Goal: Task Accomplishment & Management: Complete application form

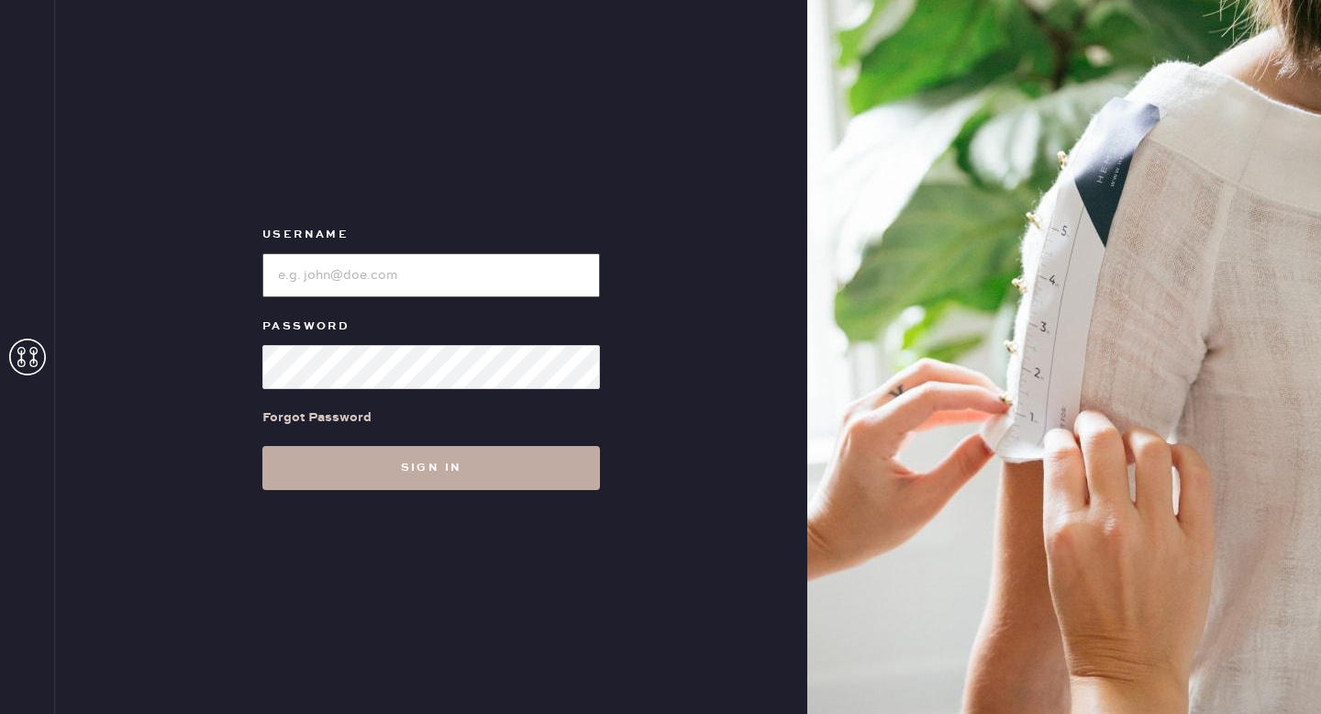
type input "reformationgoldcoastchicago"
click at [517, 457] on button "Sign in" at bounding box center [431, 468] width 338 height 44
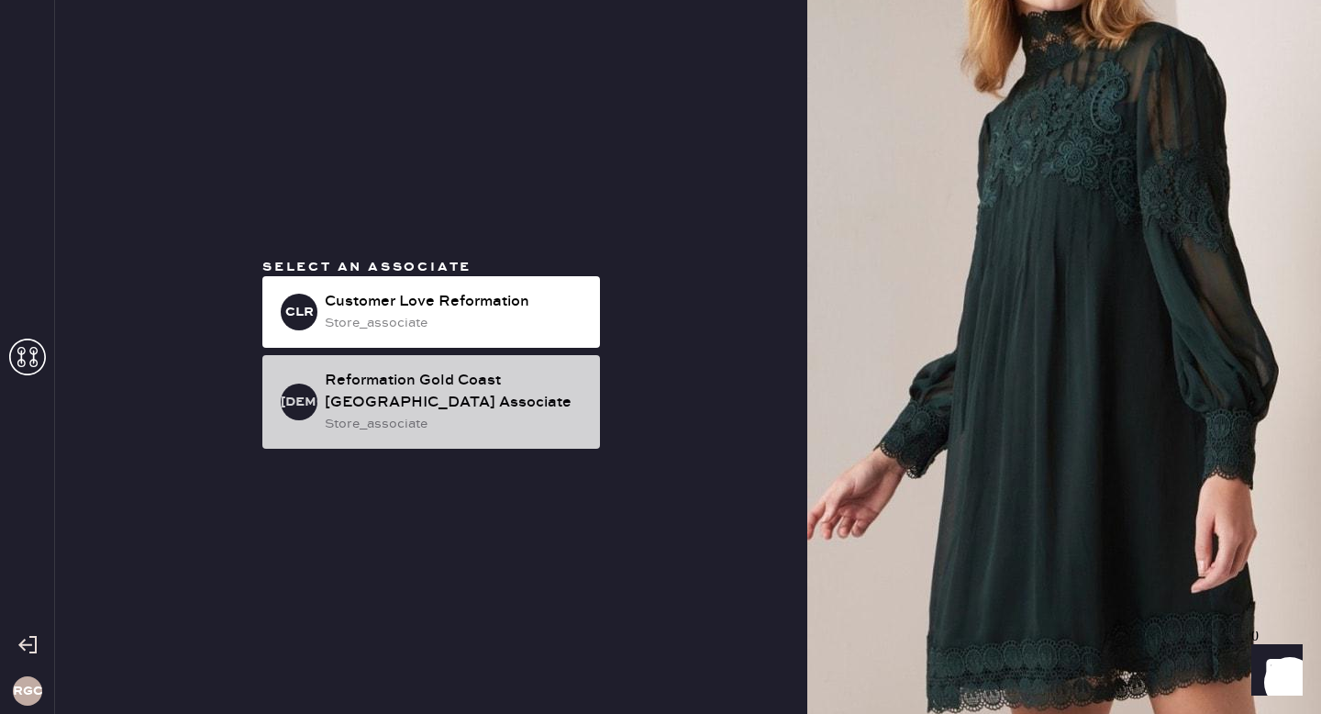
click at [489, 404] on div "Reformation Gold Coast [GEOGRAPHIC_DATA] Associate" at bounding box center [455, 392] width 260 height 44
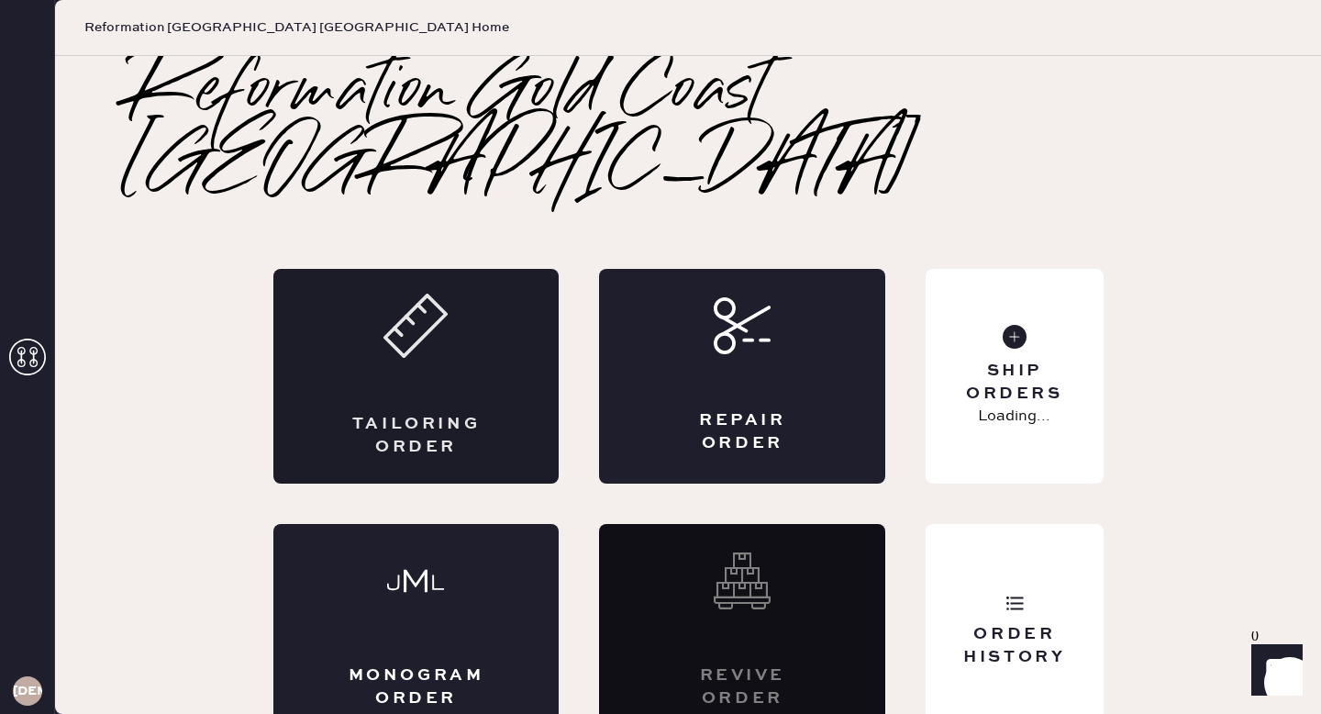
click at [425, 348] on div "Tailoring Order" at bounding box center [416, 376] width 286 height 215
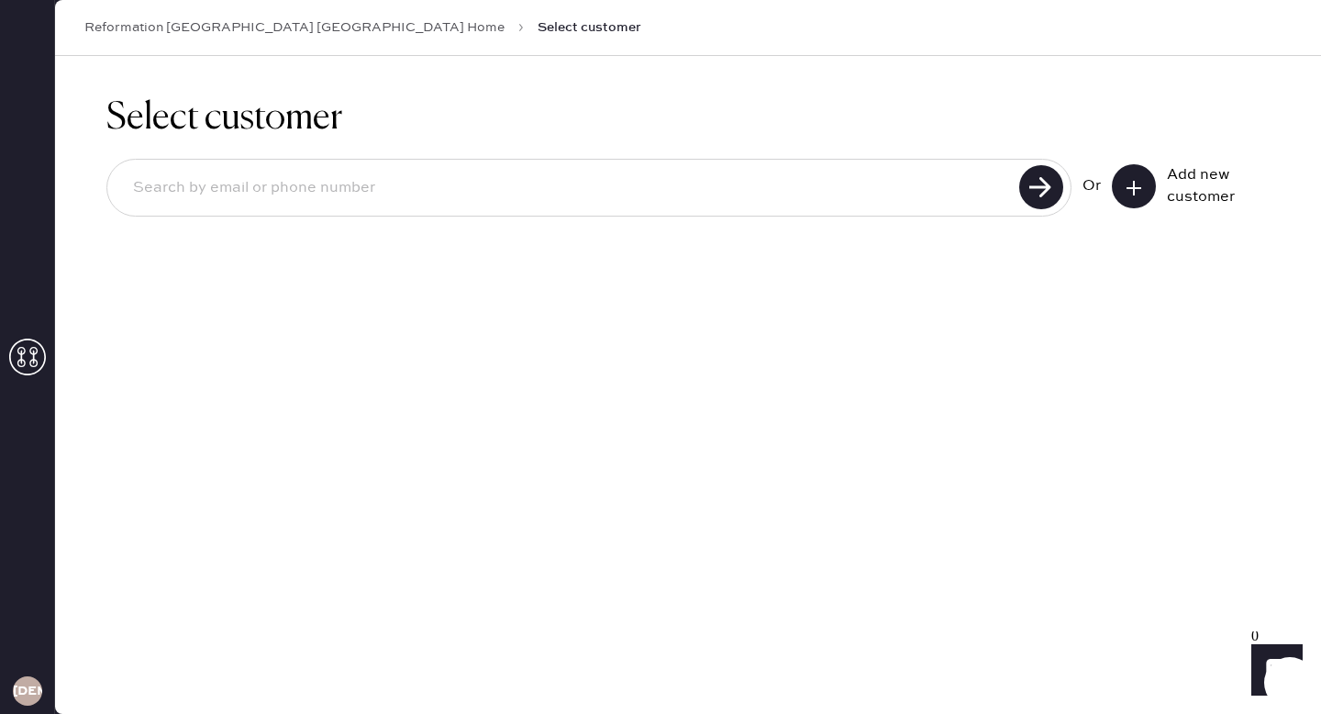
click at [1119, 195] on button at bounding box center [1134, 186] width 44 height 44
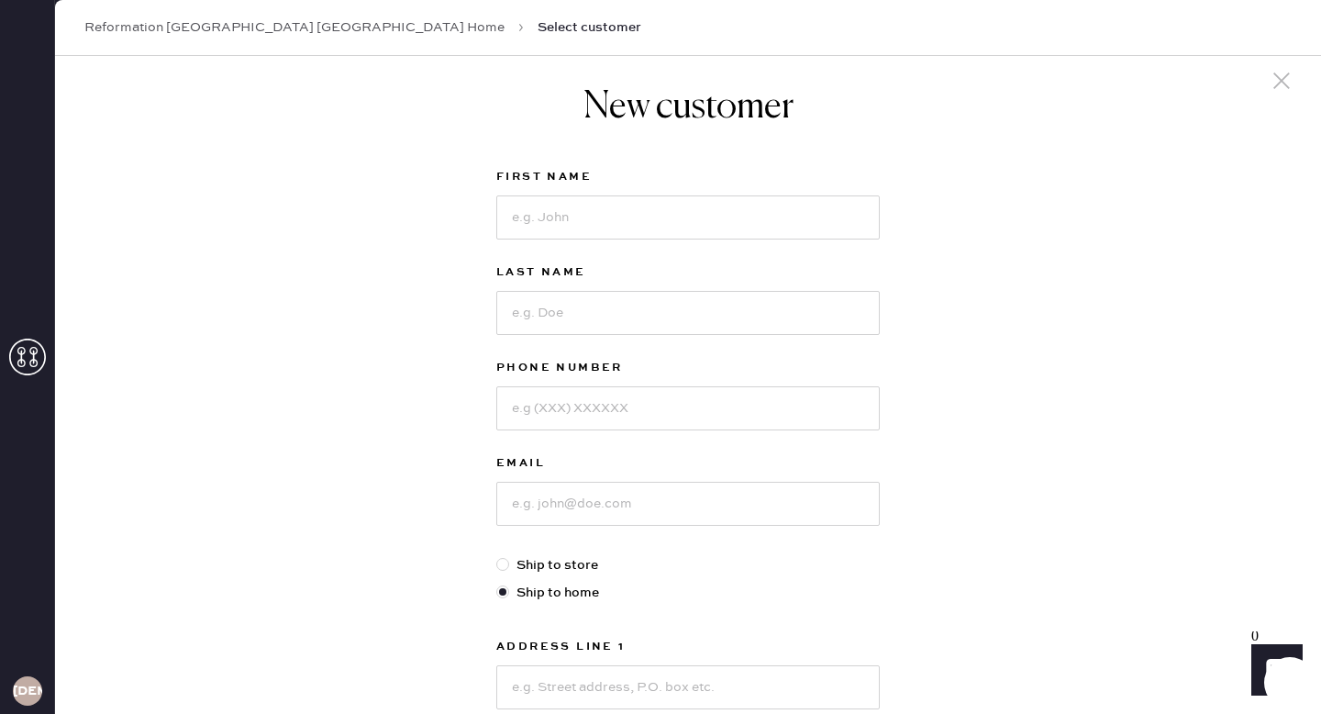
scroll to position [16, 0]
click at [558, 218] on input at bounding box center [687, 216] width 383 height 44
paste input "[PERSON_NAME]"
drag, startPoint x: 623, startPoint y: 223, endPoint x: 555, endPoint y: 214, distance: 68.5
click at [555, 214] on input "[PERSON_NAME]" at bounding box center [687, 216] width 383 height 44
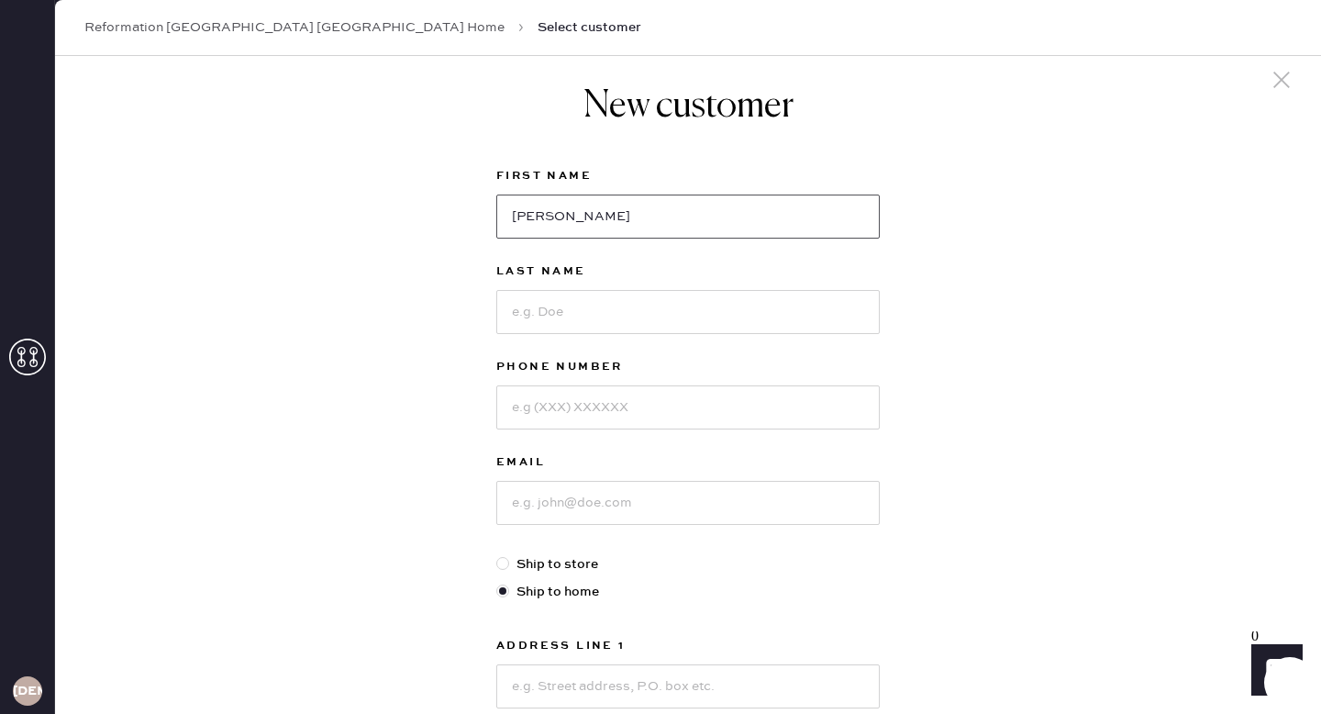
type input "[PERSON_NAME]"
click at [585, 316] on input at bounding box center [687, 312] width 383 height 44
paste input "[PERSON_NAME]"
type input "[PERSON_NAME]"
click at [617, 498] on input at bounding box center [687, 503] width 383 height 44
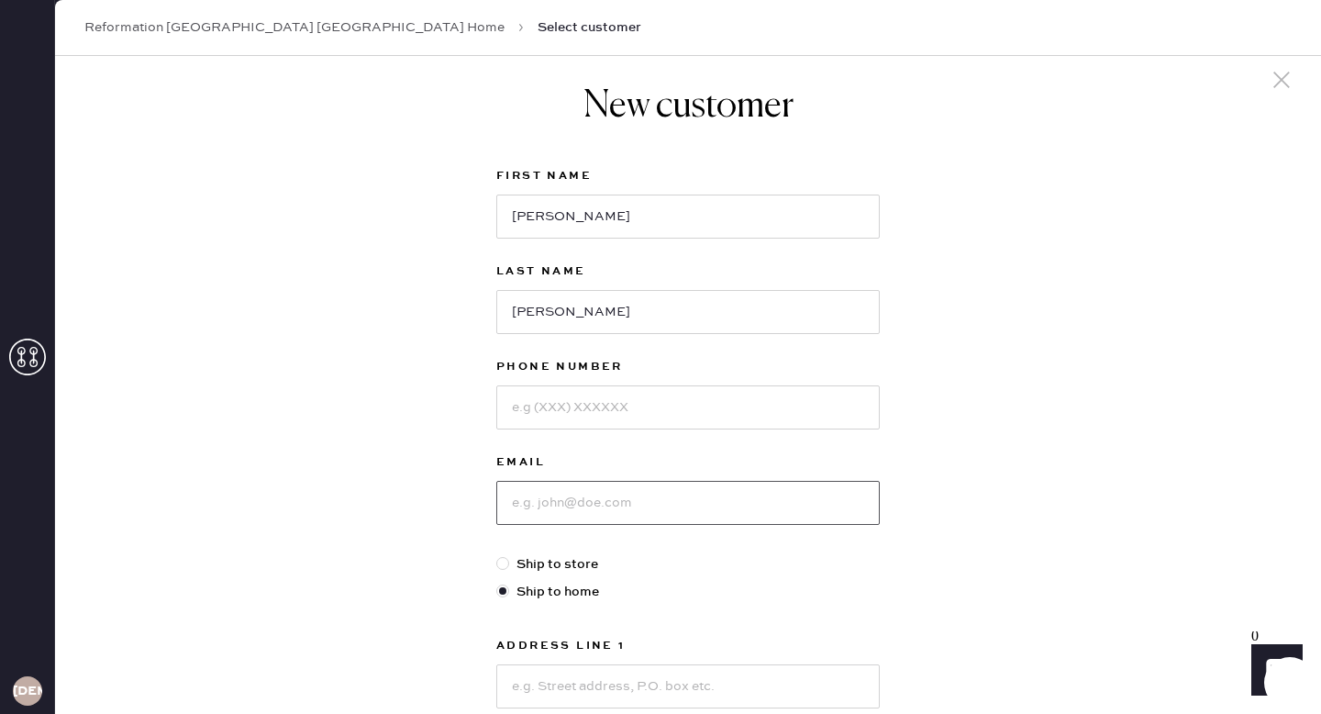
paste input "[EMAIL_ADDRESS][DOMAIN_NAME]"
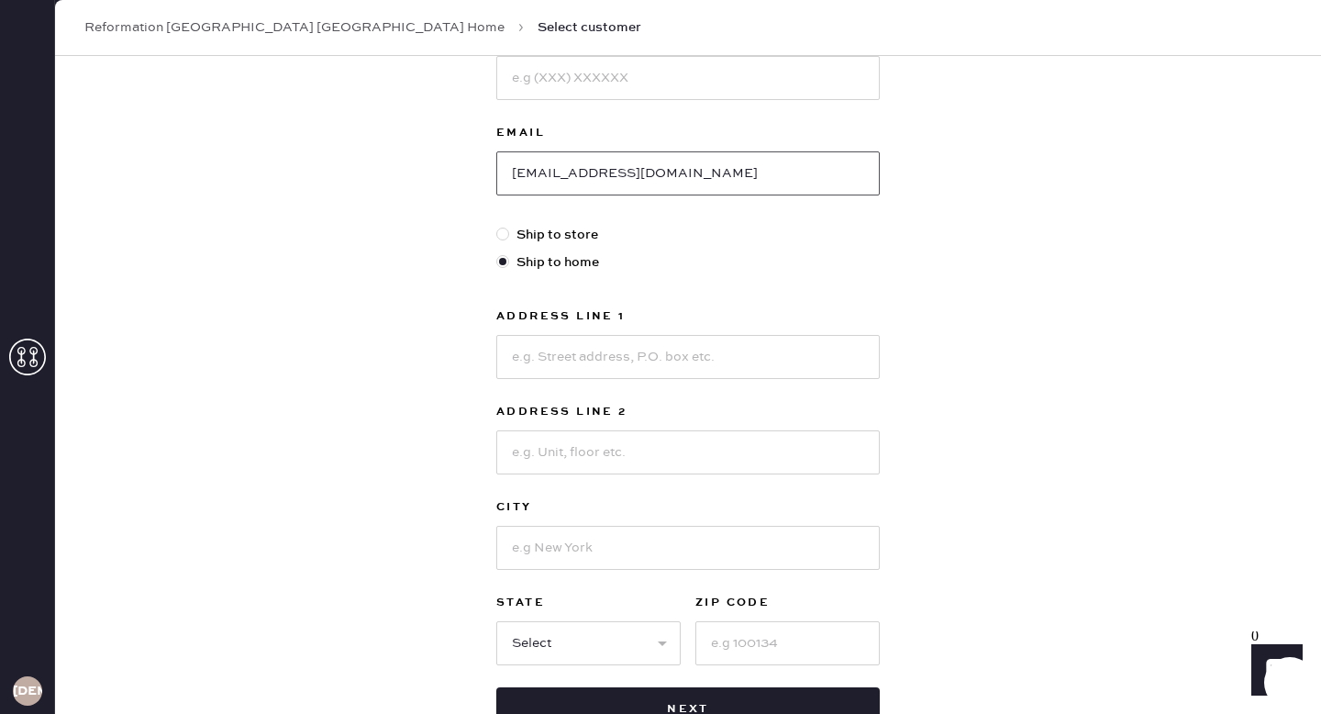
scroll to position [0, 0]
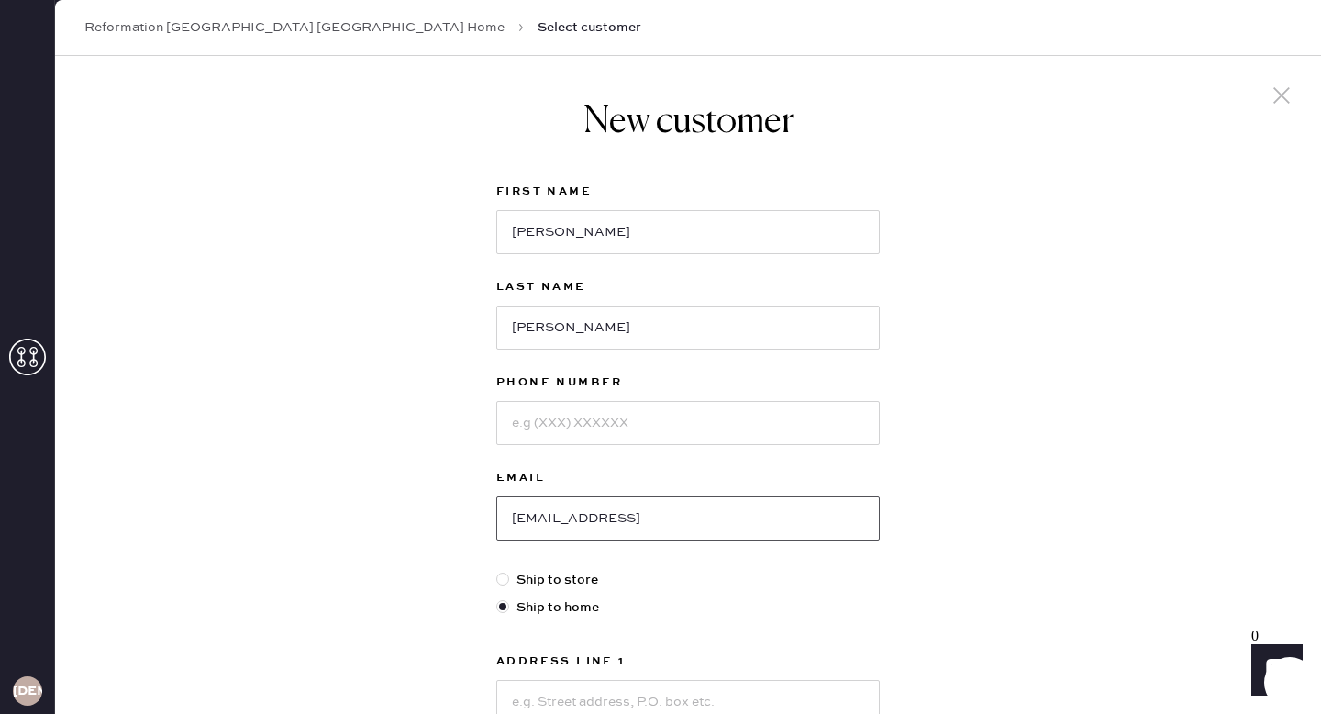
type input "[EMAIL_ADDRESS][DOMAIN_NAME]"
click at [1014, 378] on div "New customer First Name [PERSON_NAME] Last Name [PERSON_NAME] Phone Number Emai…" at bounding box center [688, 624] width 1266 height 1137
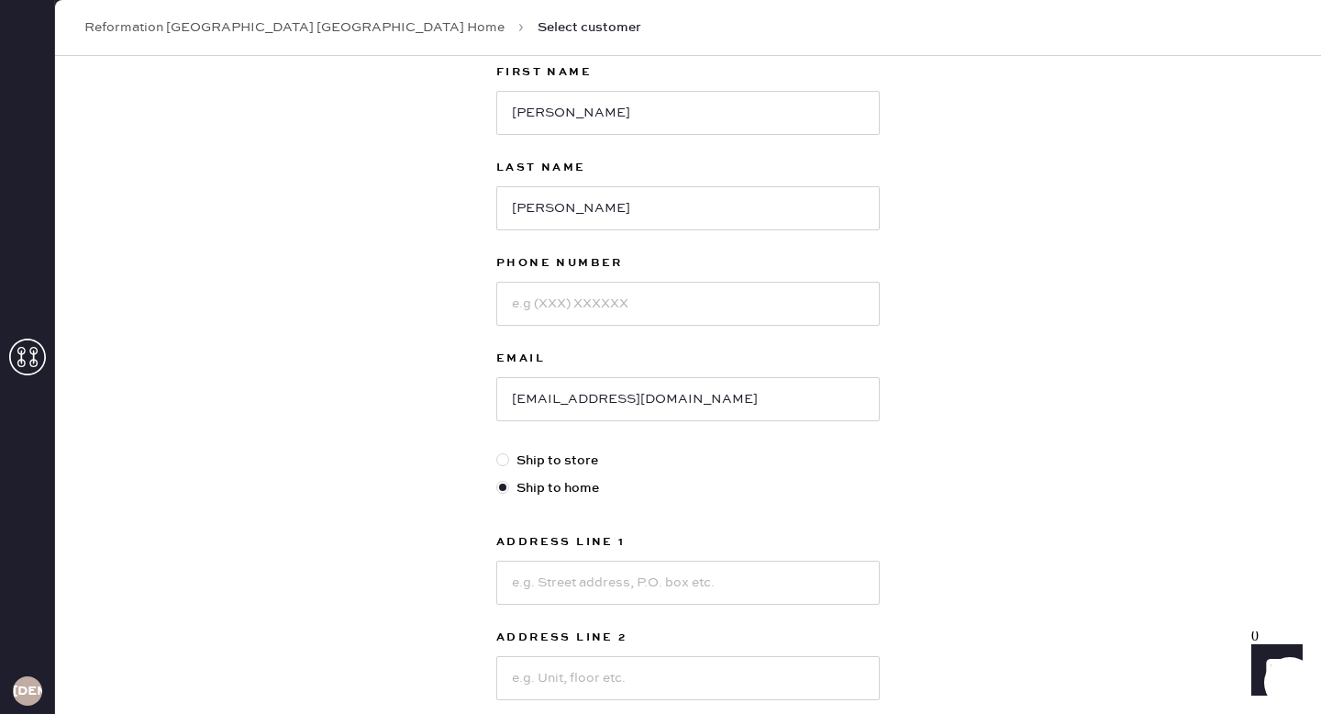
scroll to position [123, 0]
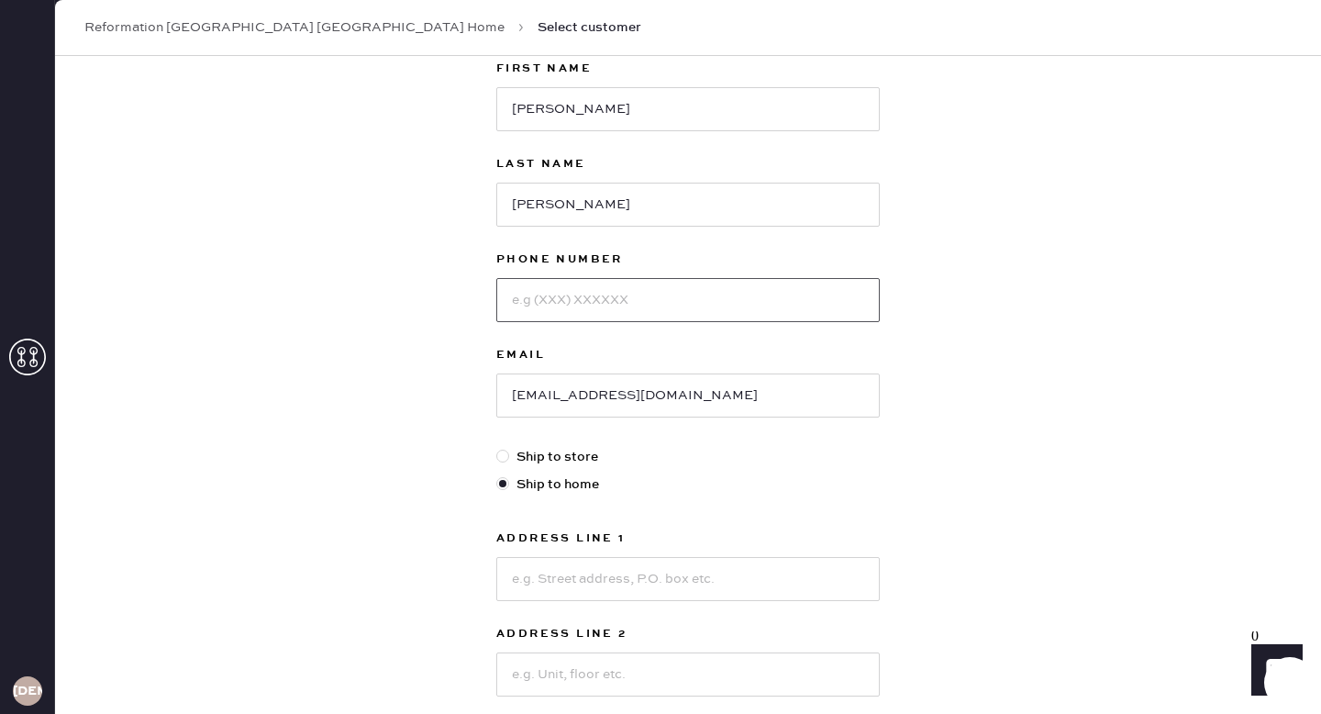
click at [624, 289] on input at bounding box center [687, 300] width 383 height 44
paste input "16185319315"
click at [517, 299] on input "16185319315" at bounding box center [687, 300] width 383 height 44
type input "6185319315"
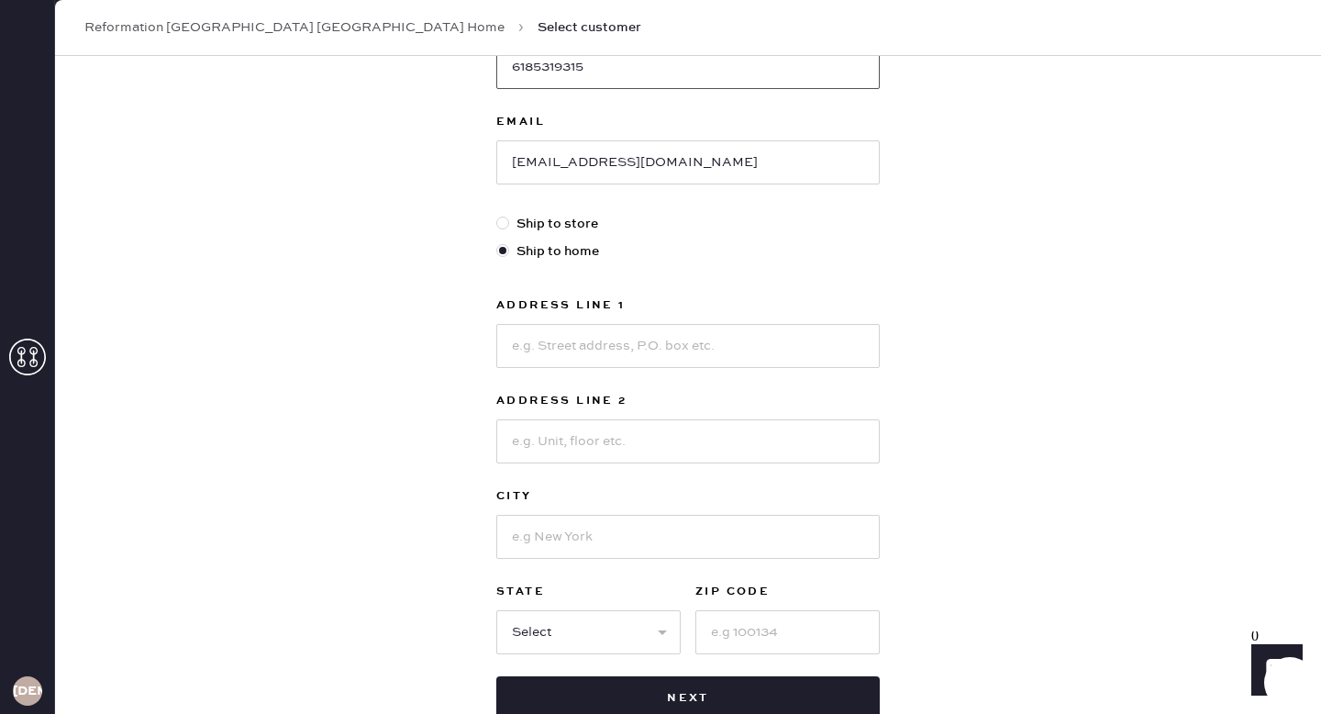
scroll to position [358, 0]
click at [557, 334] on input at bounding box center [687, 344] width 383 height 44
paste input "[STREET_ADDRESS][PERSON_NAME]"
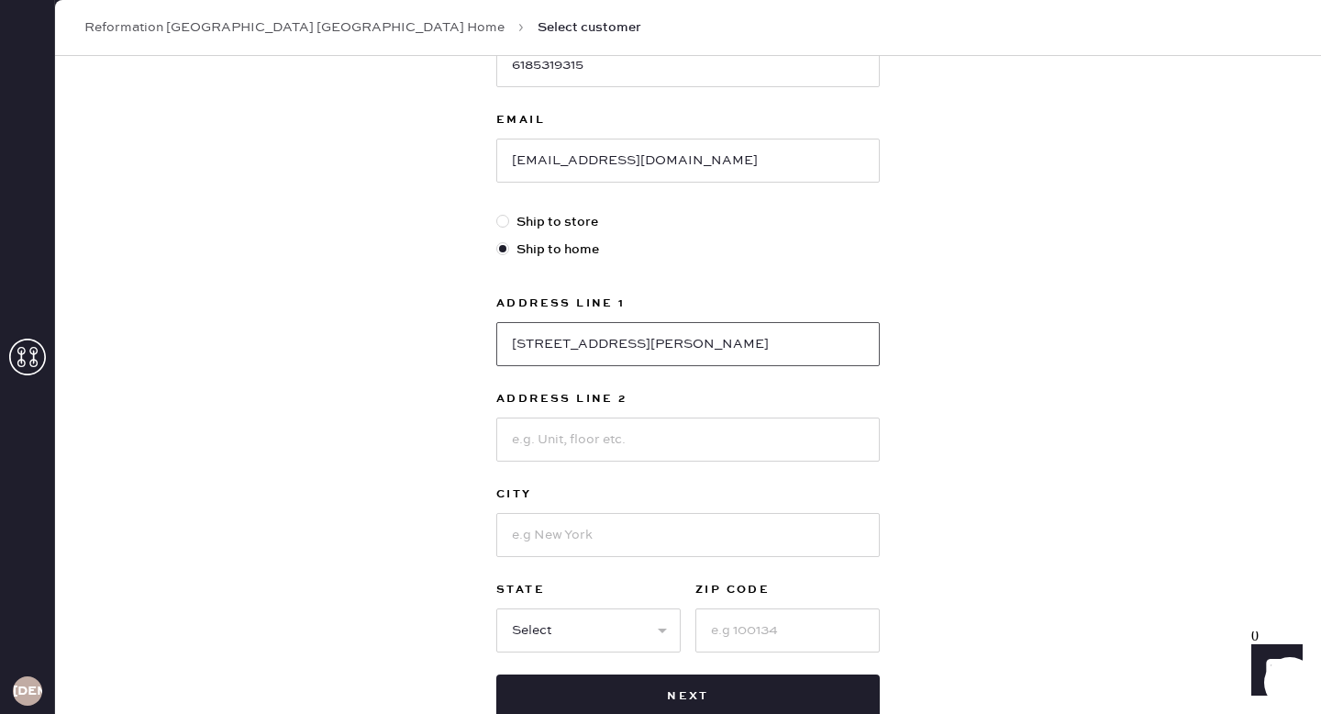
type input "[STREET_ADDRESS][PERSON_NAME]"
click at [566, 437] on input at bounding box center [687, 439] width 383 height 44
type input "Unit 4409"
click at [590, 548] on input at bounding box center [687, 535] width 383 height 44
type input "[GEOGRAPHIC_DATA]"
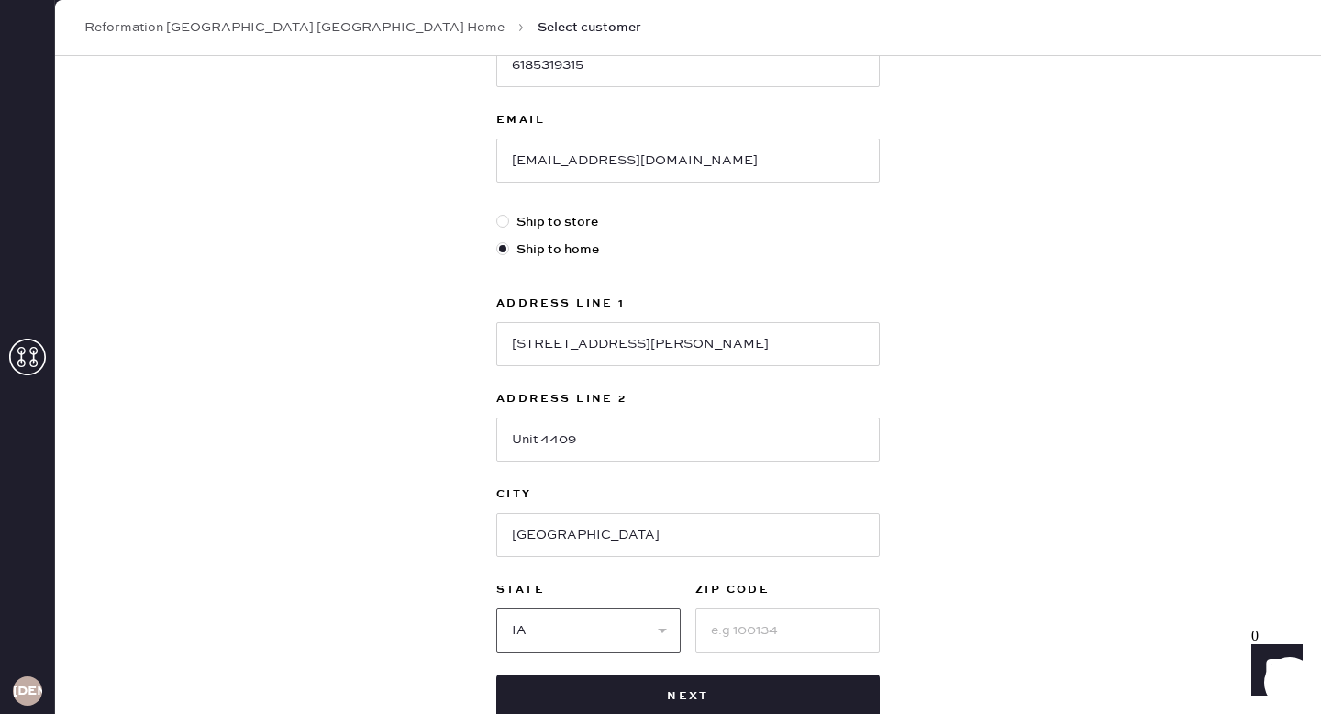
select select "IL"
type input "60611"
click at [1207, 482] on div "New customer First Name [PERSON_NAME] Last Name [PERSON_NAME] Phone Number [PHO…" at bounding box center [688, 266] width 1266 height 1137
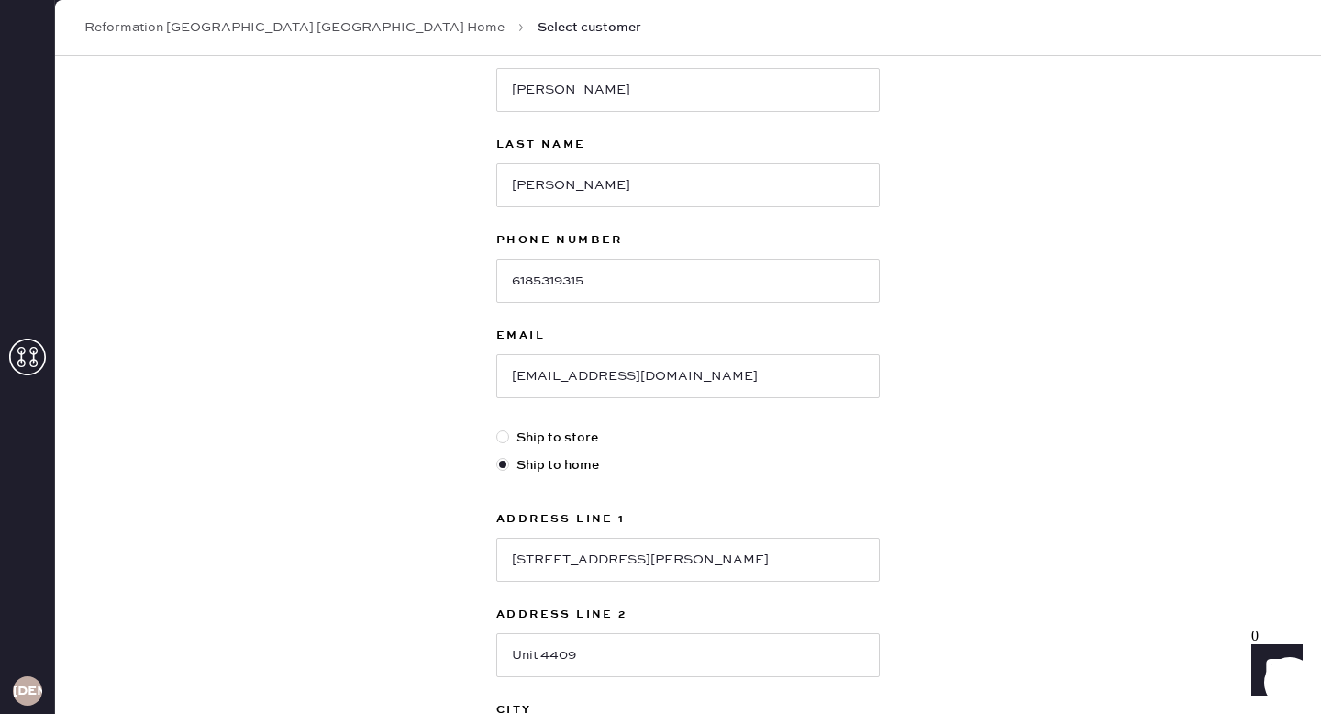
scroll to position [480, 0]
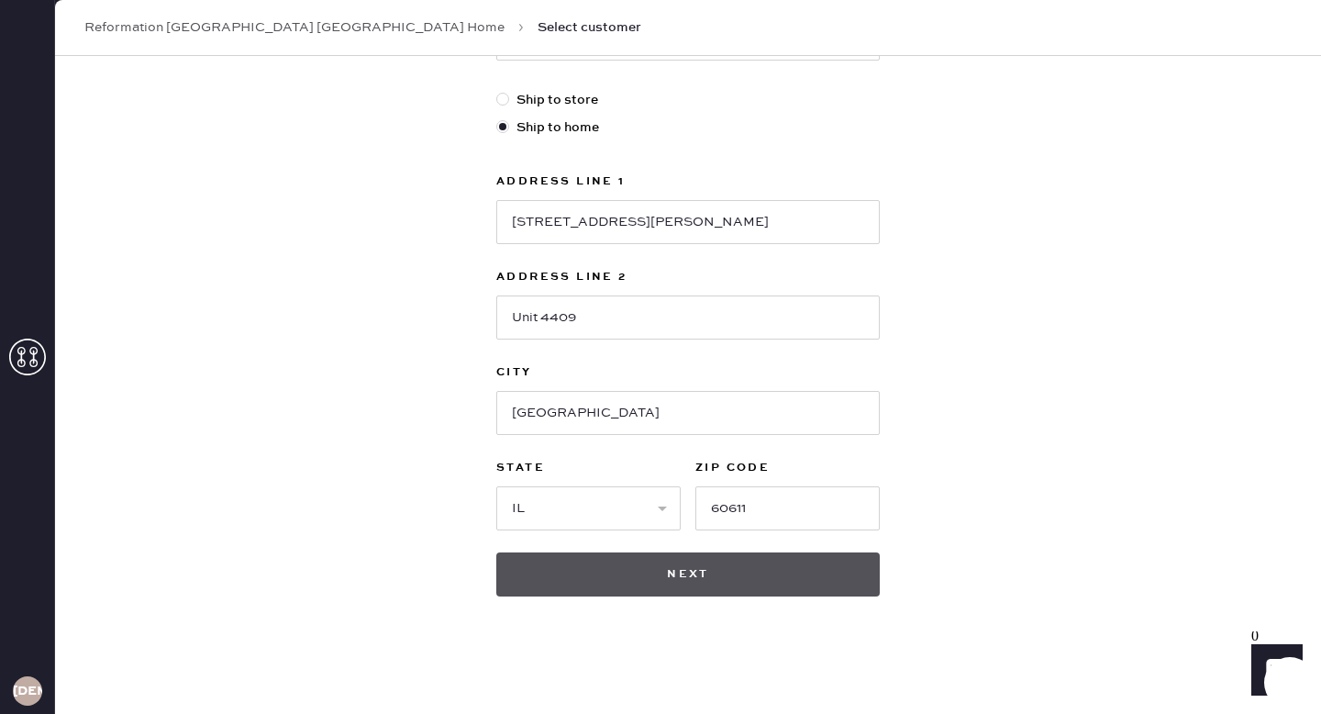
click at [713, 577] on button "Next" at bounding box center [687, 574] width 383 height 44
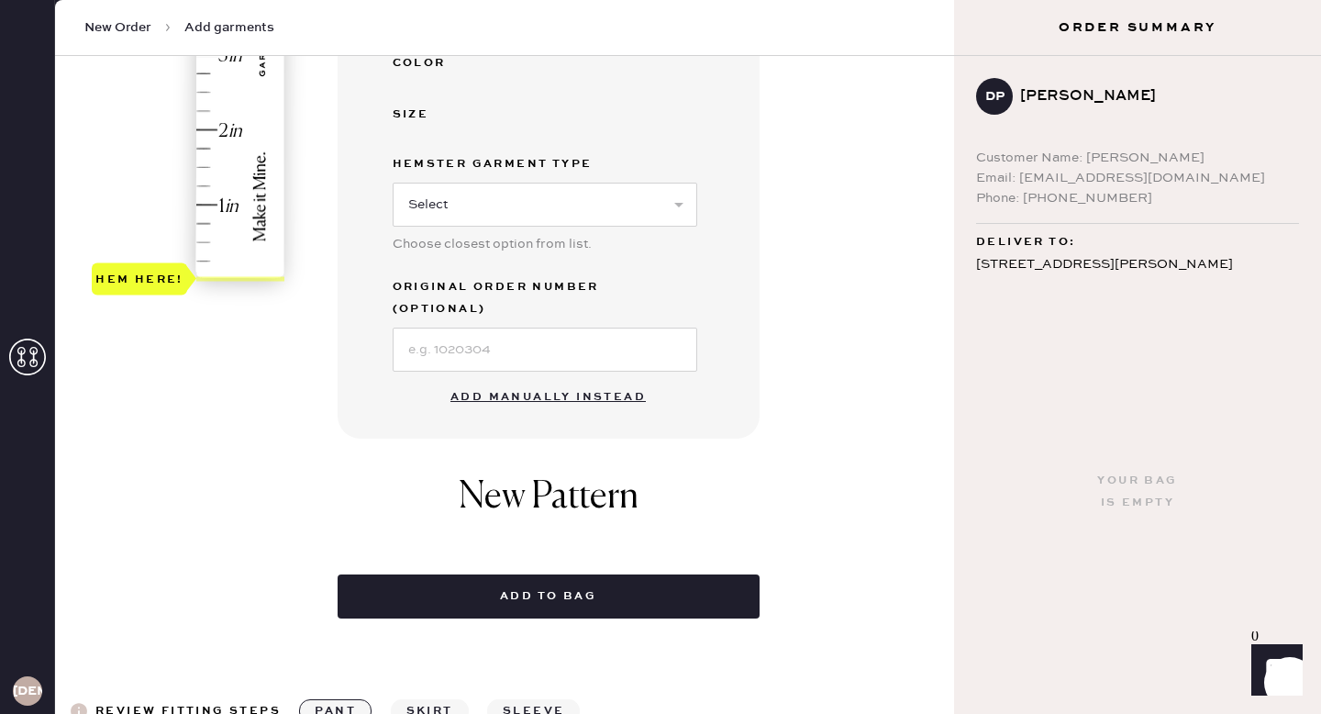
scroll to position [531, 0]
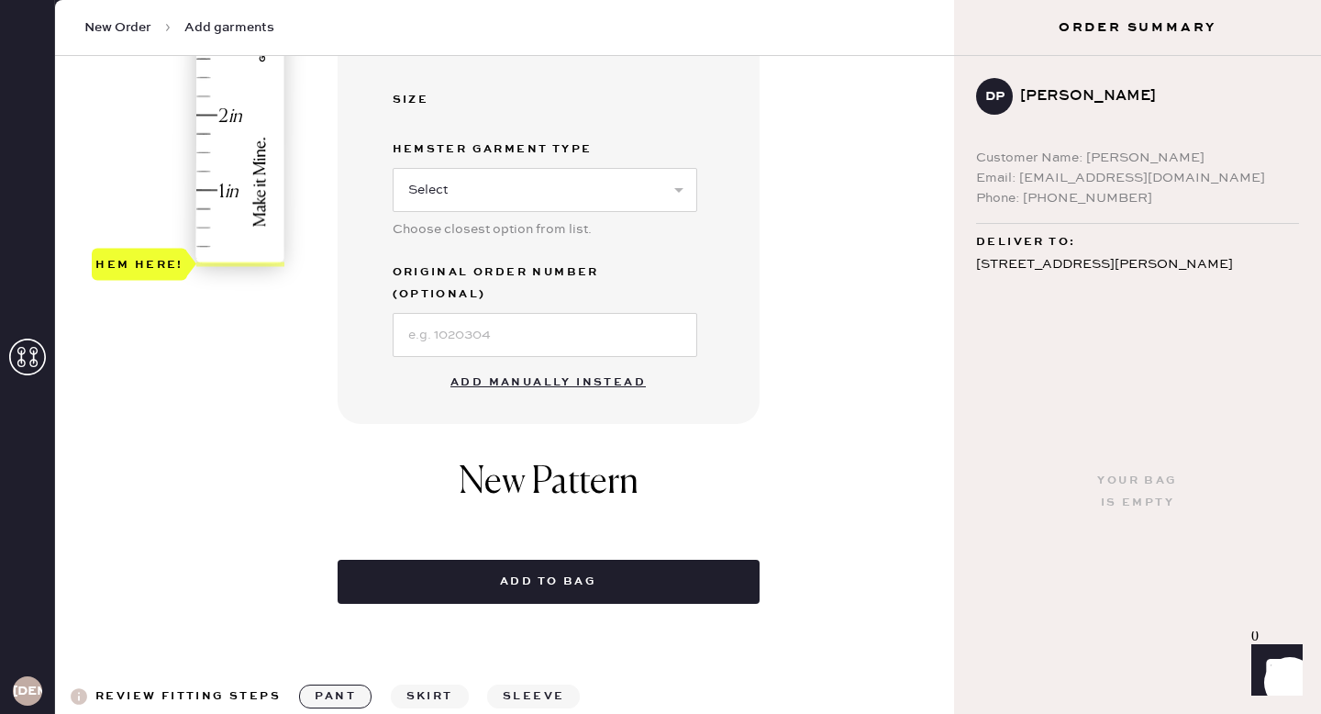
click at [519, 364] on button "Add manually instead" at bounding box center [547, 382] width 217 height 37
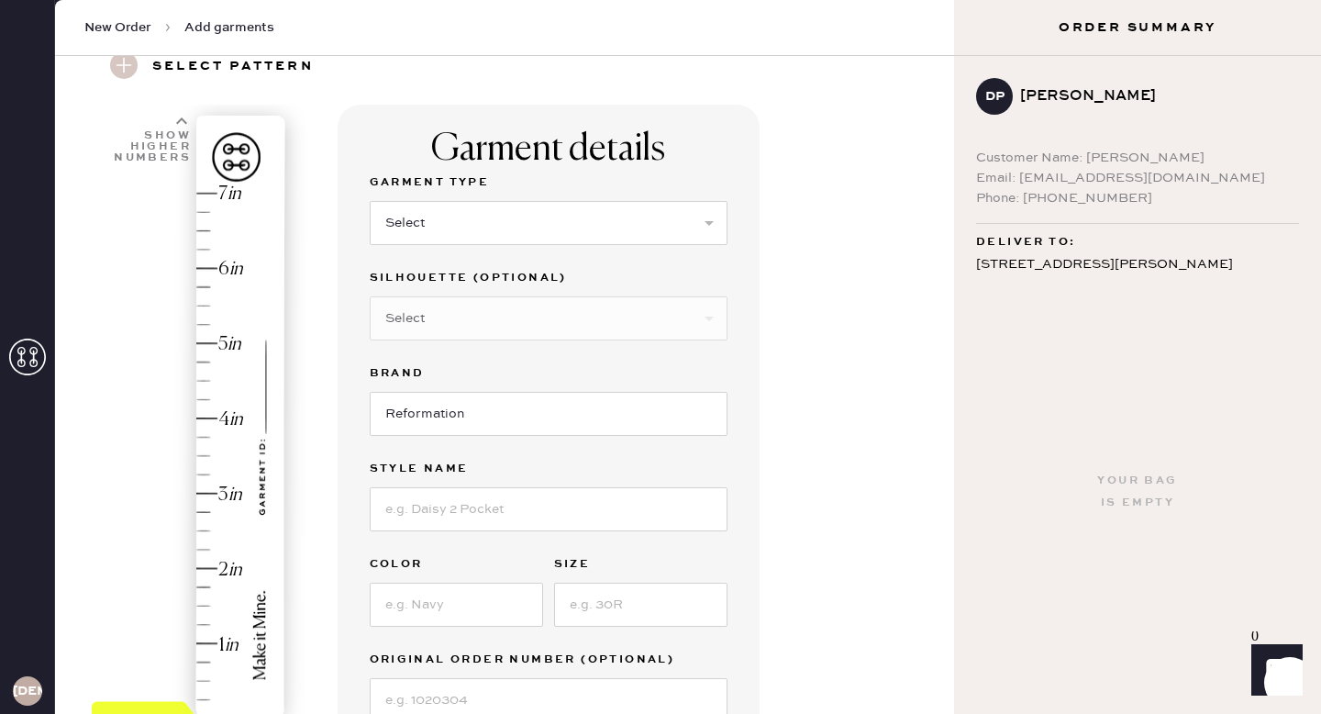
scroll to position [0, 0]
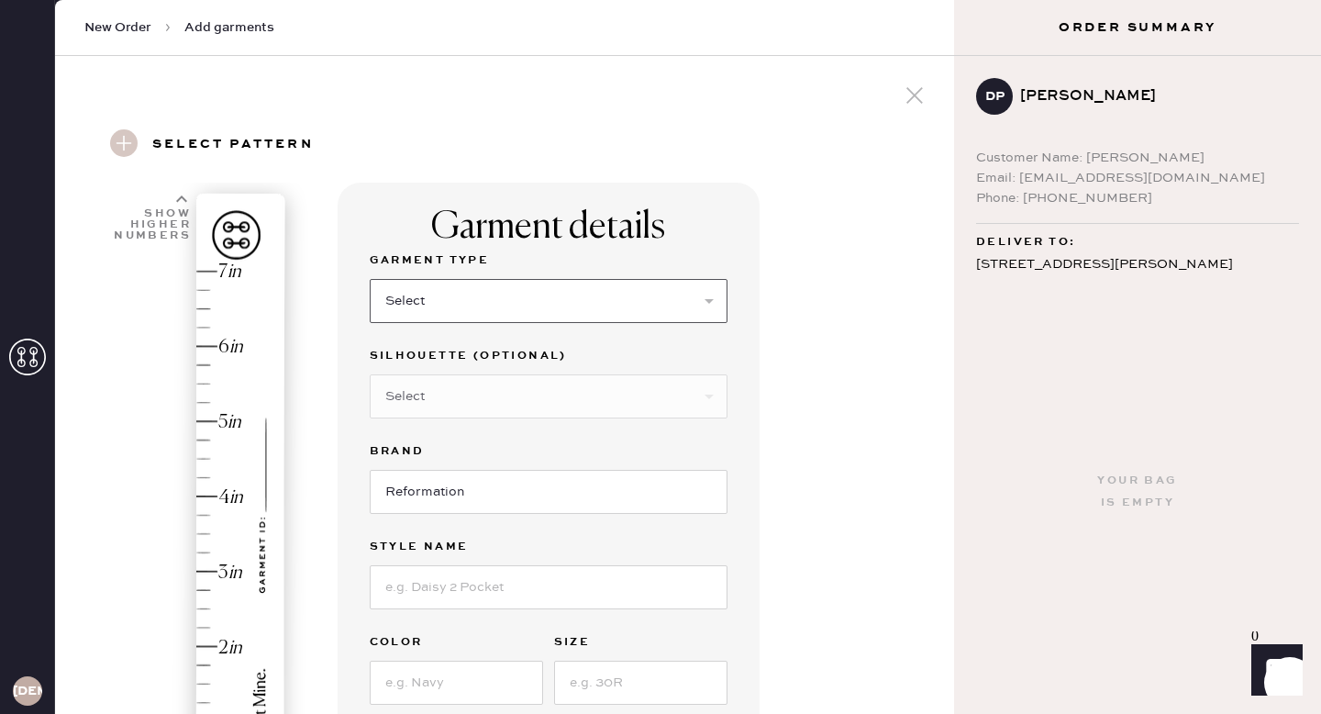
click at [488, 298] on select "Select Basic Skirt Jeans Leggings Pants Shorts Basic Sleeved Dress Basic Sleeve…" at bounding box center [549, 301] width 358 height 44
select select "6"
click at [486, 391] on select "Select Maxi Dress Midi Dress Mini Dress Other" at bounding box center [549, 396] width 358 height 44
select select "39"
click at [487, 590] on input at bounding box center [549, 587] width 358 height 44
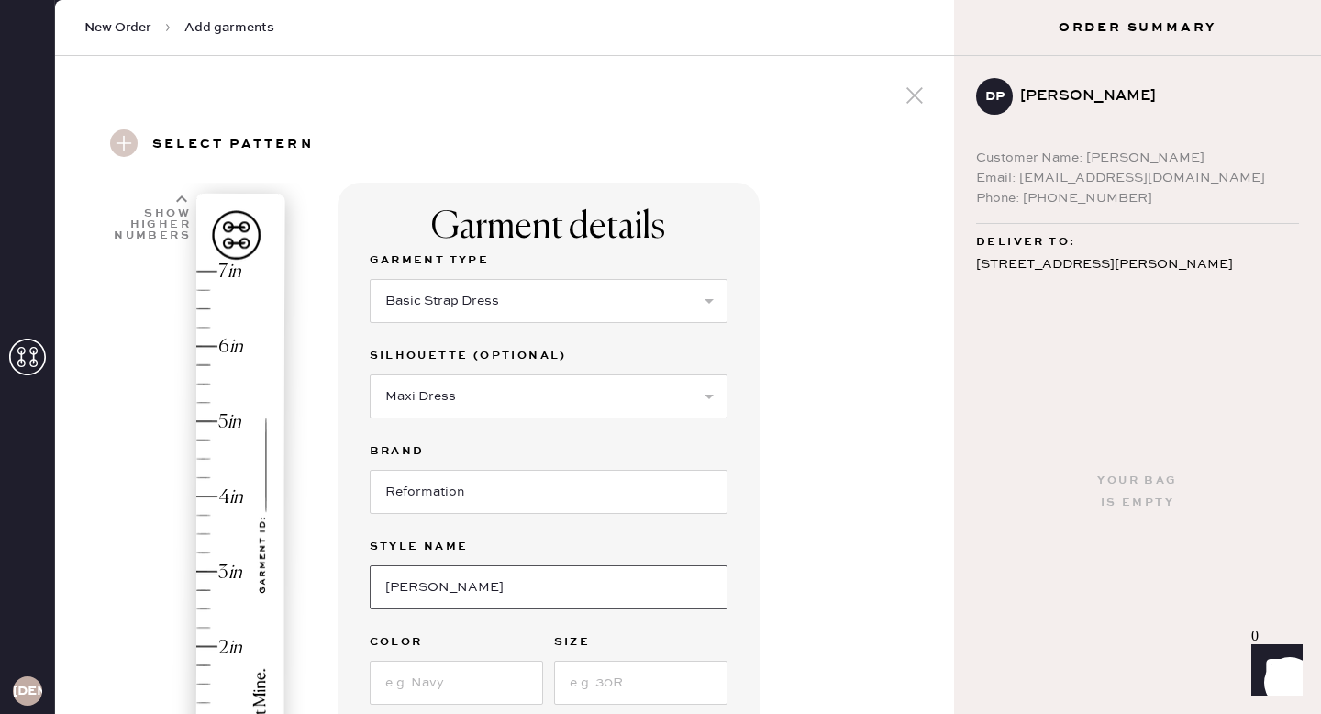
type input "[PERSON_NAME]"
click at [457, 689] on input at bounding box center [456, 682] width 173 height 44
click at [426, 693] on input at bounding box center [456, 682] width 173 height 44
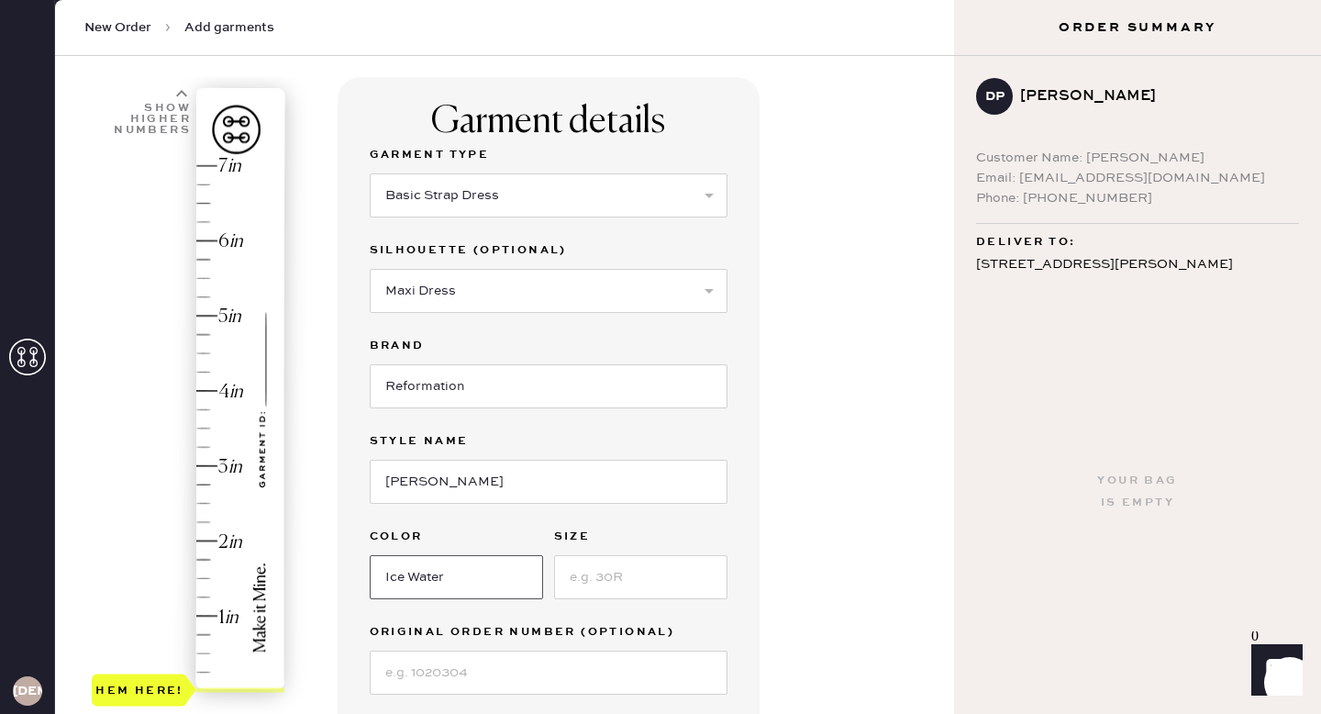
scroll to position [108, 0]
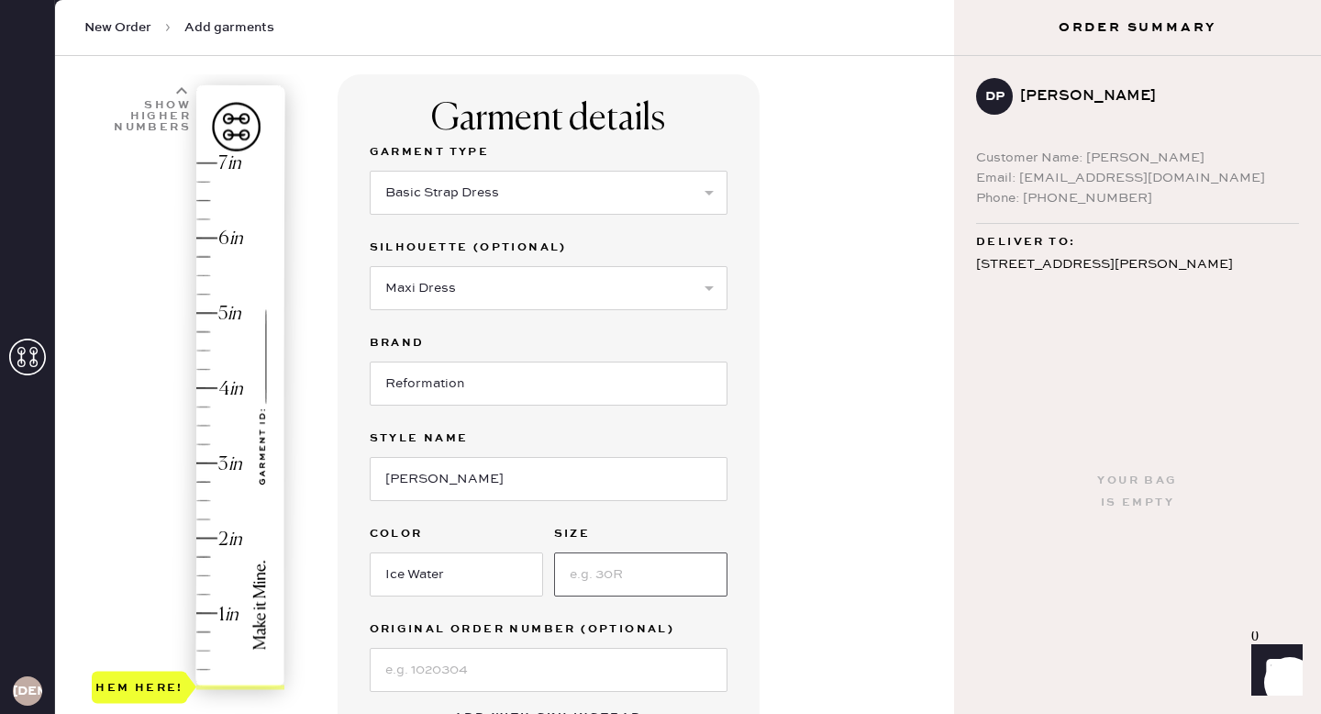
click at [622, 575] on input at bounding box center [640, 574] width 173 height 44
drag, startPoint x: 470, startPoint y: 588, endPoint x: 405, endPoint y: 579, distance: 64.9
click at [405, 579] on input "Ice Water" at bounding box center [456, 574] width 173 height 44
type input "Ice"
click at [658, 581] on input at bounding box center [640, 574] width 173 height 44
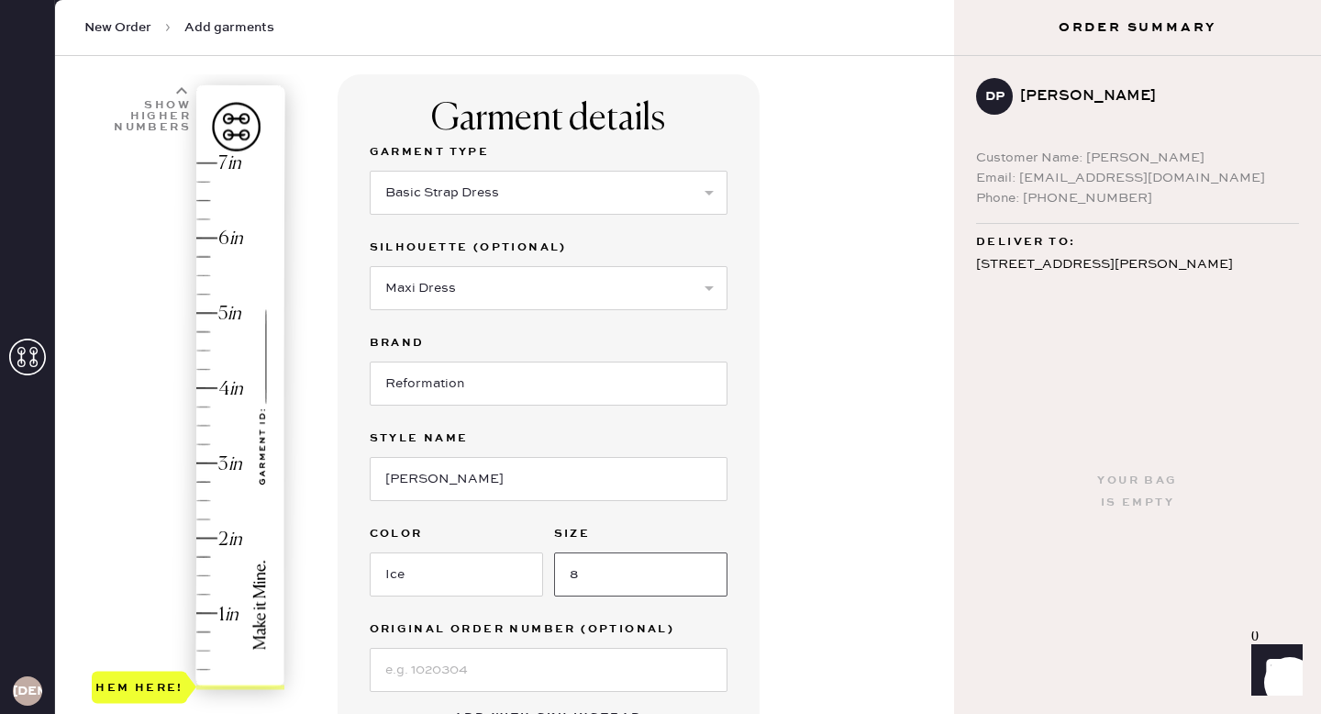
click at [658, 581] on input "8" at bounding box center [640, 574] width 173 height 44
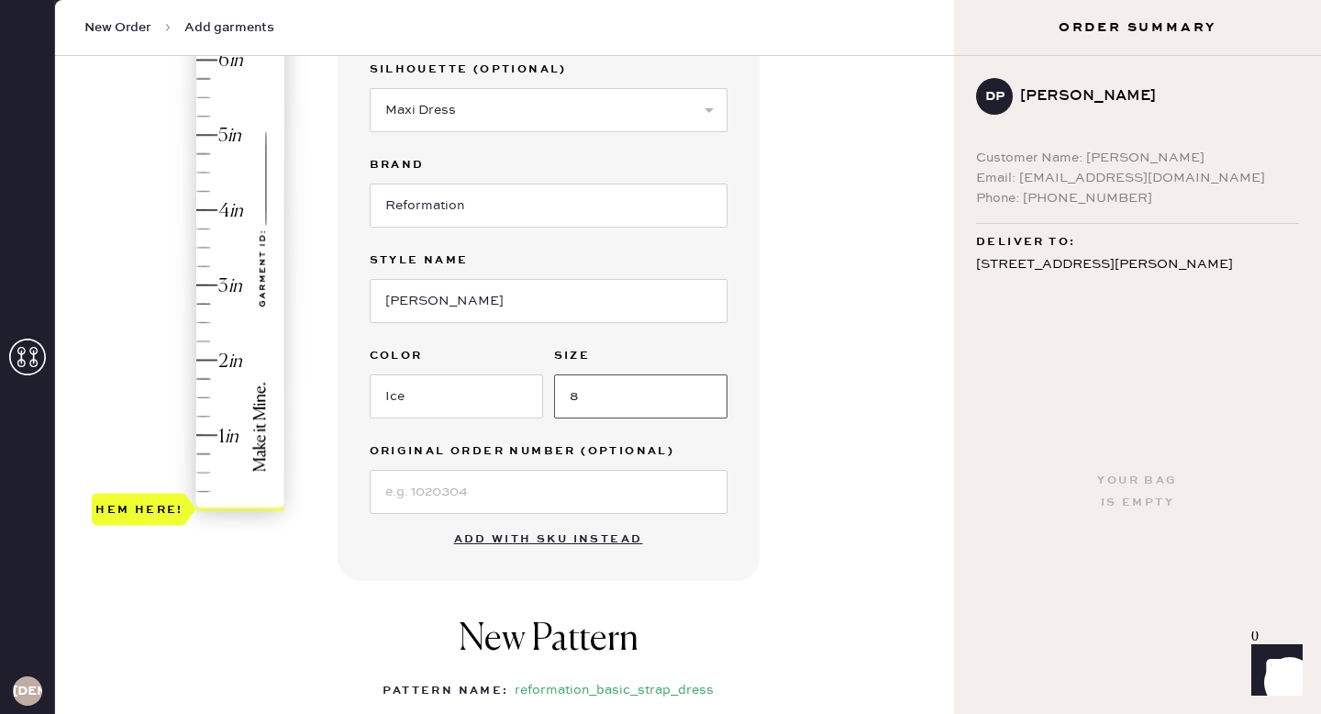
scroll to position [287, 0]
type input "8"
click at [587, 493] on input at bounding box center [549, 491] width 358 height 44
type input "S275532737"
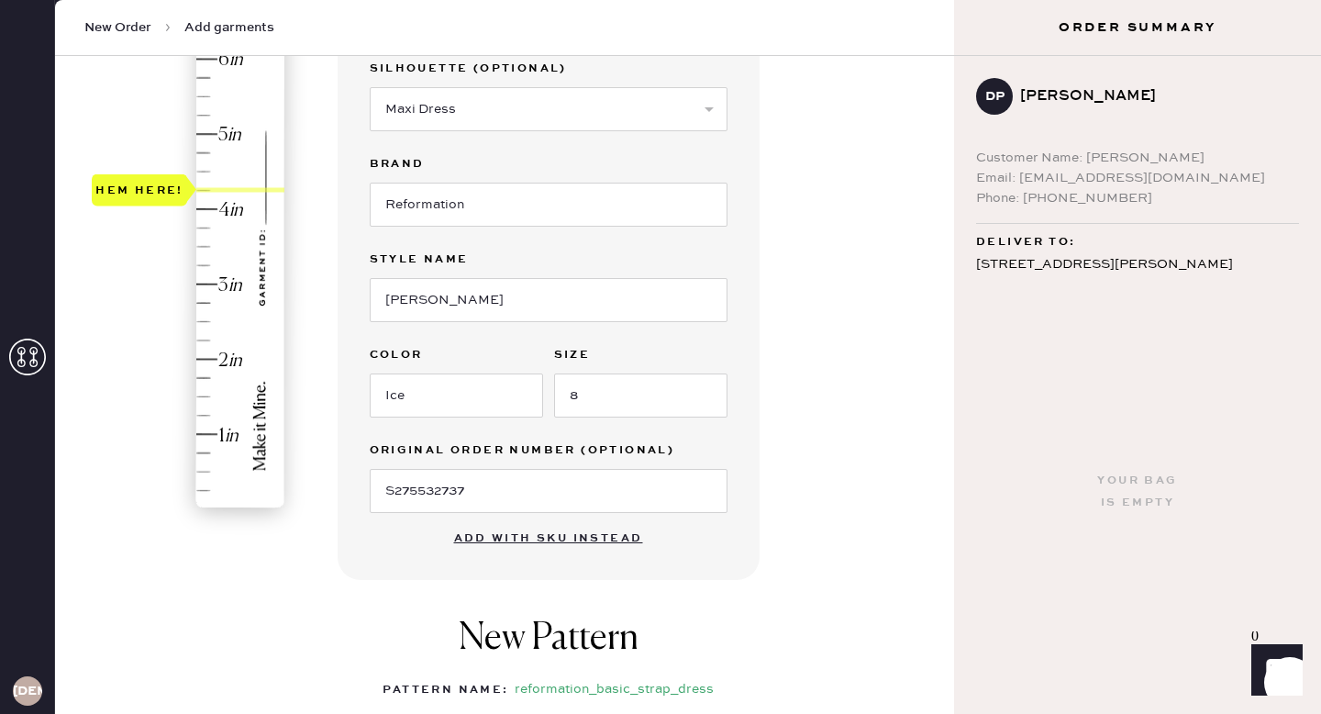
drag, startPoint x: 130, startPoint y: 508, endPoint x: 157, endPoint y: 197, distance: 312.1
click at [157, 197] on div "Hem here!" at bounding box center [139, 190] width 88 height 22
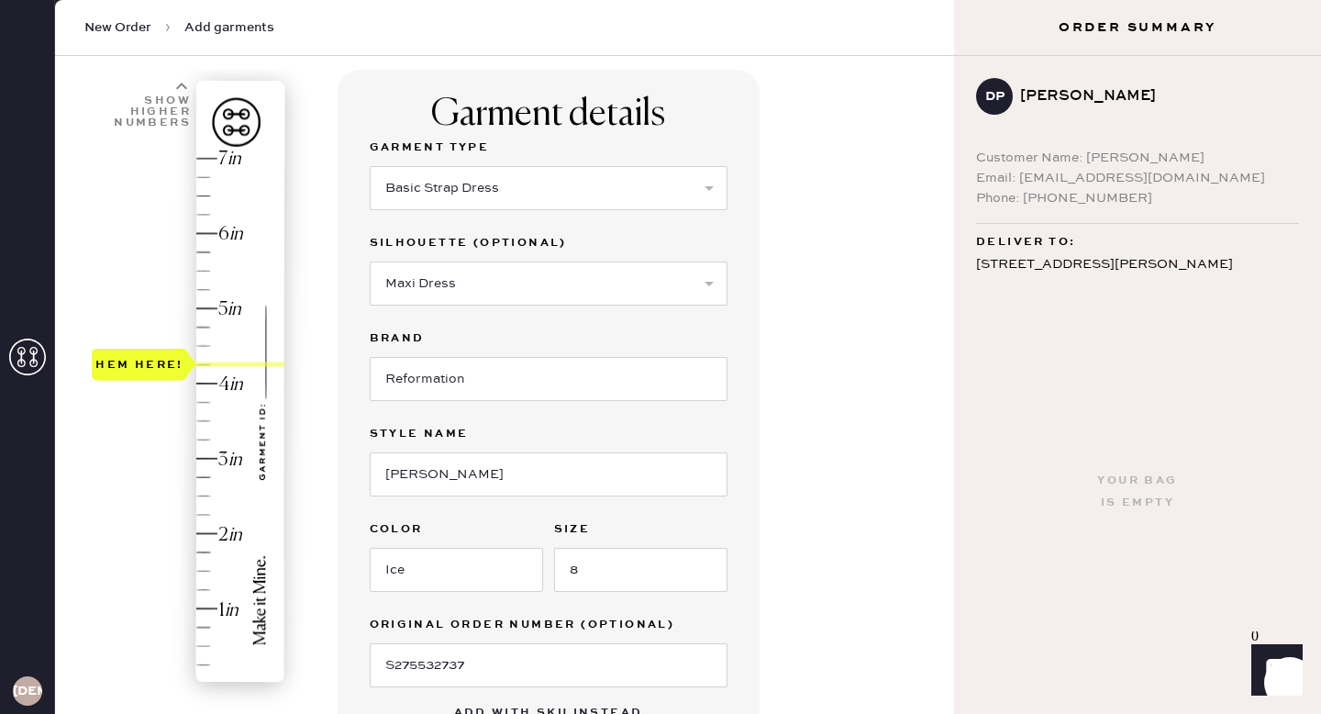
scroll to position [59, 0]
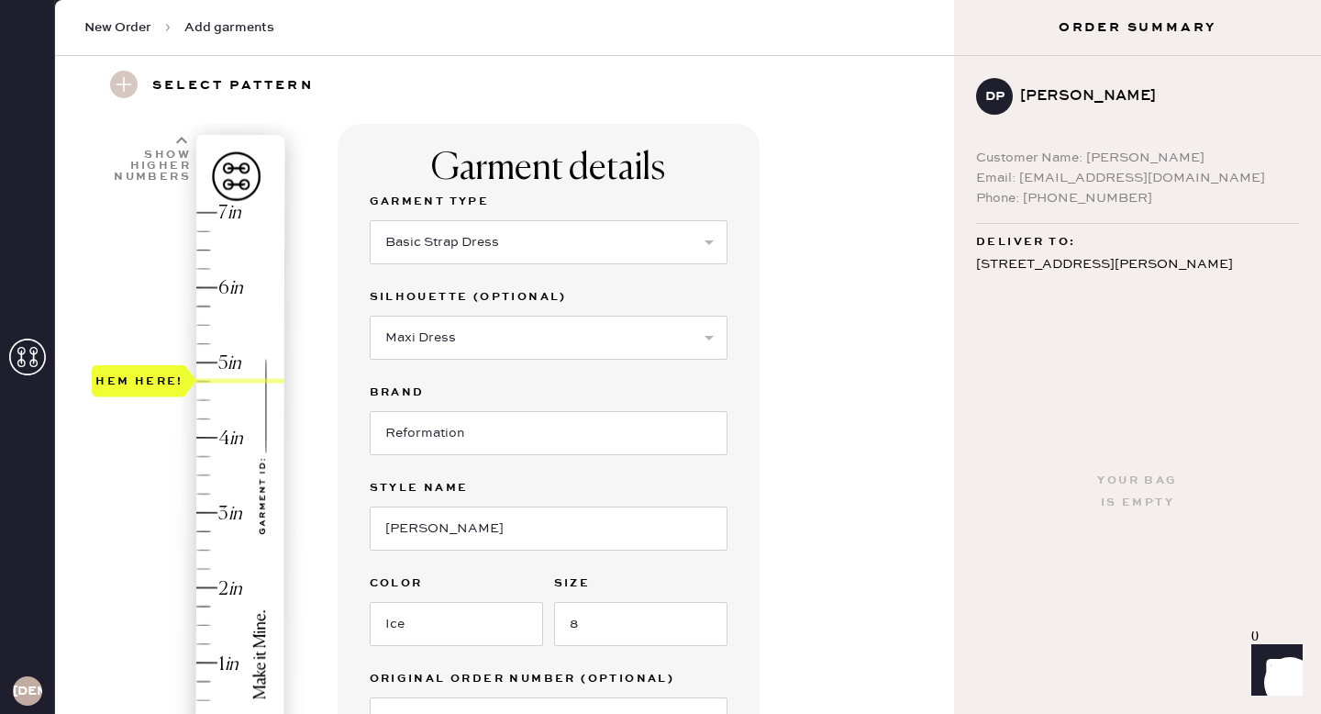
type input "7"
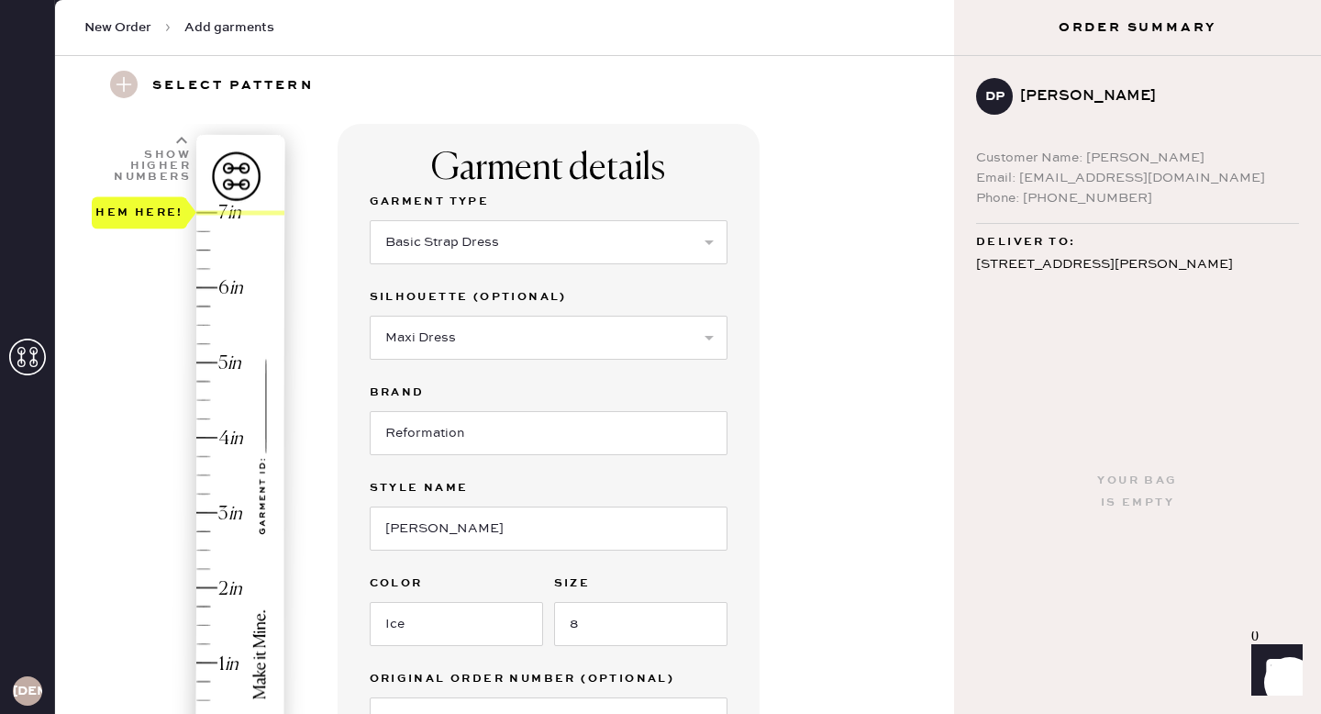
drag, startPoint x: 155, startPoint y: 422, endPoint x: 155, endPoint y: 205, distance: 217.4
click at [155, 205] on div "Hem here!" at bounding box center [139, 213] width 88 height 22
click at [835, 387] on div "Garment details Garment Type Select Basic Skirt Jeans Leggings Pants Shorts Bas…" at bounding box center [639, 670] width 603 height 1093
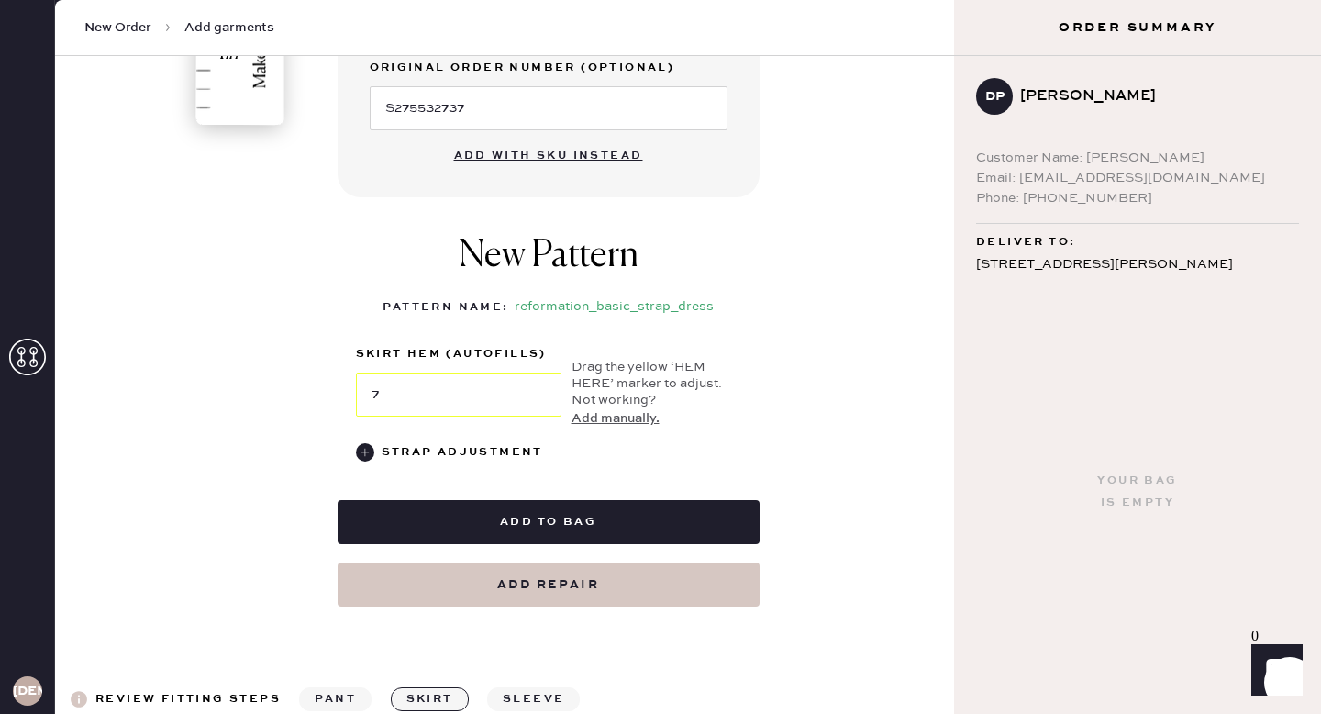
scroll to position [672, 0]
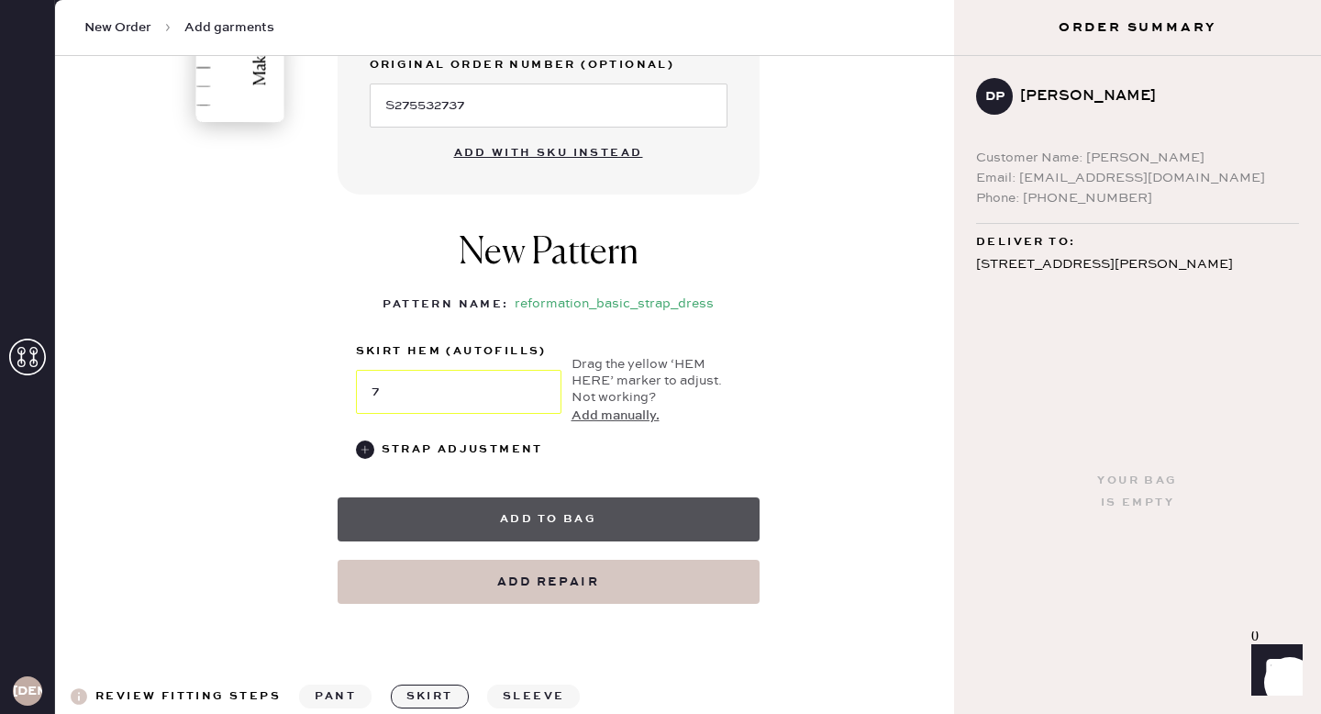
click at [637, 516] on button "Add to bag" at bounding box center [549, 519] width 422 height 44
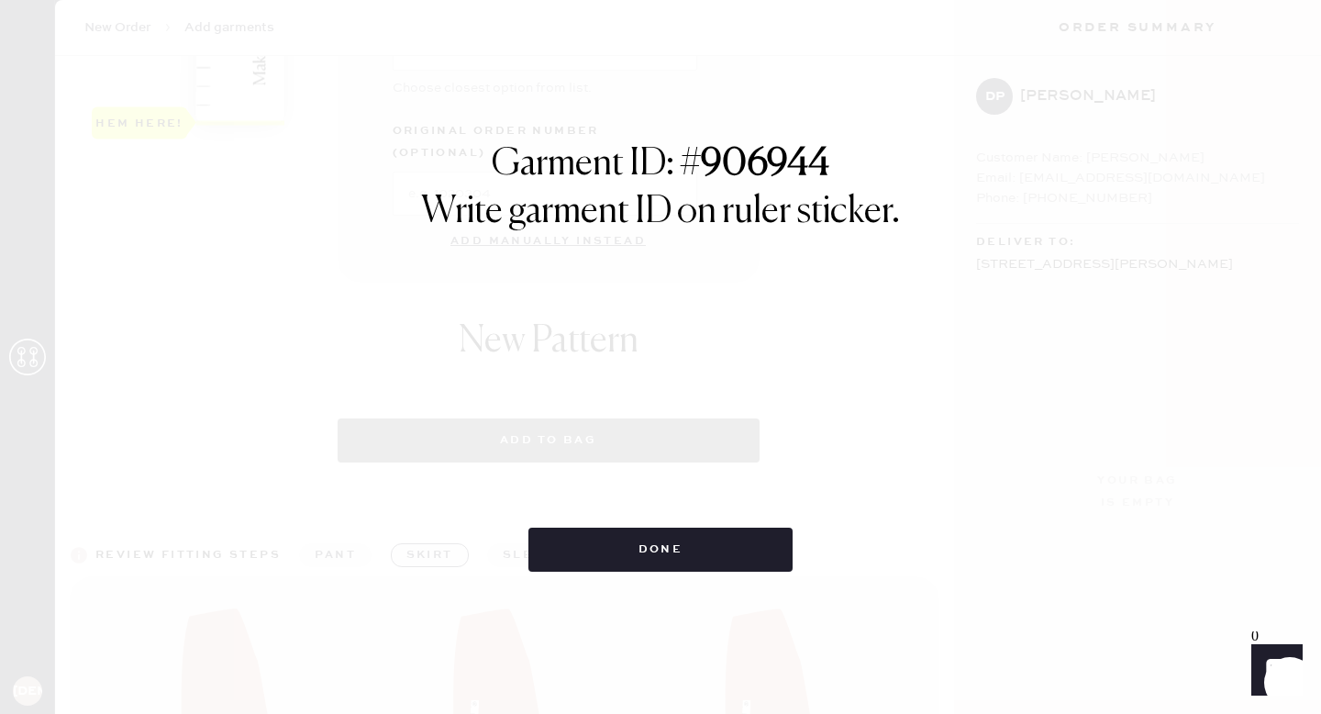
select select "6"
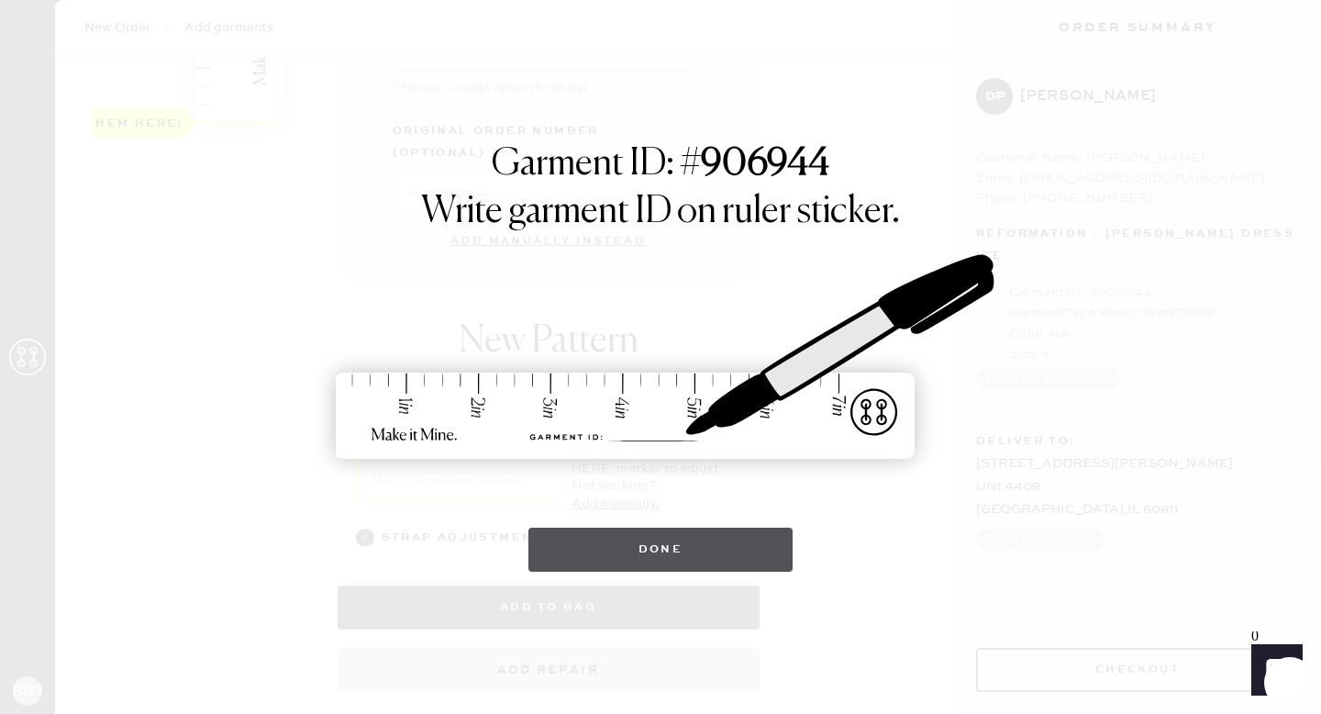
click at [720, 551] on button "Done" at bounding box center [660, 549] width 265 height 44
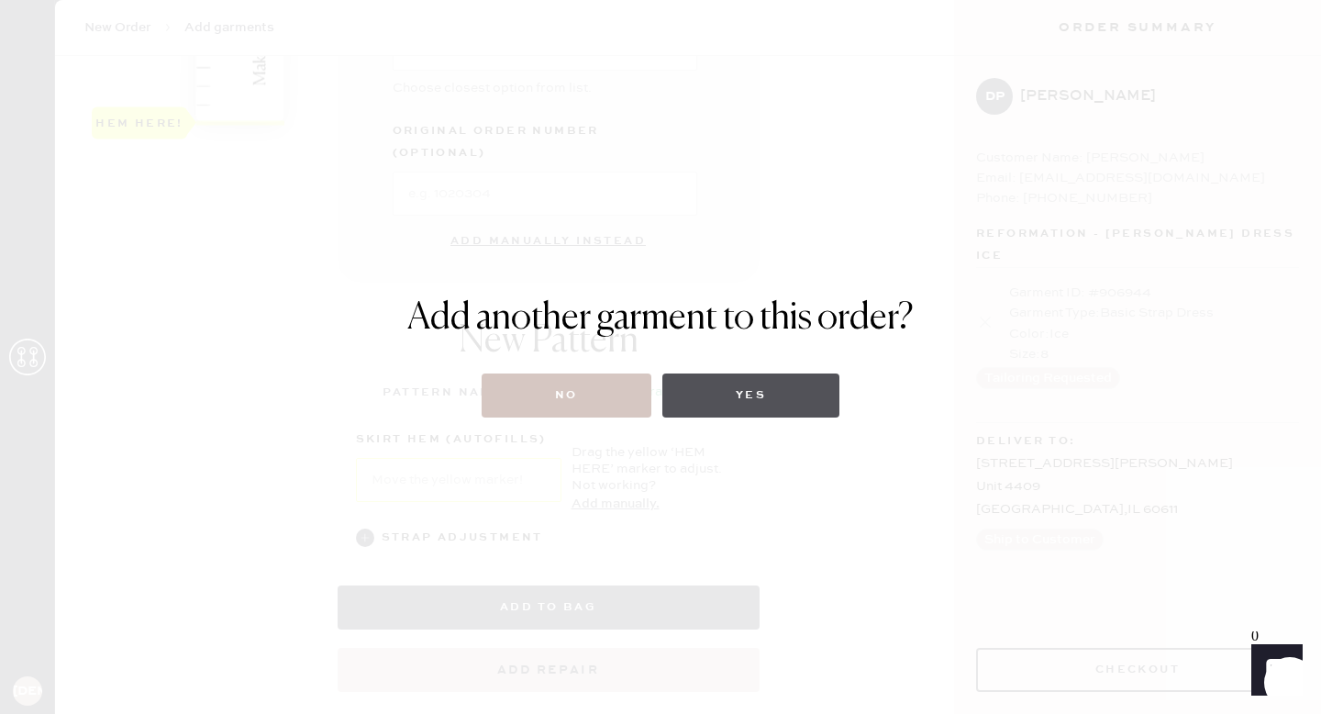
click at [750, 407] on button "Yes" at bounding box center [750, 395] width 177 height 44
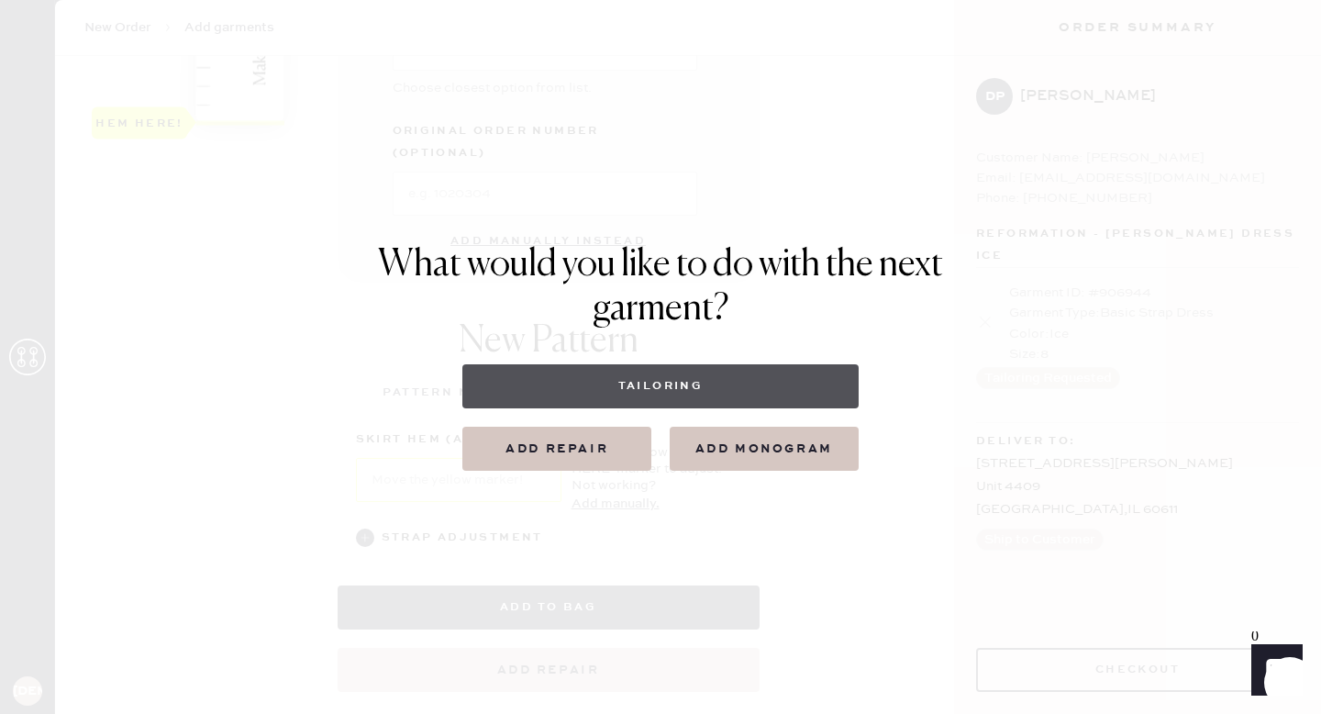
click at [719, 395] on button "Tailoring" at bounding box center [659, 386] width 395 height 44
select select
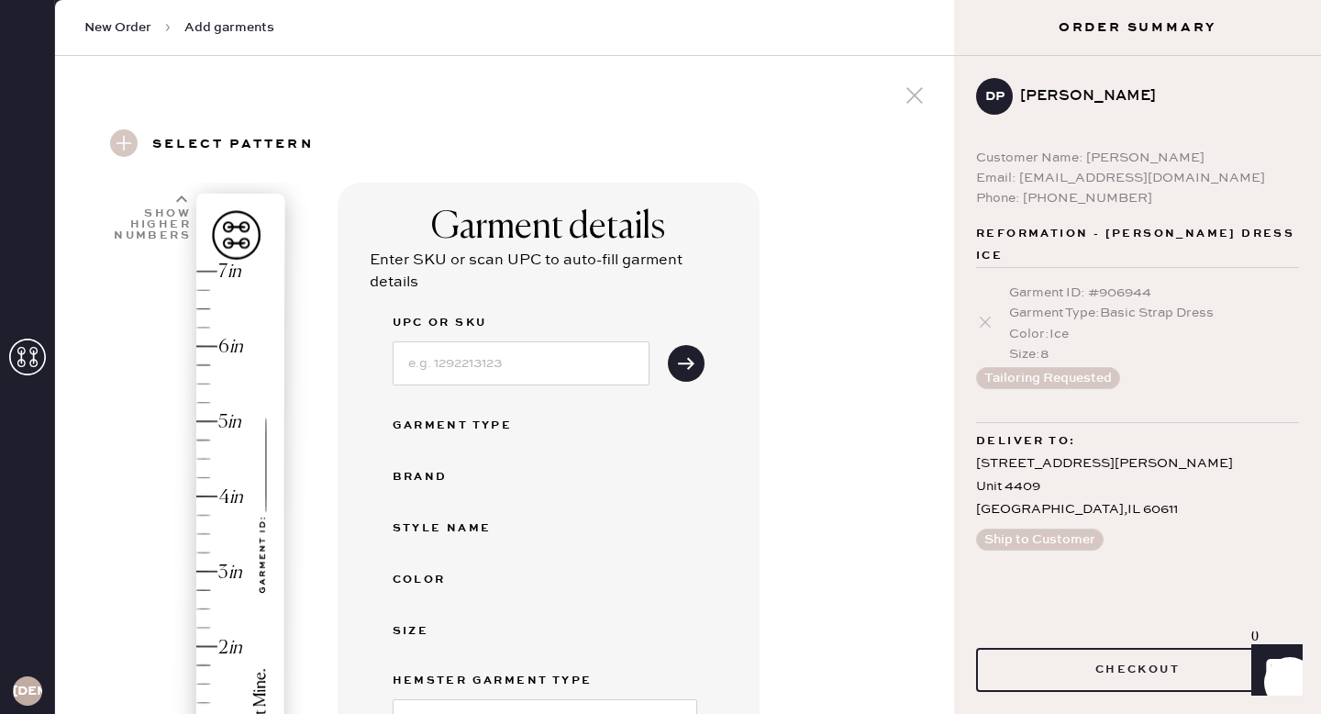
click at [719, 395] on div "Garment details Enter SKU or scan UPC to auto-fill garment details UPC or SKU G…" at bounding box center [549, 569] width 422 height 772
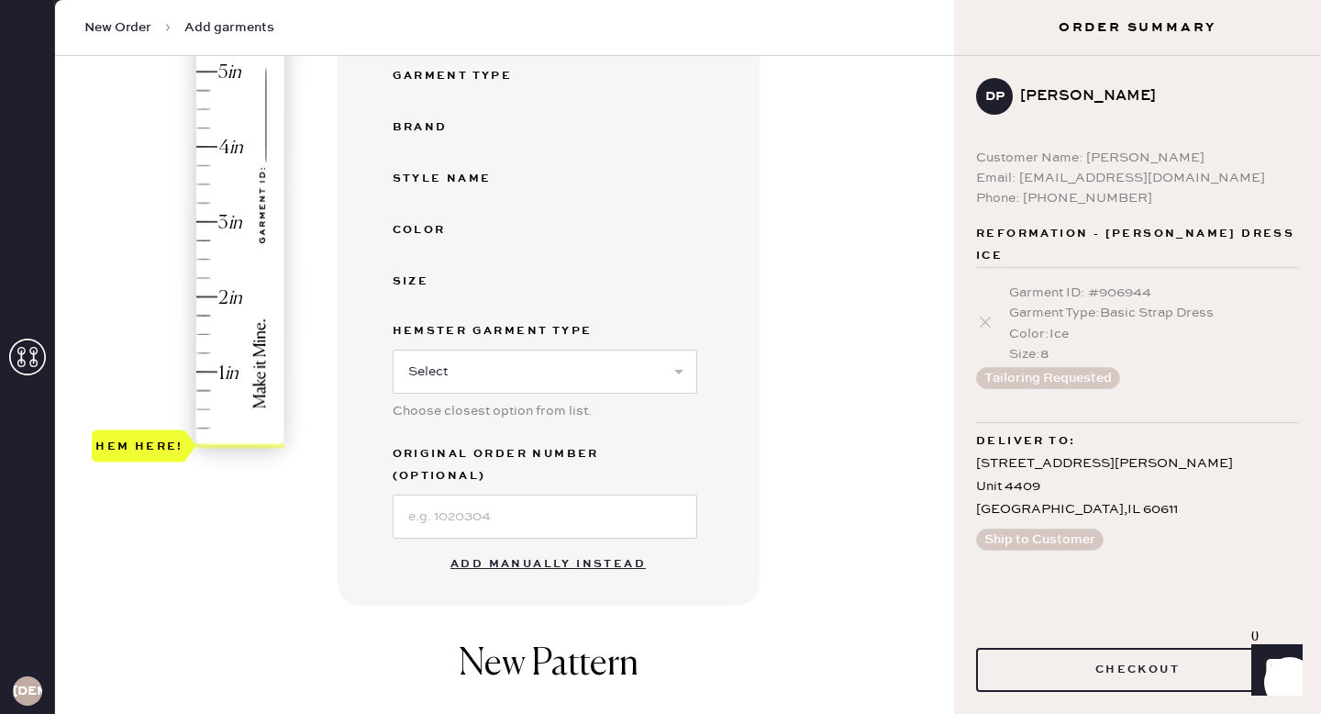
scroll to position [363, 0]
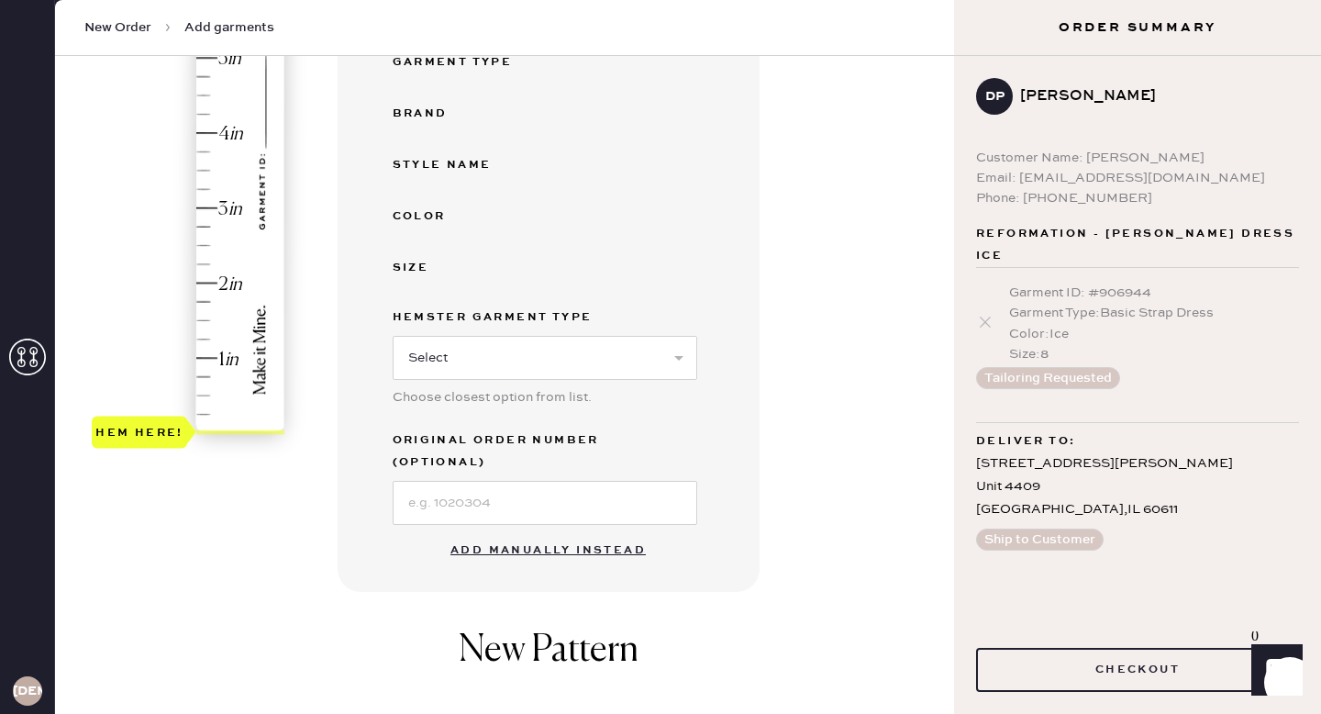
click at [579, 532] on button "Add manually instead" at bounding box center [547, 550] width 217 height 37
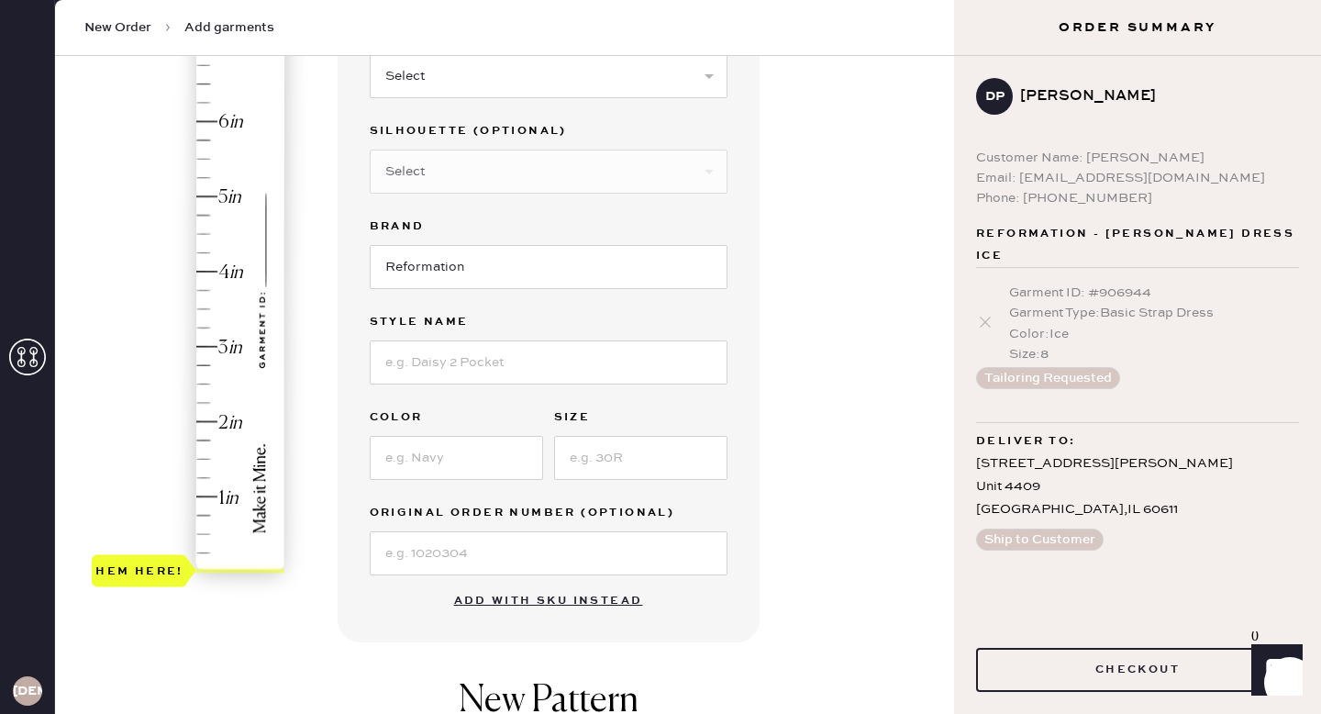
scroll to position [0, 0]
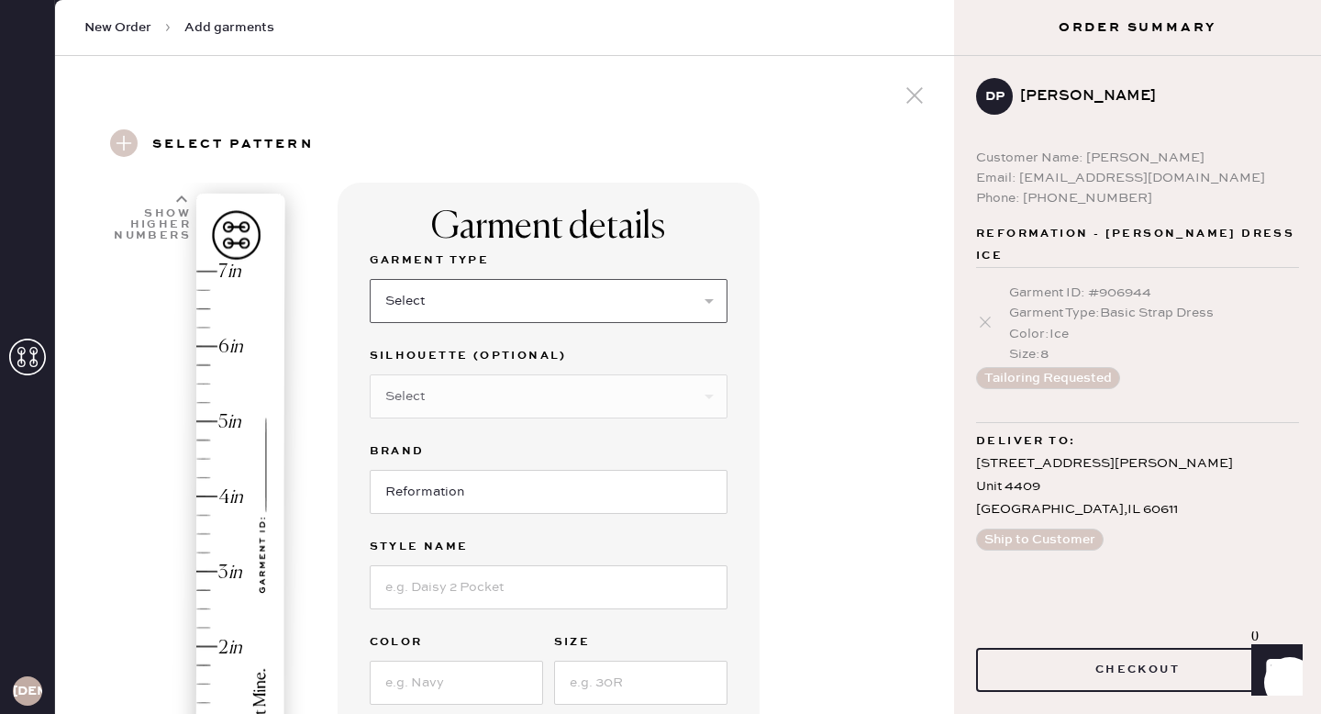
click at [508, 315] on select "Select Basic Skirt Jeans Leggings Pants Shorts Basic Sleeved Dress Basic Sleeve…" at bounding box center [549, 301] width 358 height 44
select select "4"
click at [429, 405] on select "Select Joggers Shorts Cropped Flare Boot Cut Straight Skinny Other" at bounding box center [549, 396] width 358 height 44
select select "11"
click at [429, 587] on input at bounding box center [549, 587] width 358 height 44
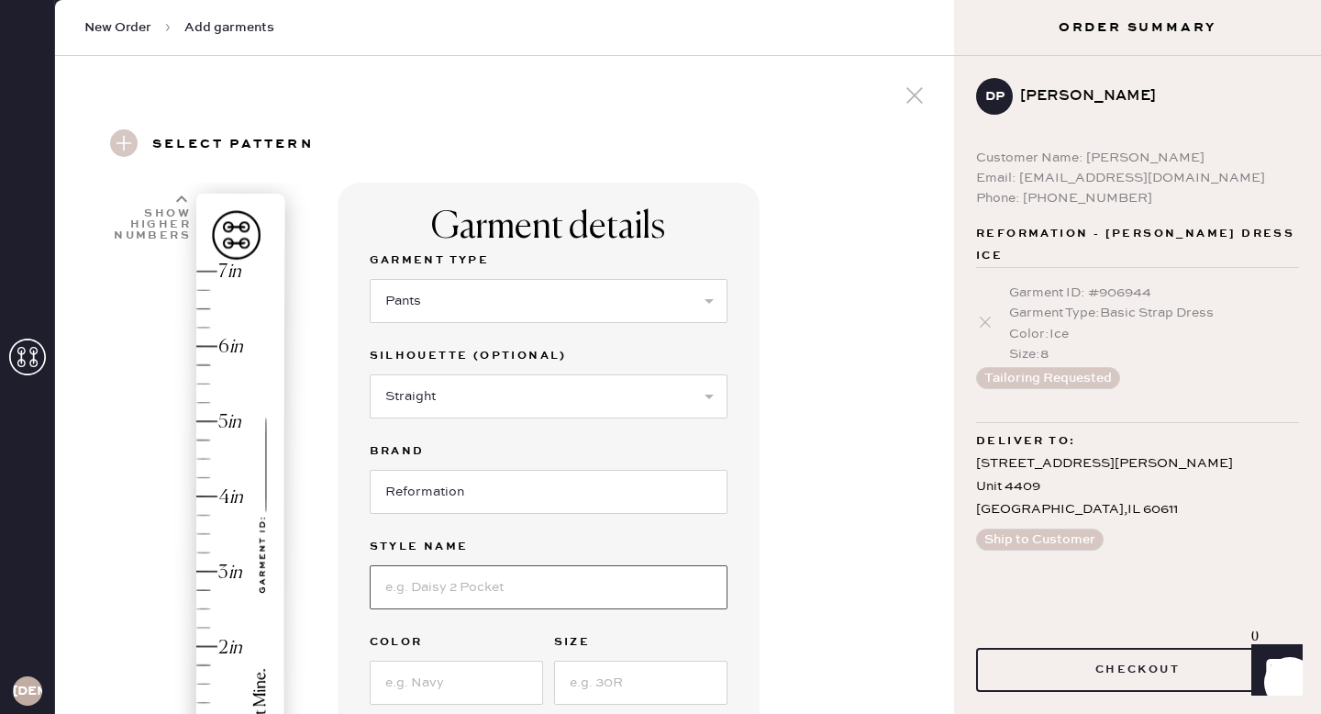
type input "[PERSON_NAME] Pant"
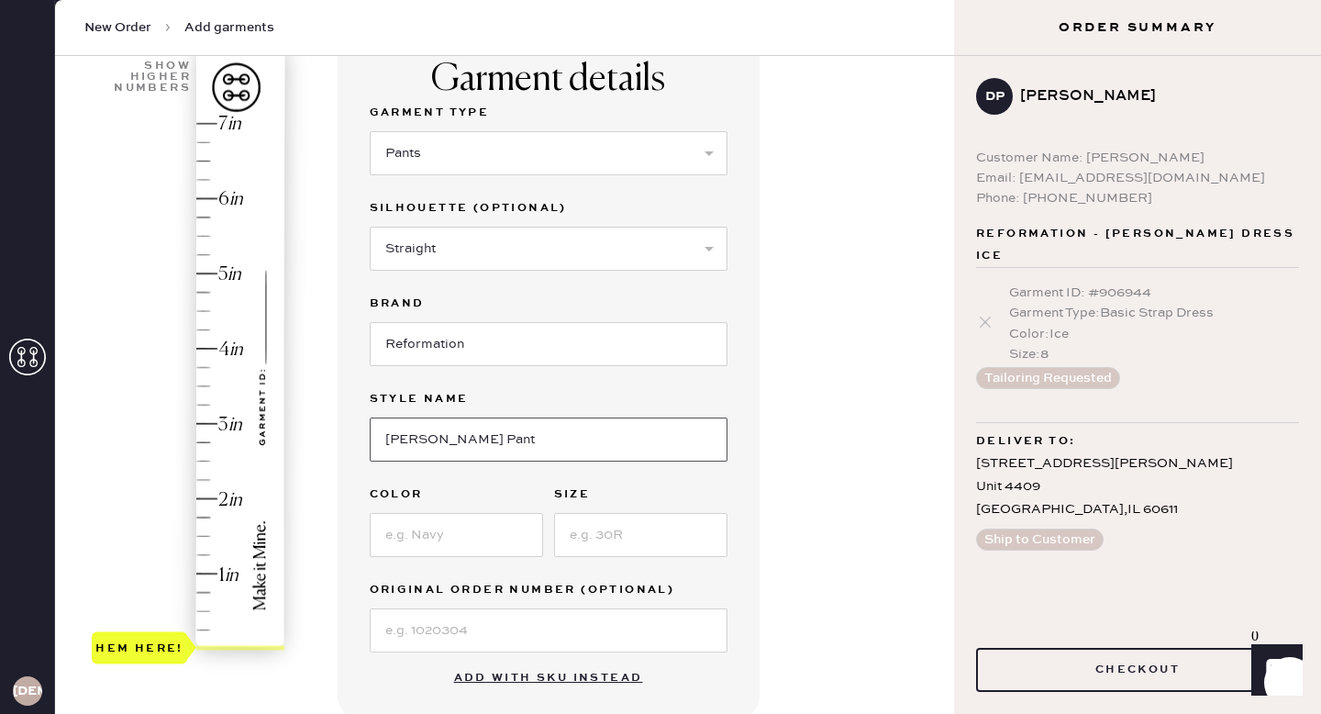
scroll to position [149, 0]
click at [395, 532] on input at bounding box center [456, 534] width 173 height 44
type input "Black"
click at [626, 526] on input at bounding box center [640, 534] width 173 height 44
type input "6"
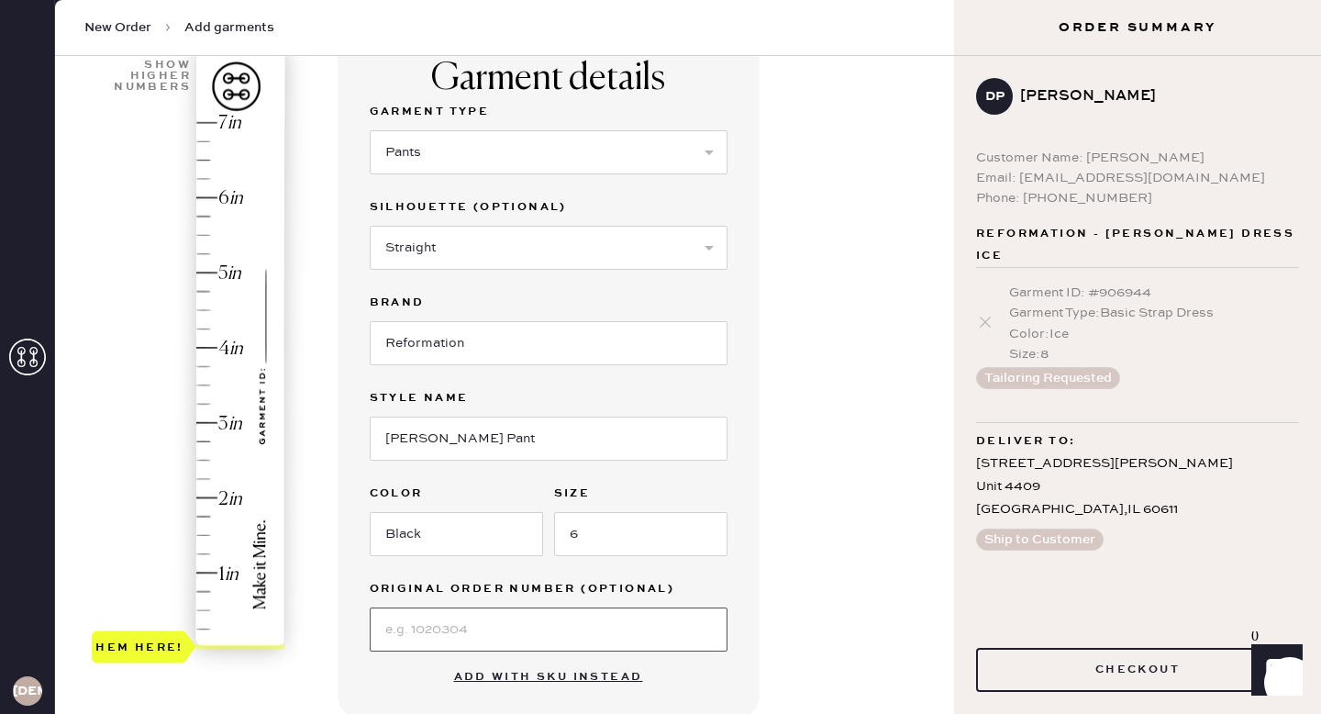
click at [425, 635] on input at bounding box center [549, 629] width 358 height 44
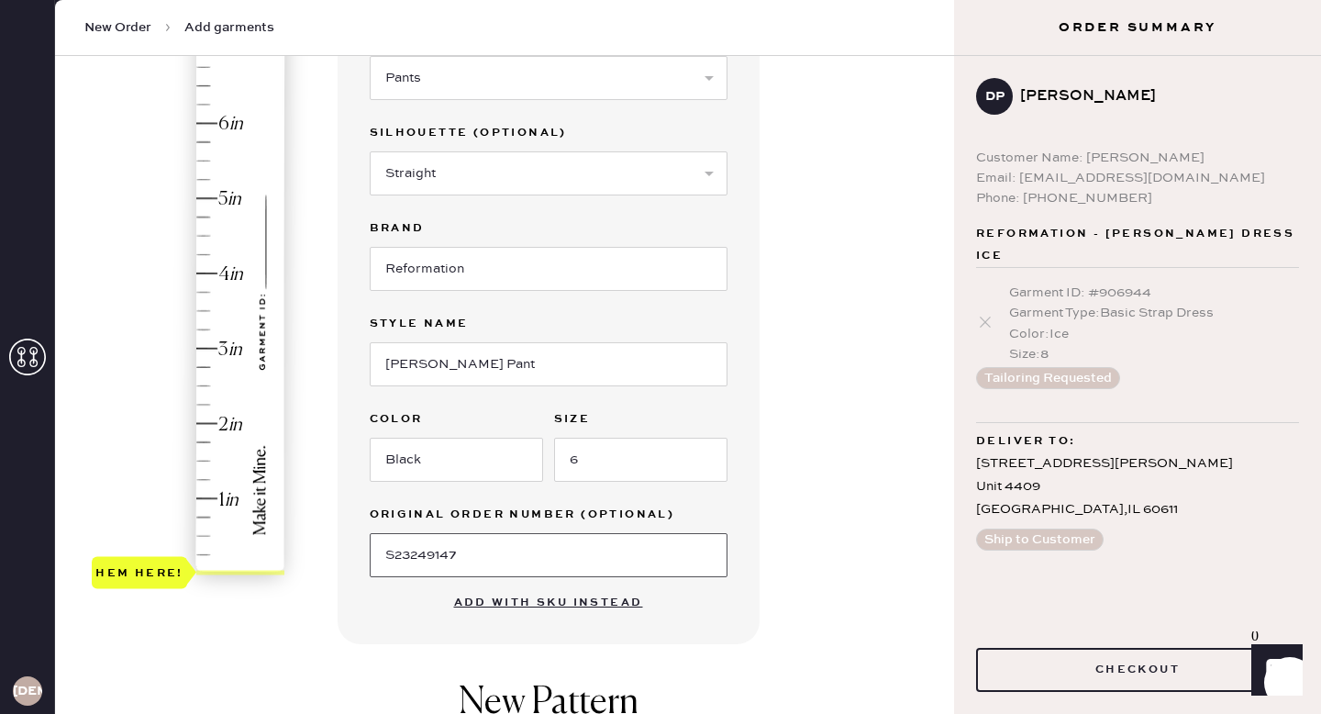
scroll to position [207, 0]
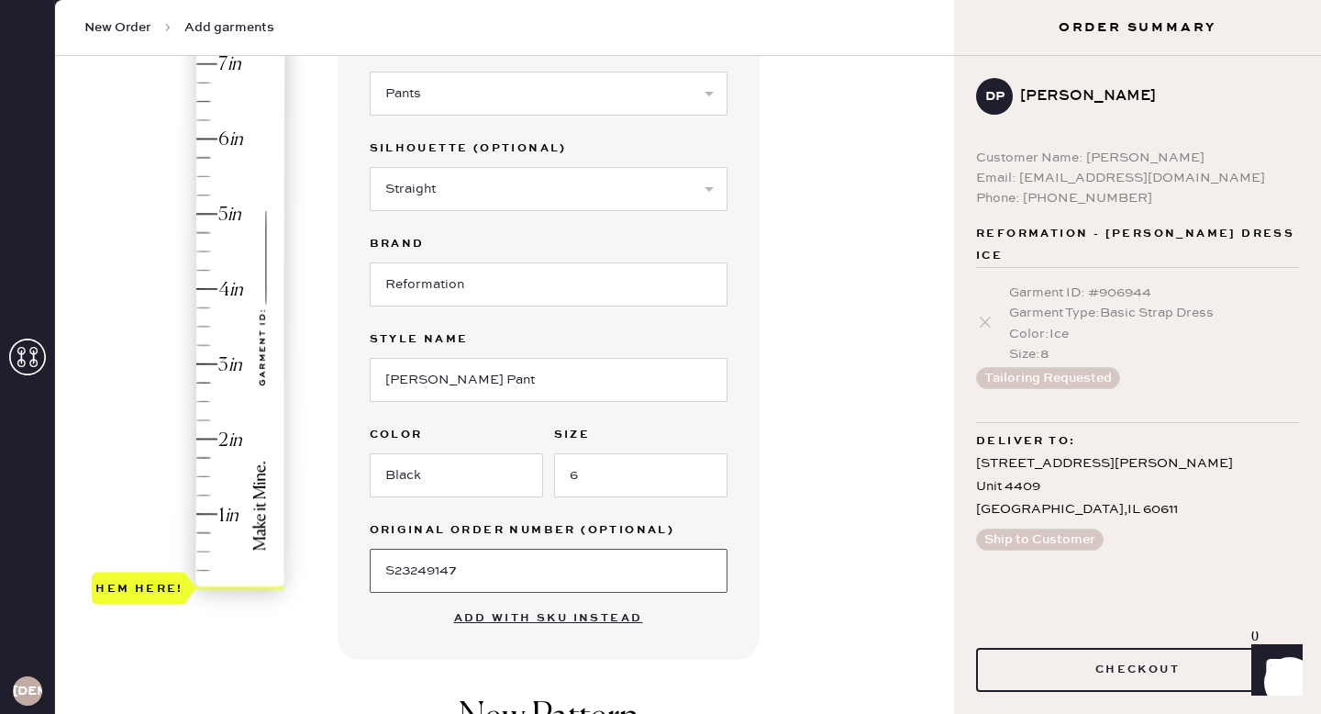
type input "S23249147"
type input "3.75"
click at [203, 307] on div "Hem here!" at bounding box center [189, 326] width 195 height 541
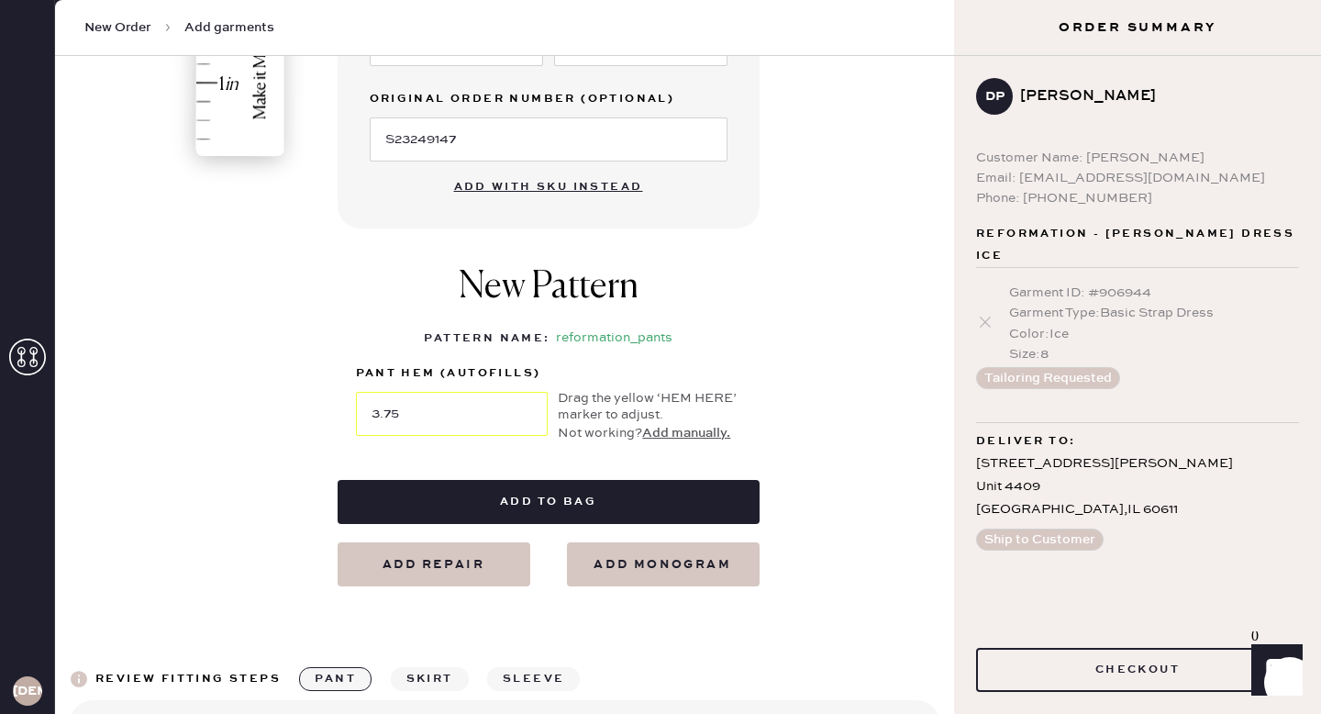
scroll to position [742, 0]
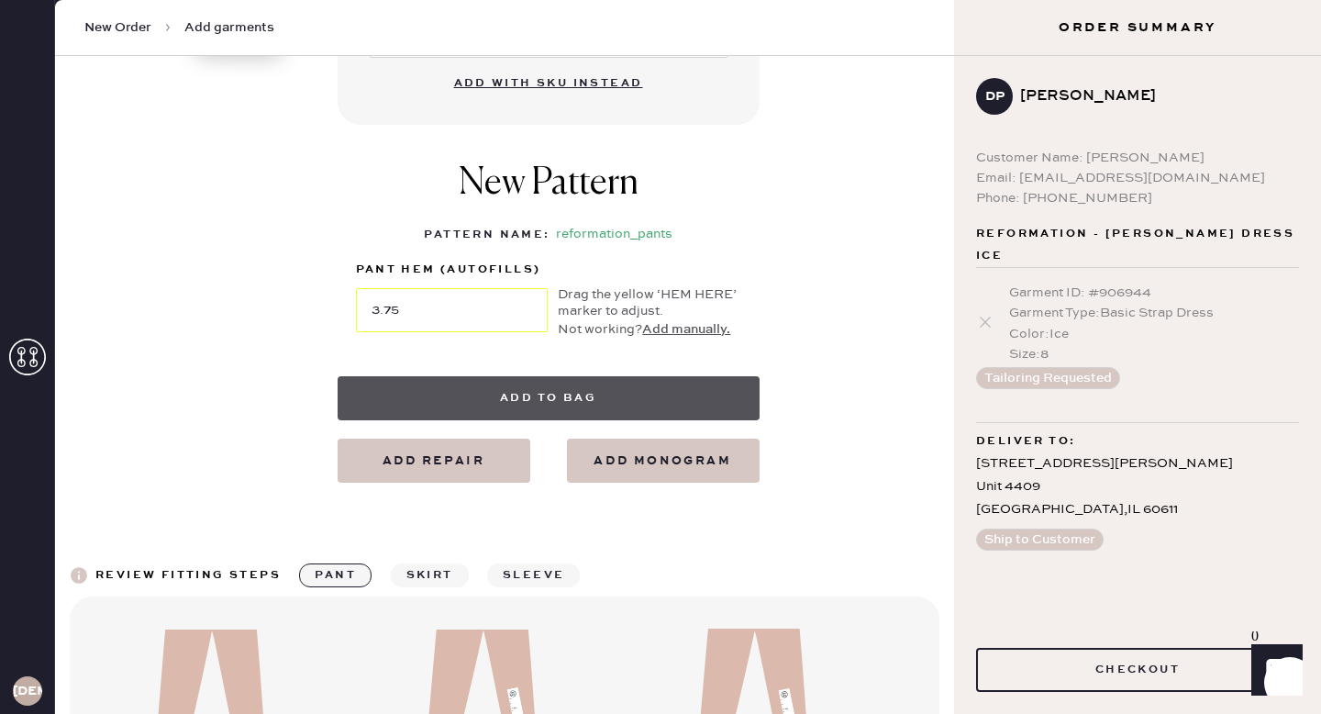
click at [560, 393] on button "Add to bag" at bounding box center [549, 398] width 422 height 44
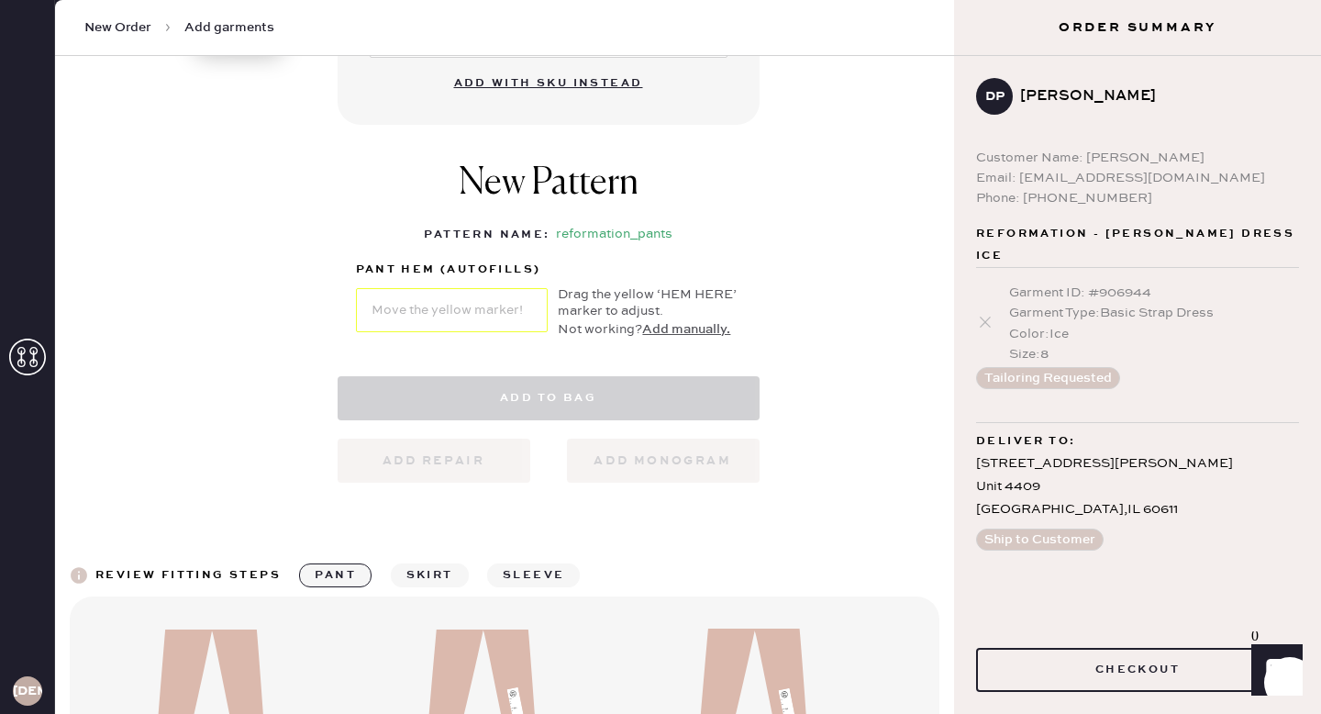
select select "4"
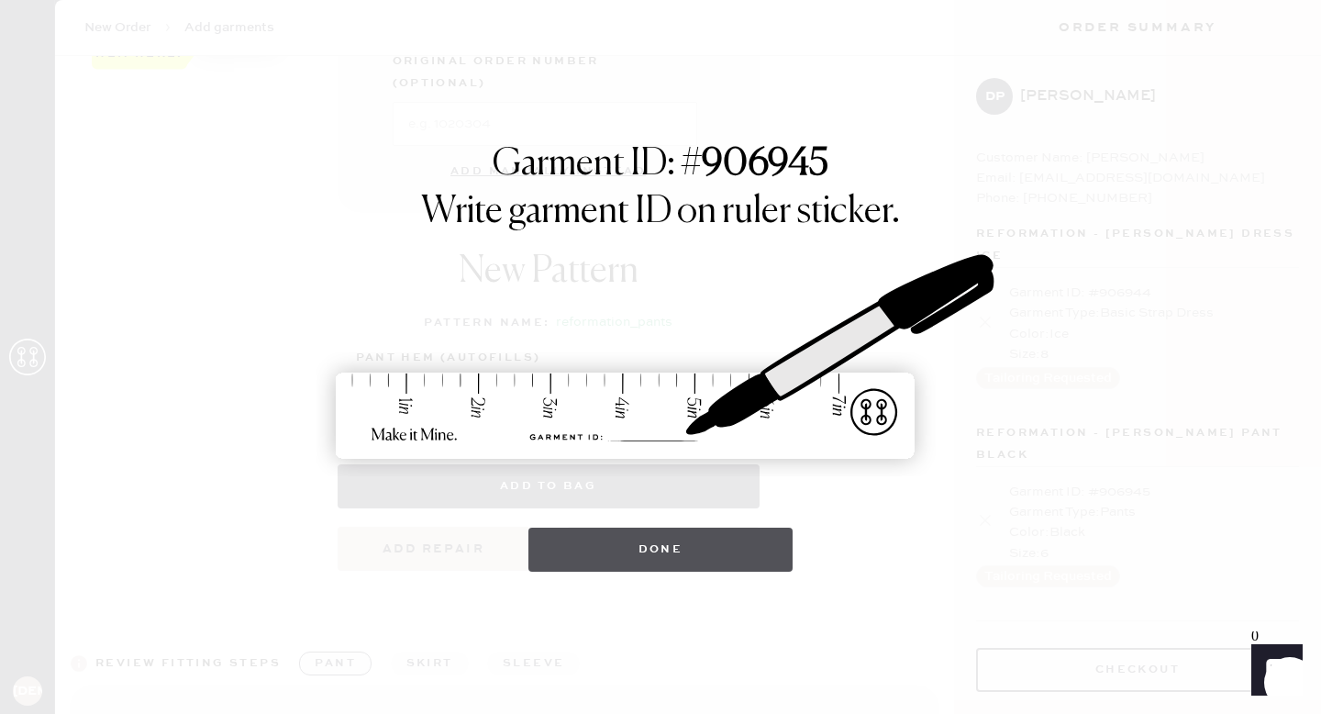
click at [650, 559] on button "Done" at bounding box center [660, 549] width 265 height 44
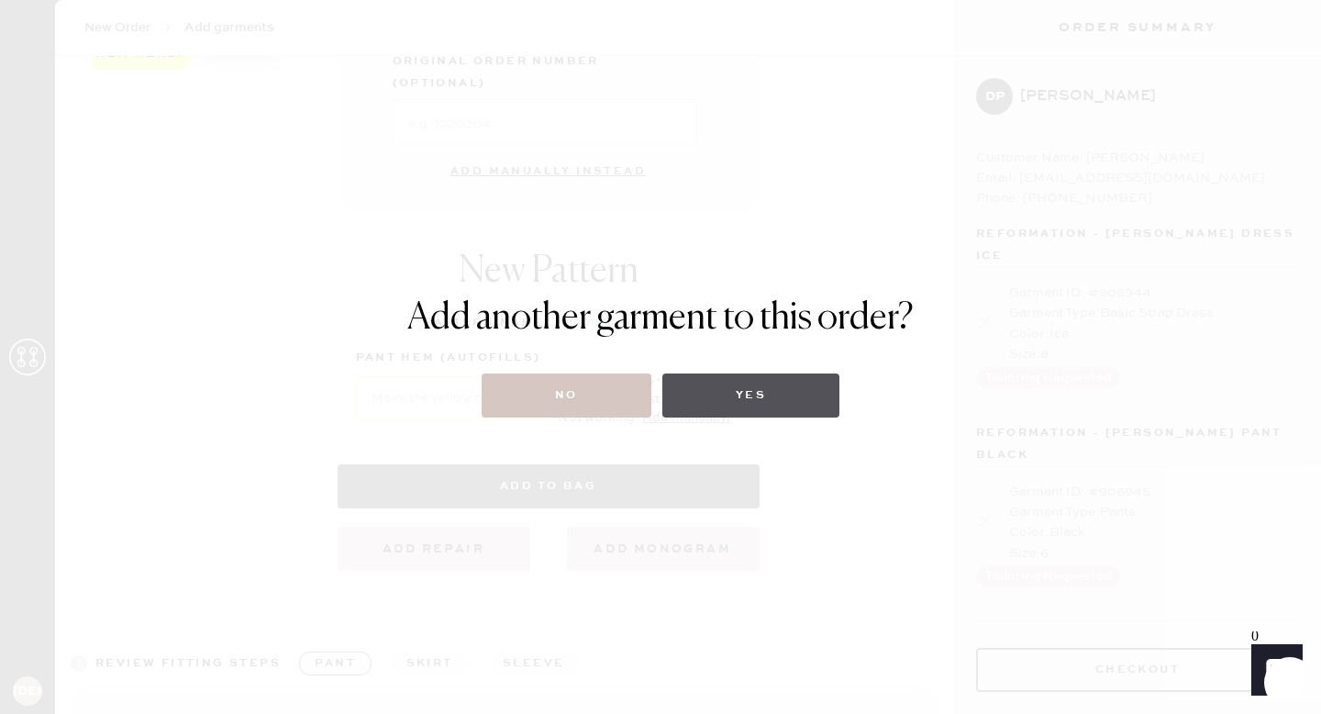
click at [751, 396] on button "Yes" at bounding box center [750, 395] width 177 height 44
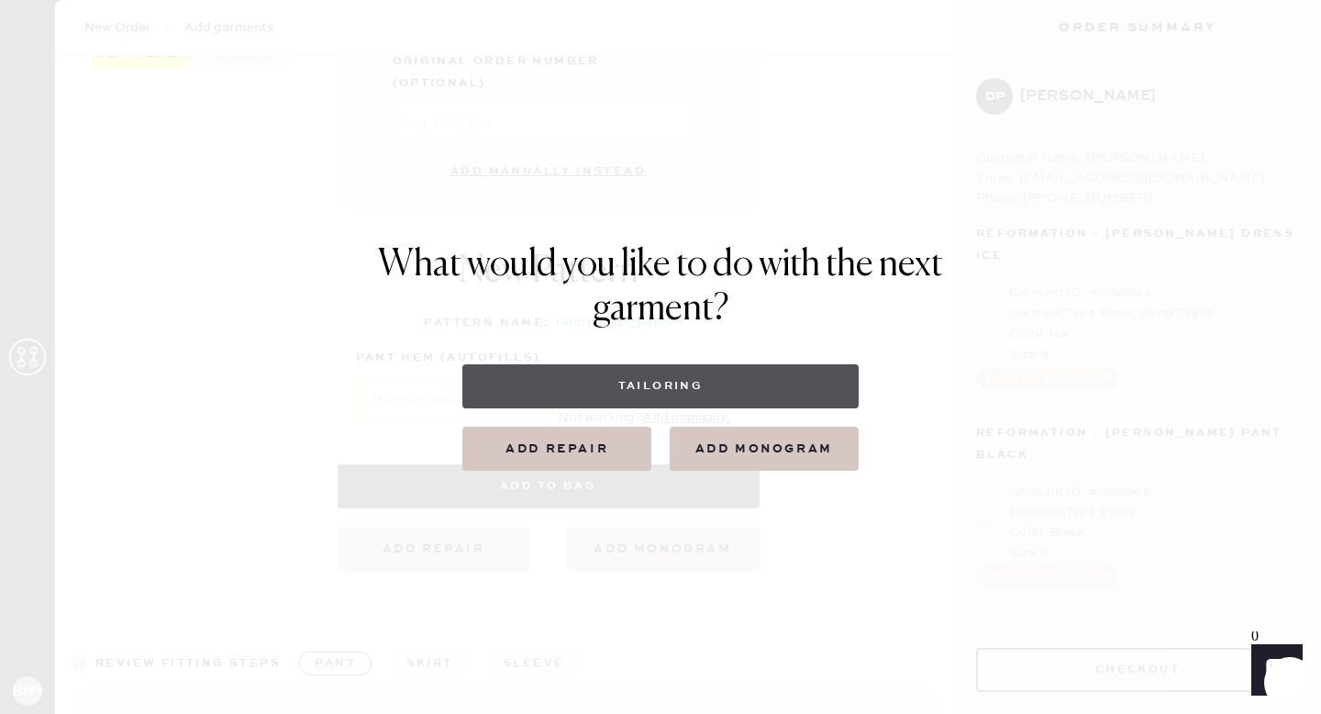
click at [629, 390] on button "Tailoring" at bounding box center [659, 386] width 395 height 44
select select
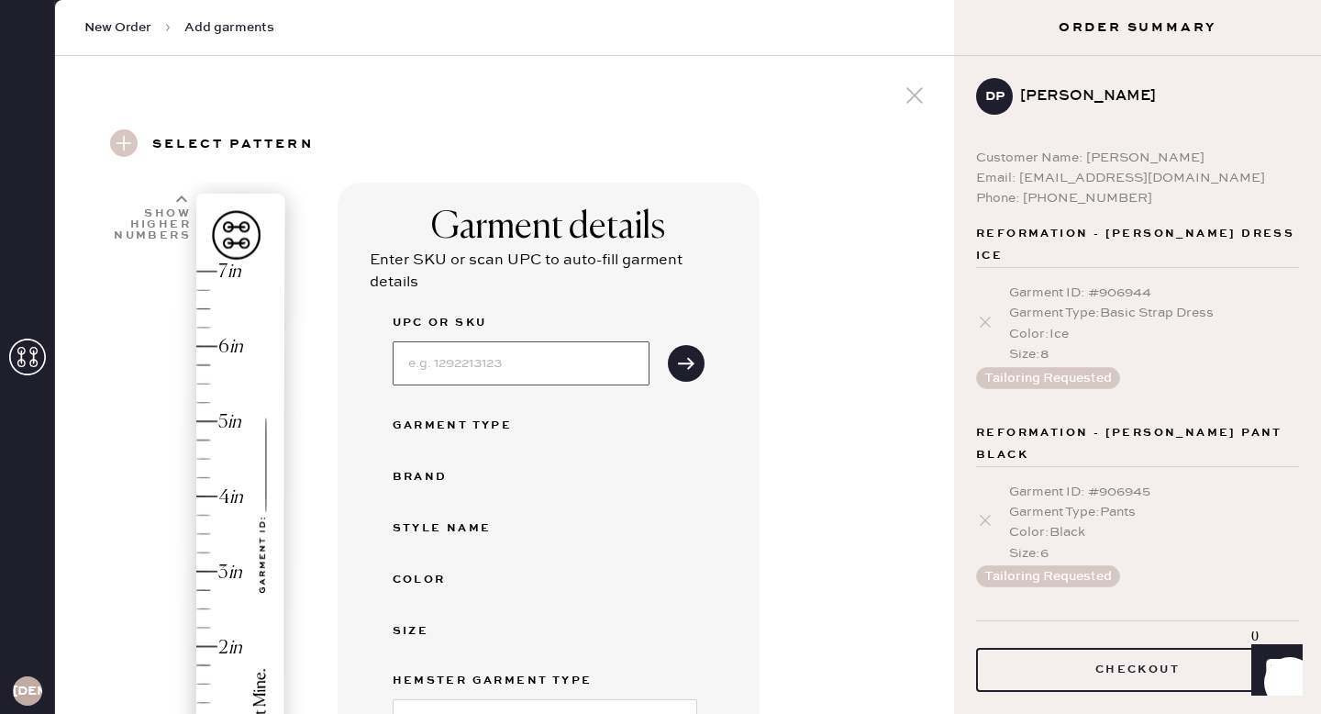
click at [469, 363] on input at bounding box center [521, 363] width 257 height 44
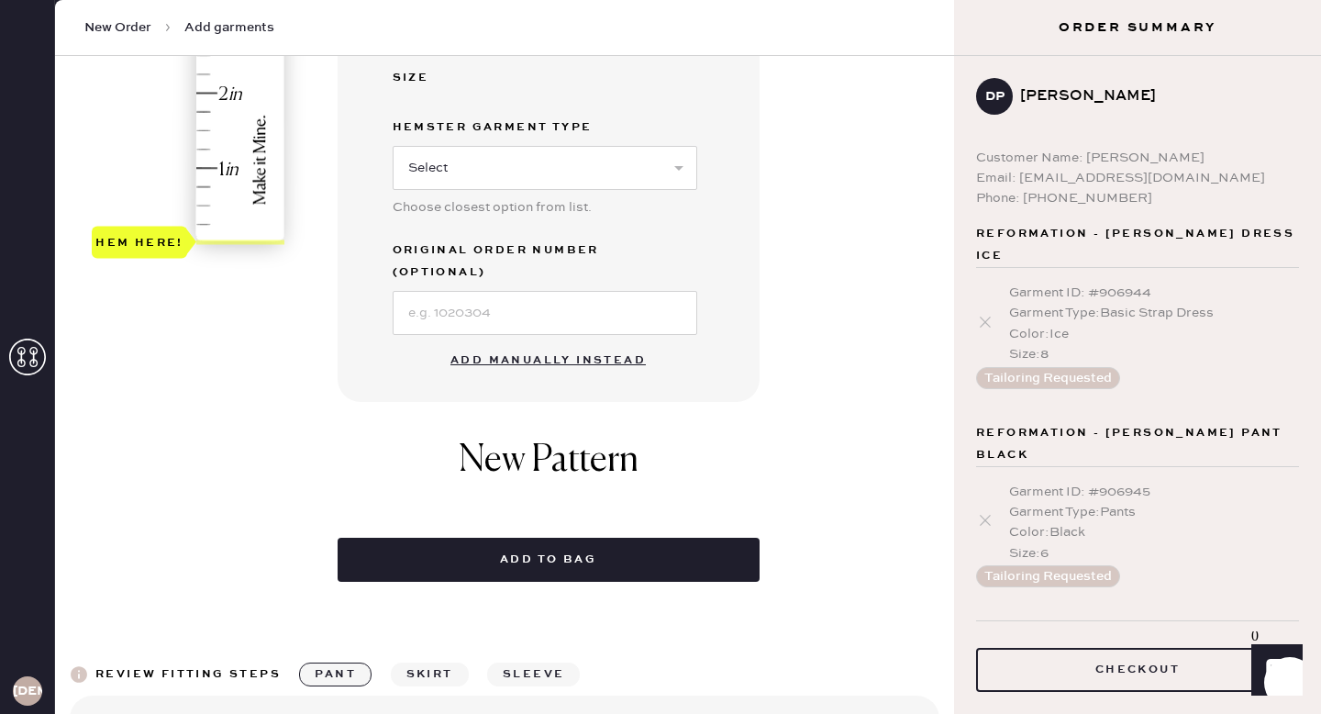
scroll to position [544, 0]
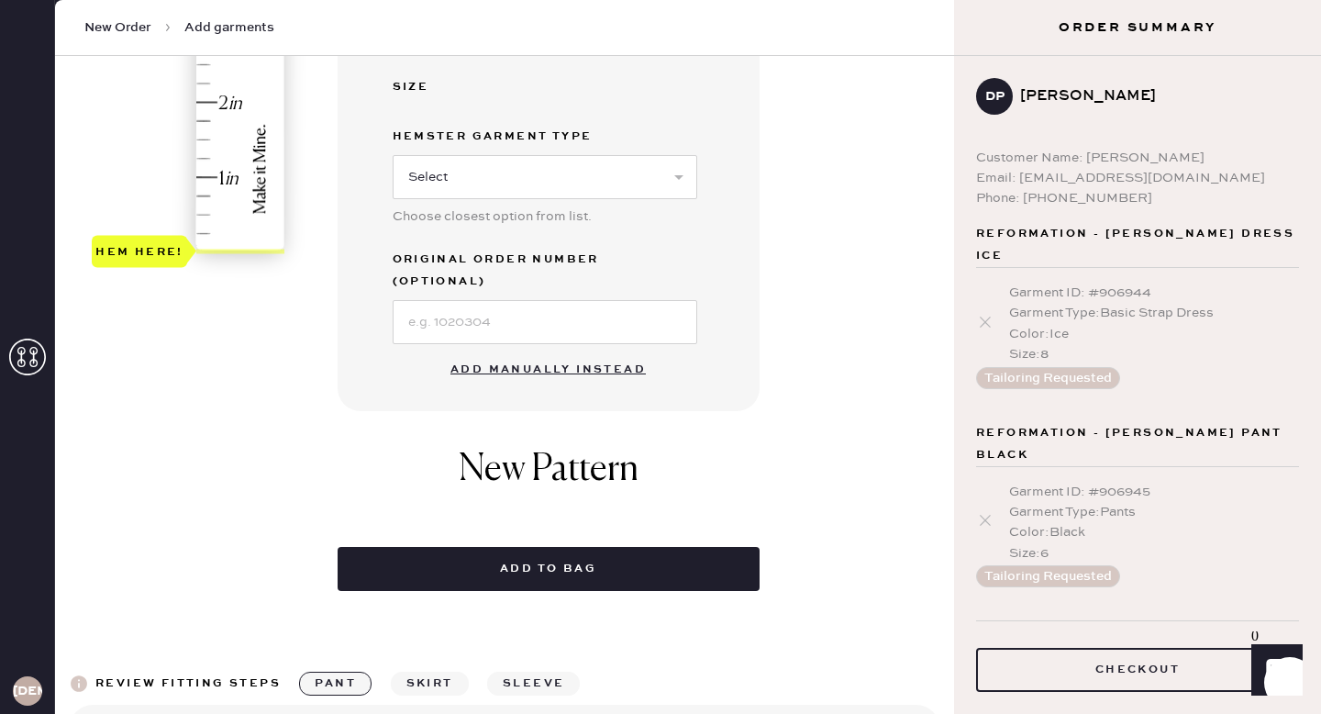
click at [557, 351] on button "Add manually instead" at bounding box center [547, 369] width 217 height 37
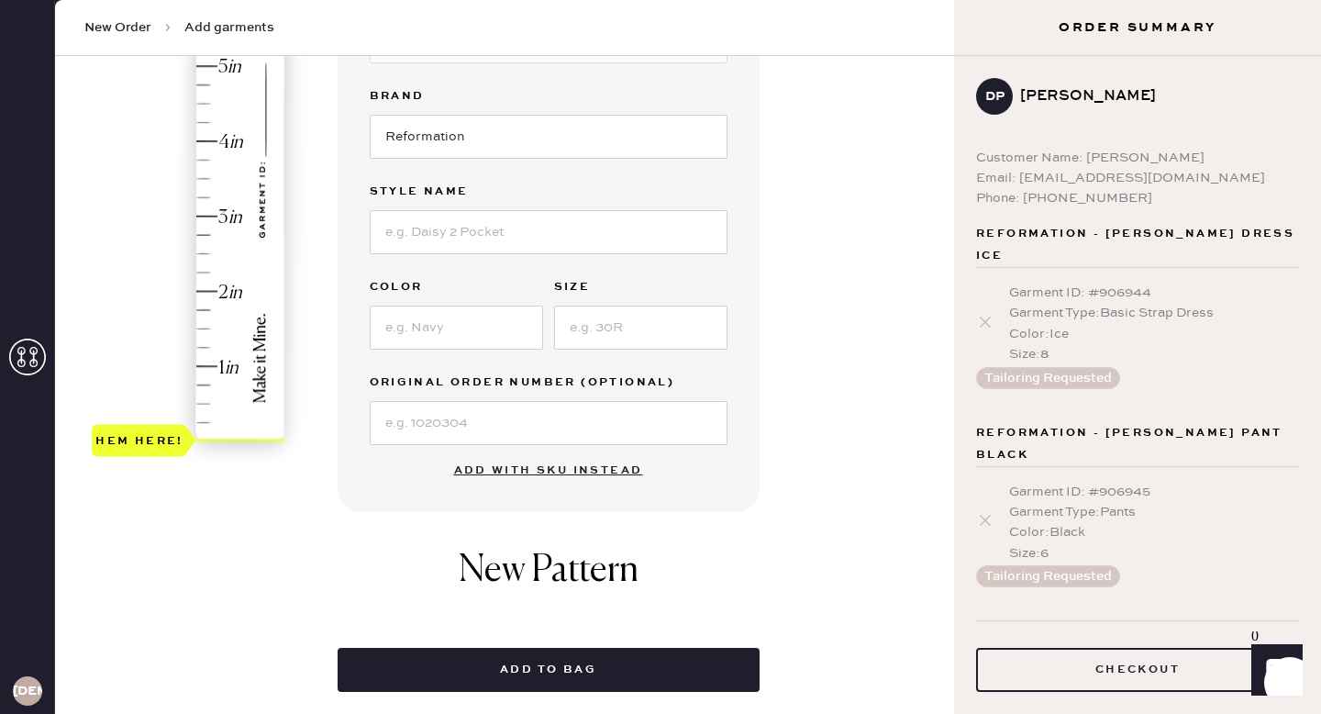
scroll to position [0, 0]
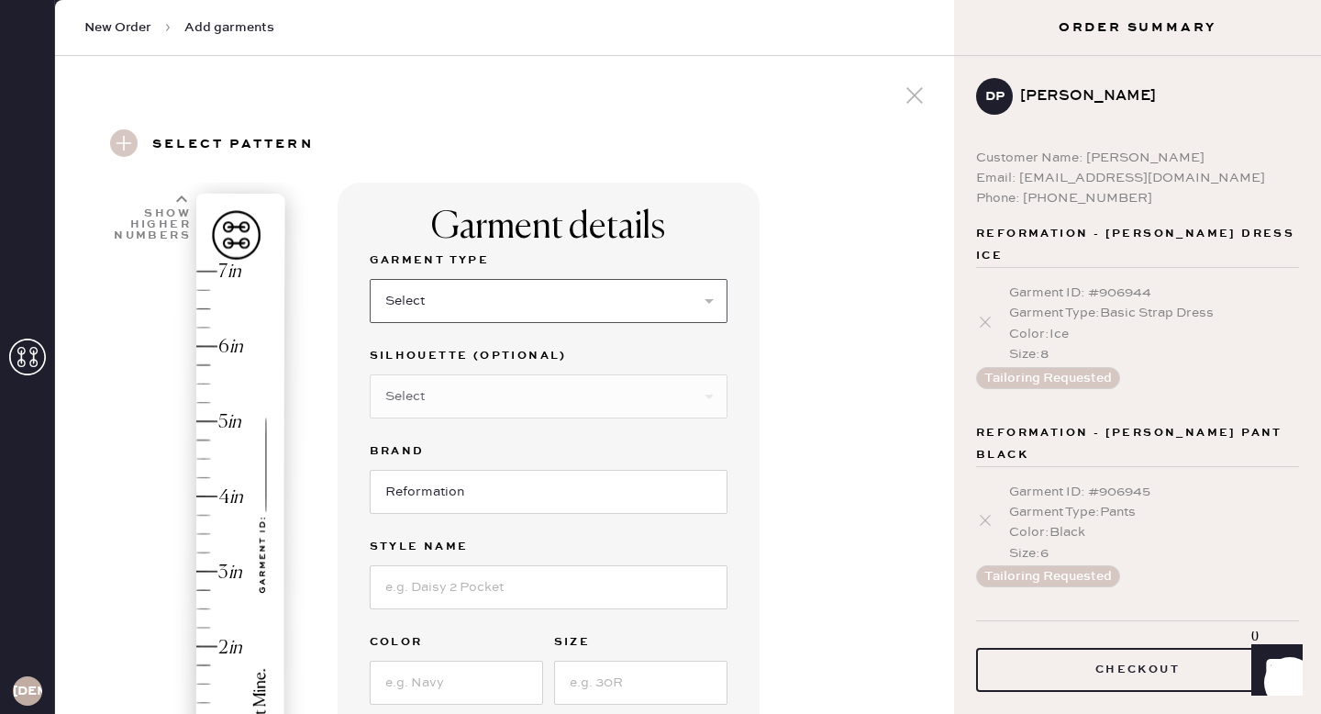
click at [439, 298] on select "Select Basic Skirt Jeans Leggings Pants Shorts Basic Sleeved Dress Basic Sleeve…" at bounding box center [549, 301] width 358 height 44
select select "6"
click at [419, 393] on select "Select Maxi Dress Midi Dress Mini Dress Other" at bounding box center [549, 396] width 358 height 44
select select "39"
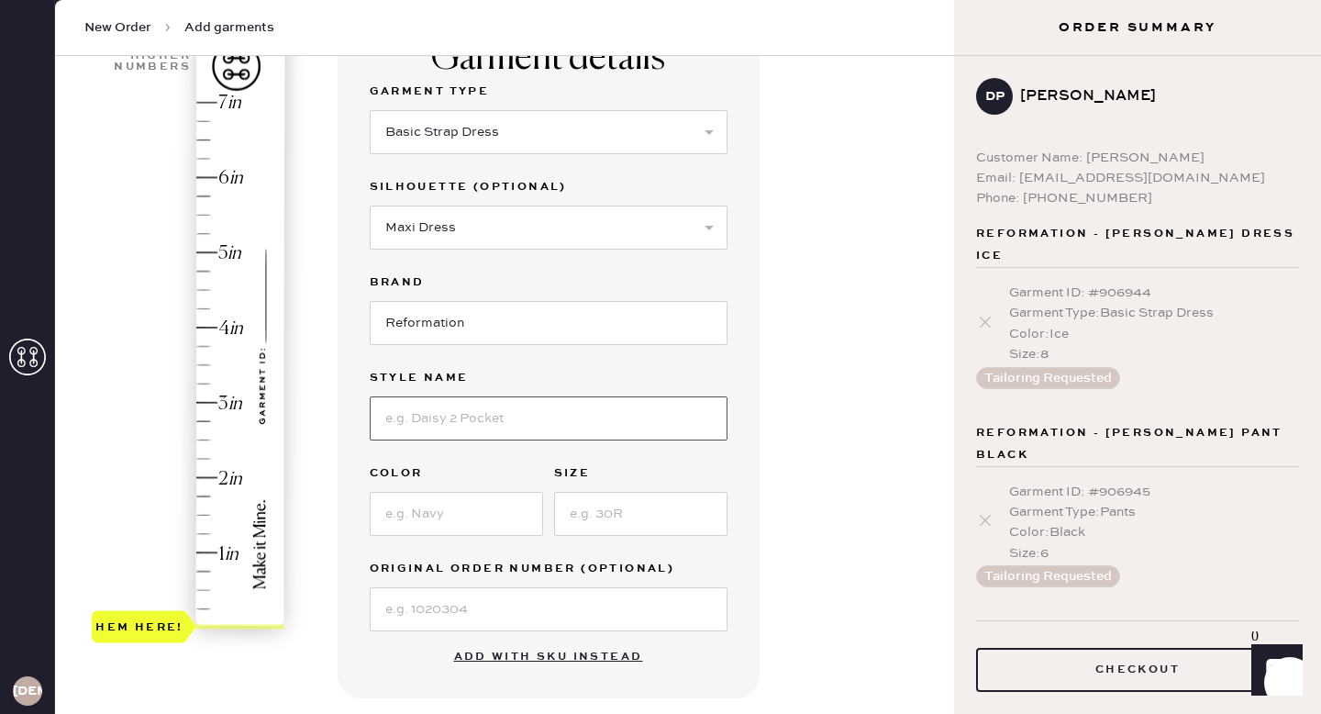
click at [420, 428] on input at bounding box center [549, 418] width 358 height 44
type input "[PERSON_NAME]"
click at [447, 507] on input at bounding box center [456, 514] width 173 height 44
type input "Cafe"
click at [598, 512] on input at bounding box center [640, 514] width 173 height 44
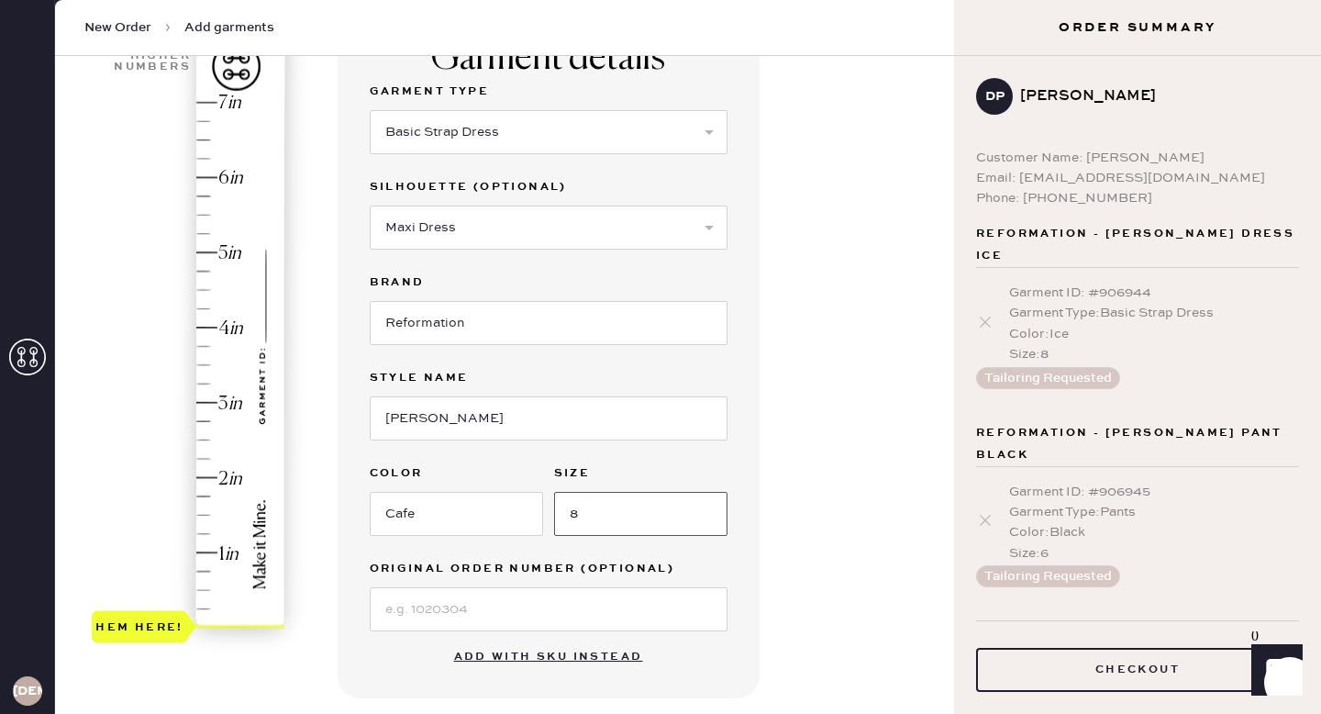
type input "8"
click at [399, 605] on input at bounding box center [549, 609] width 358 height 44
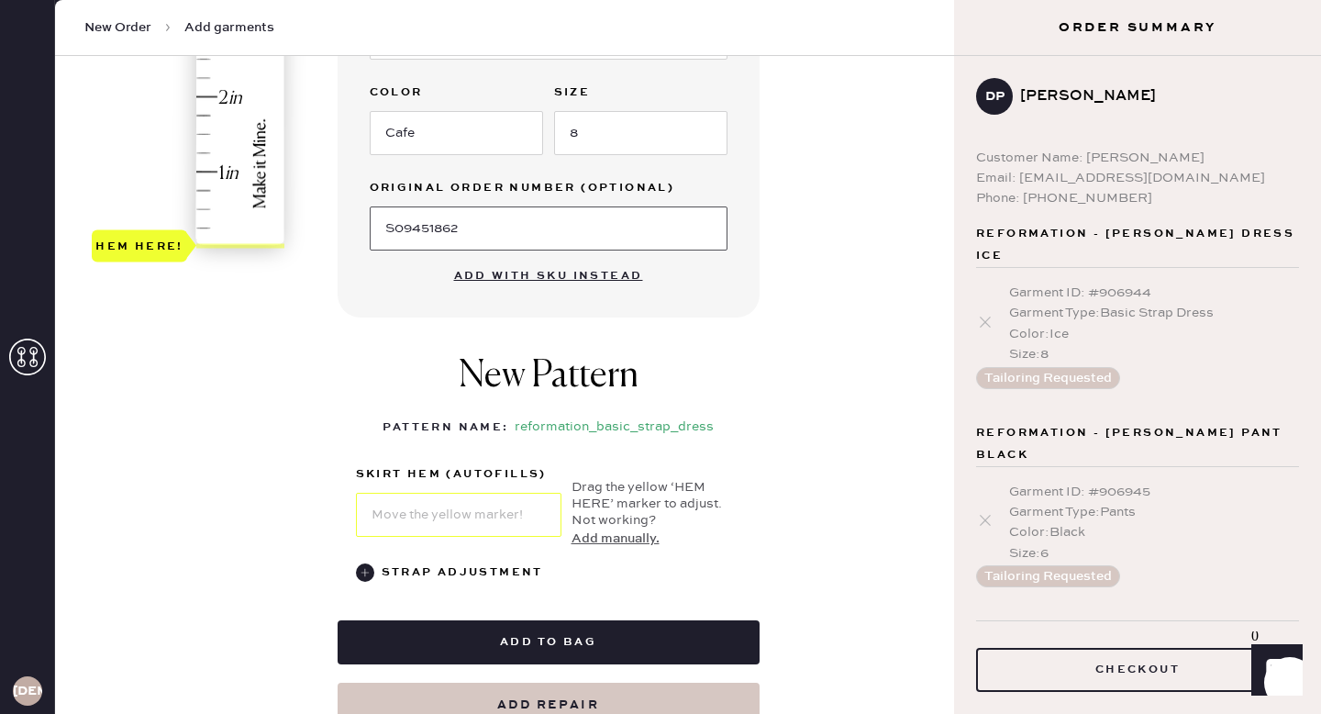
scroll to position [552, 0]
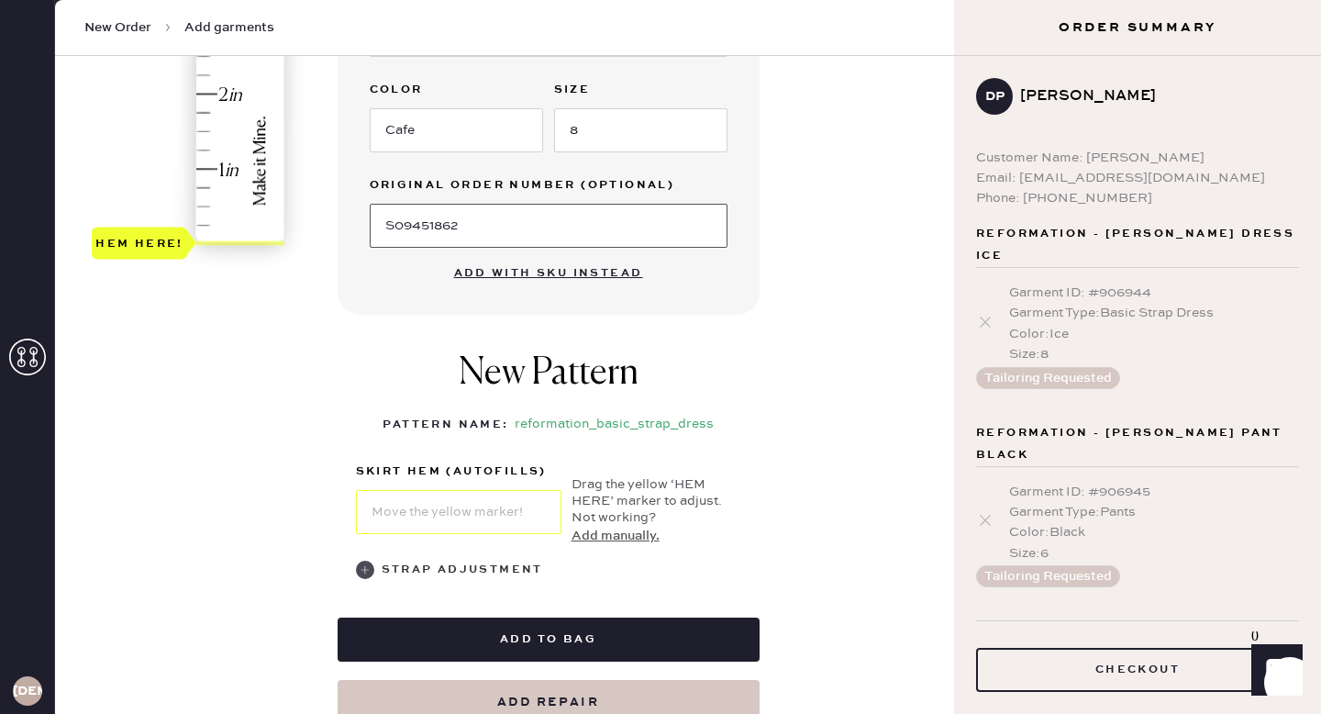
type input "S09451862"
click at [357, 561] on icon at bounding box center [365, 569] width 18 height 18
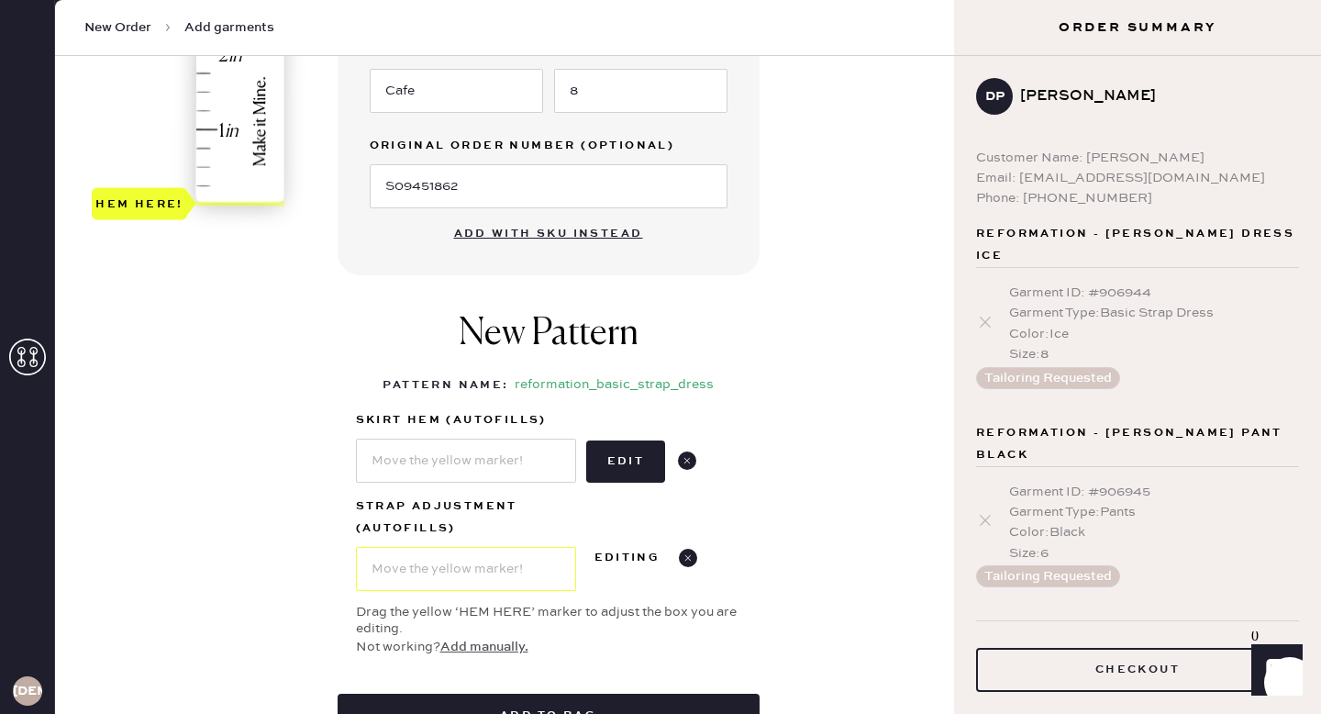
scroll to position [608, 0]
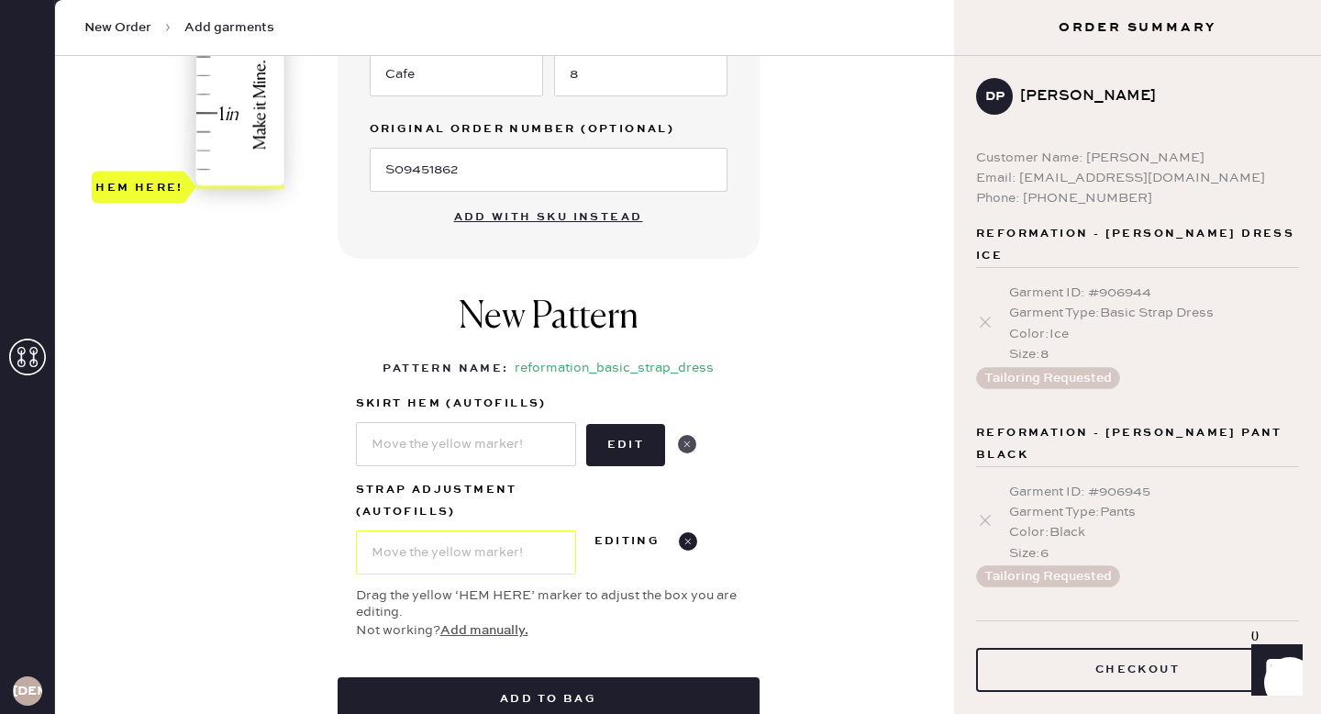
click at [689, 445] on use at bounding box center [687, 444] width 18 height 18
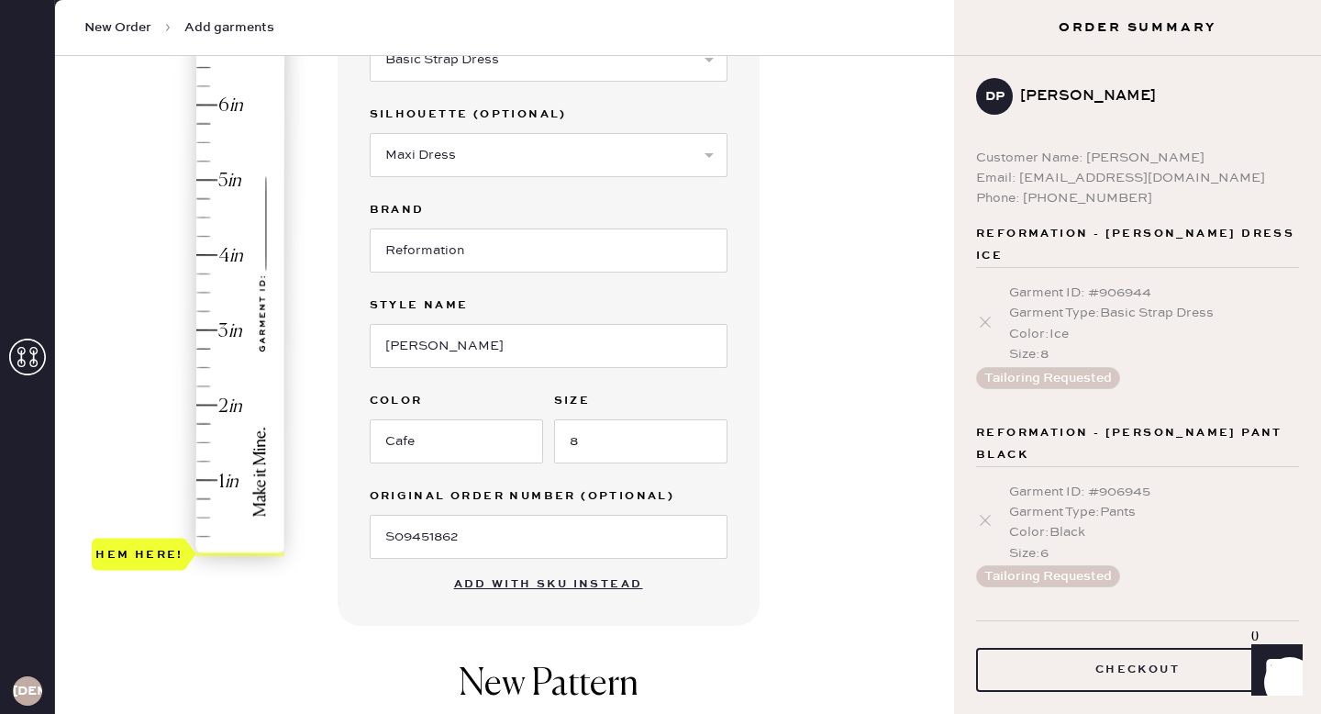
scroll to position [244, 0]
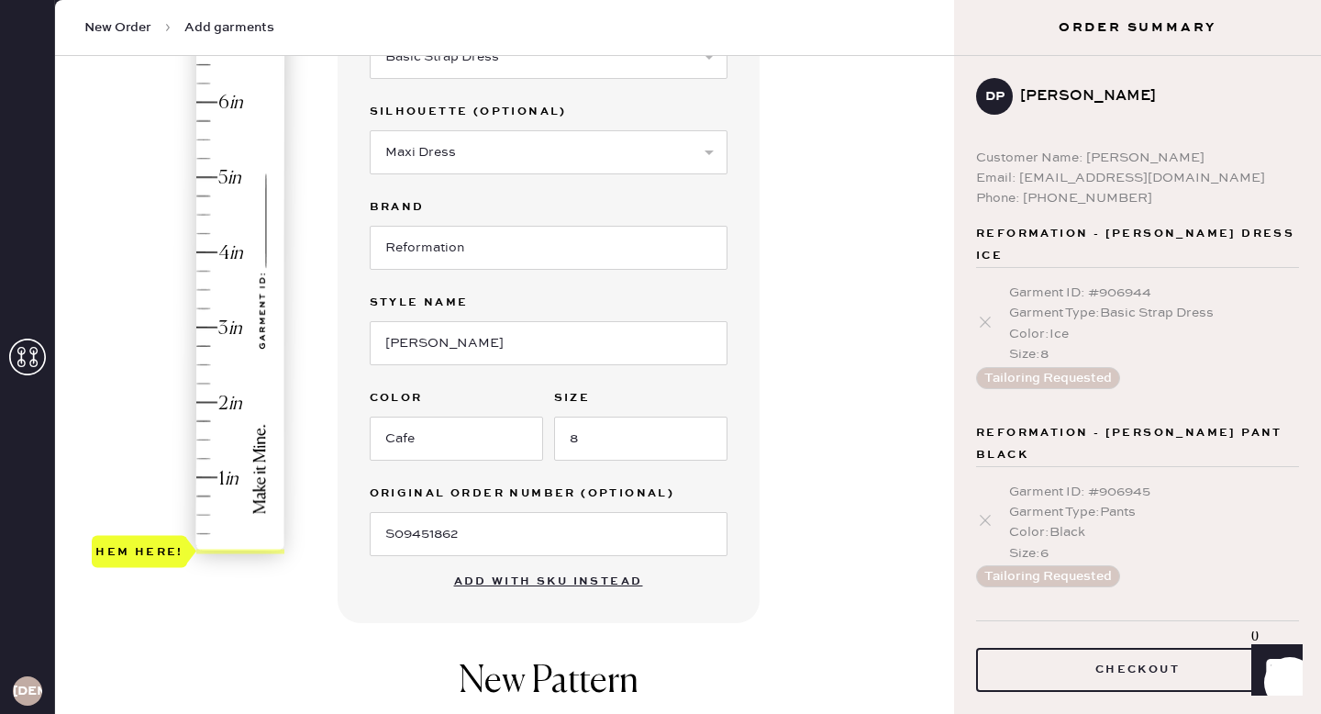
type input "4.5"
click at [205, 214] on div "Hem here!" at bounding box center [189, 289] width 195 height 541
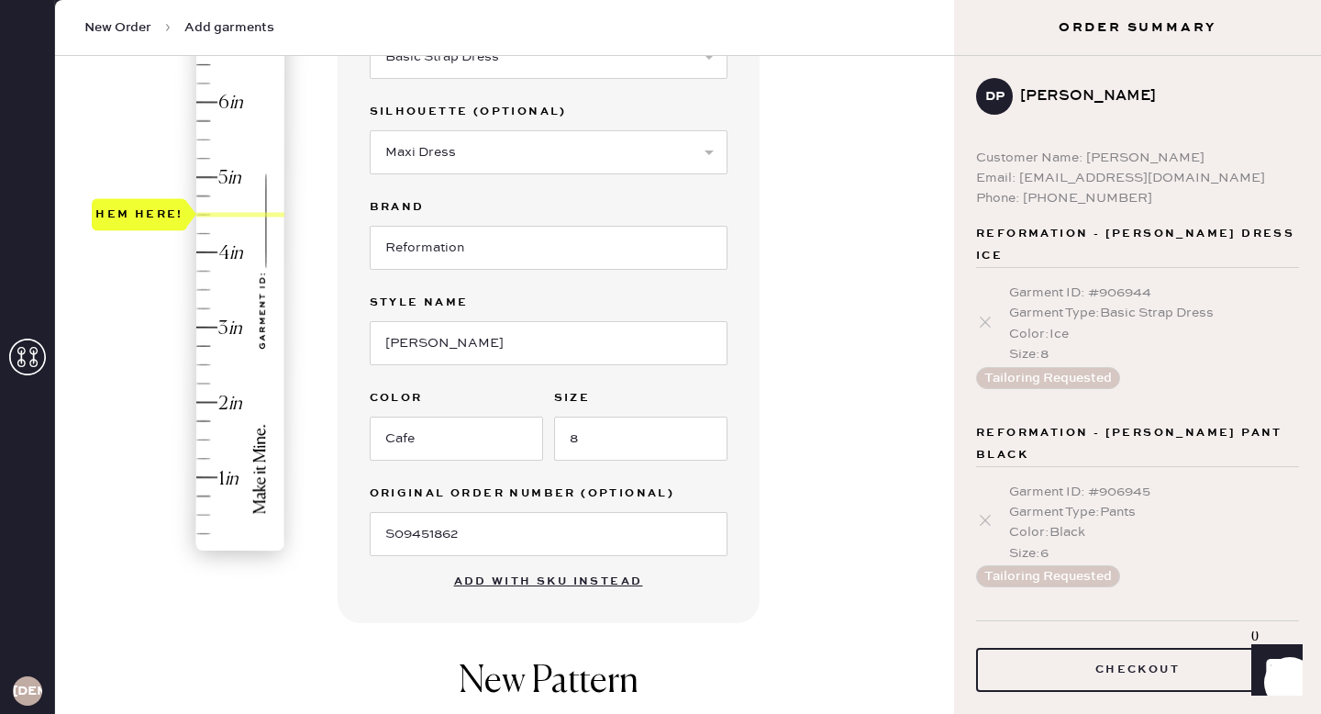
scroll to position [783, 0]
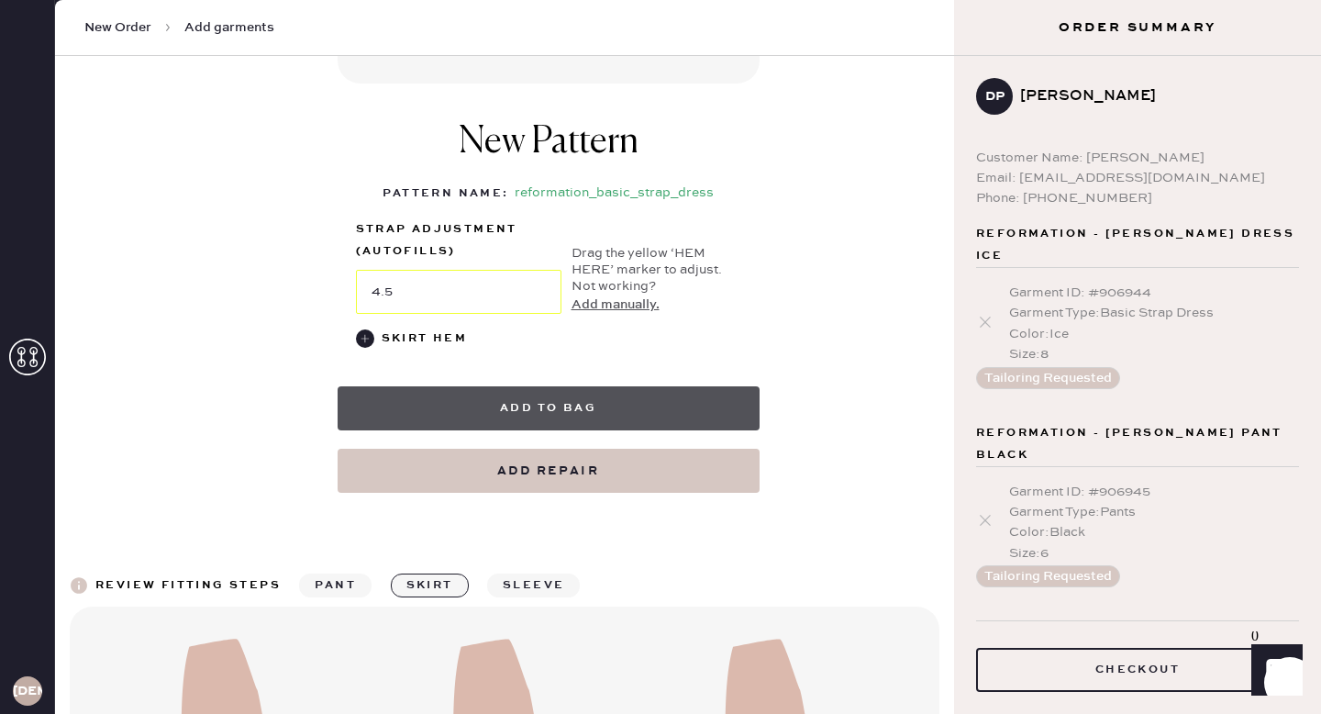
click at [551, 415] on button "Add to bag" at bounding box center [549, 408] width 422 height 44
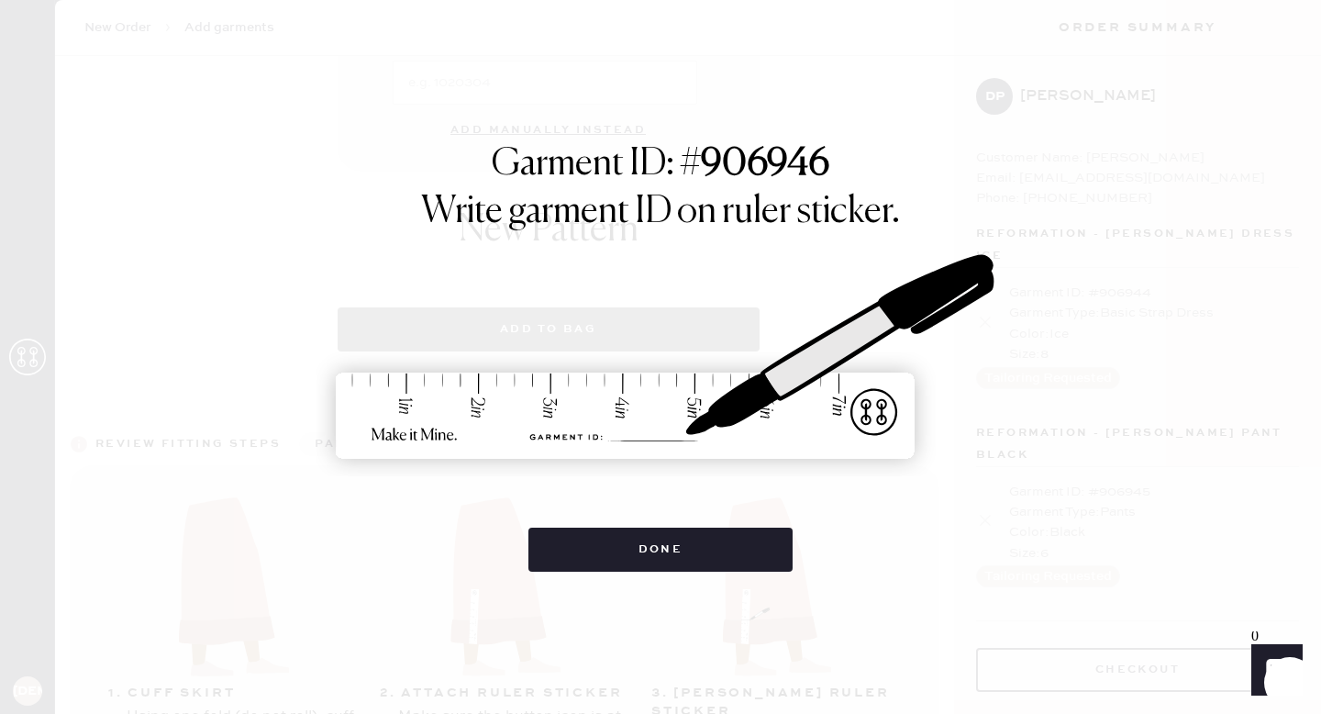
select select "6"
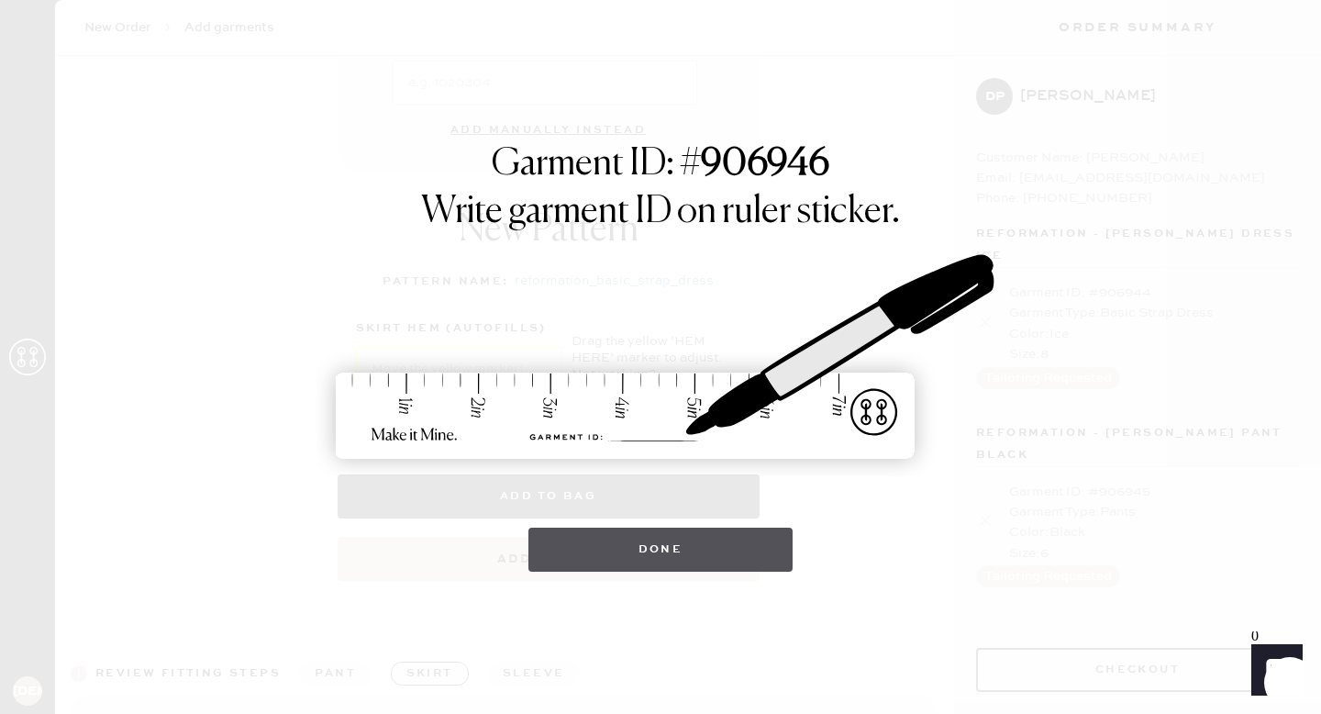
click at [679, 547] on button "Done" at bounding box center [660, 549] width 265 height 44
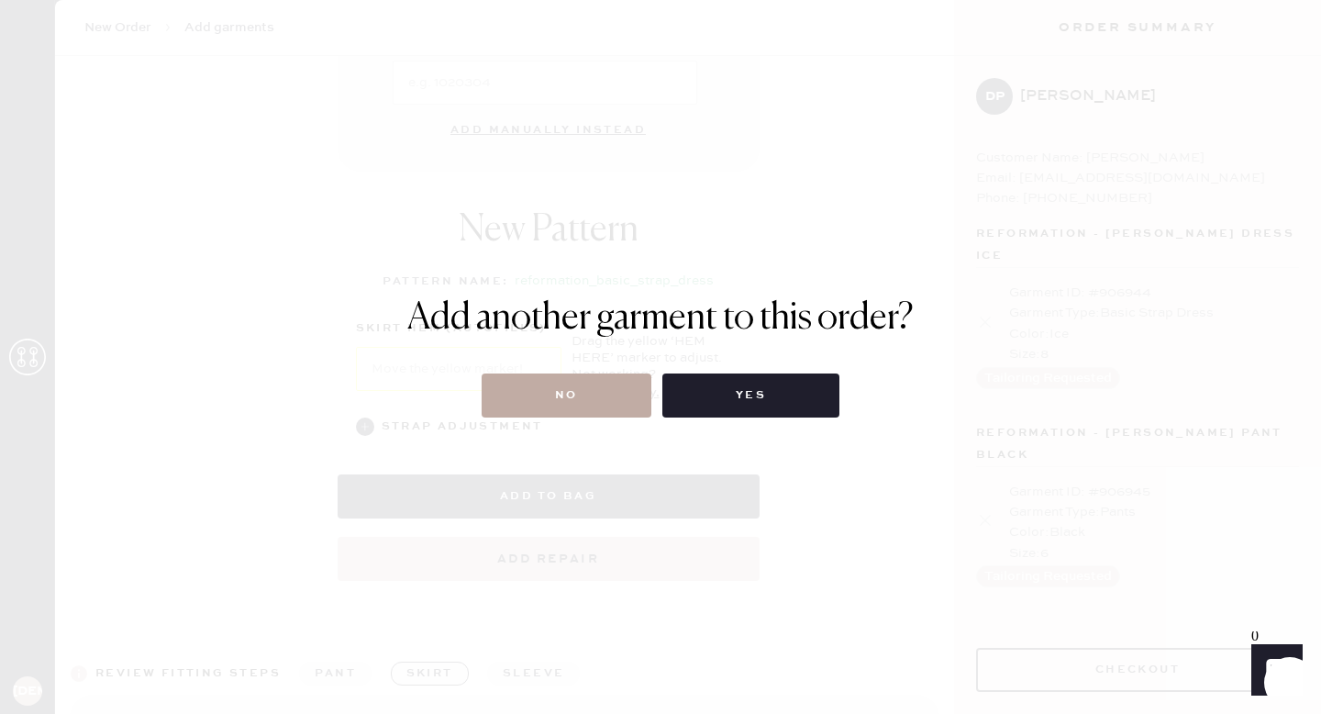
click at [581, 390] on button "No" at bounding box center [567, 395] width 170 height 44
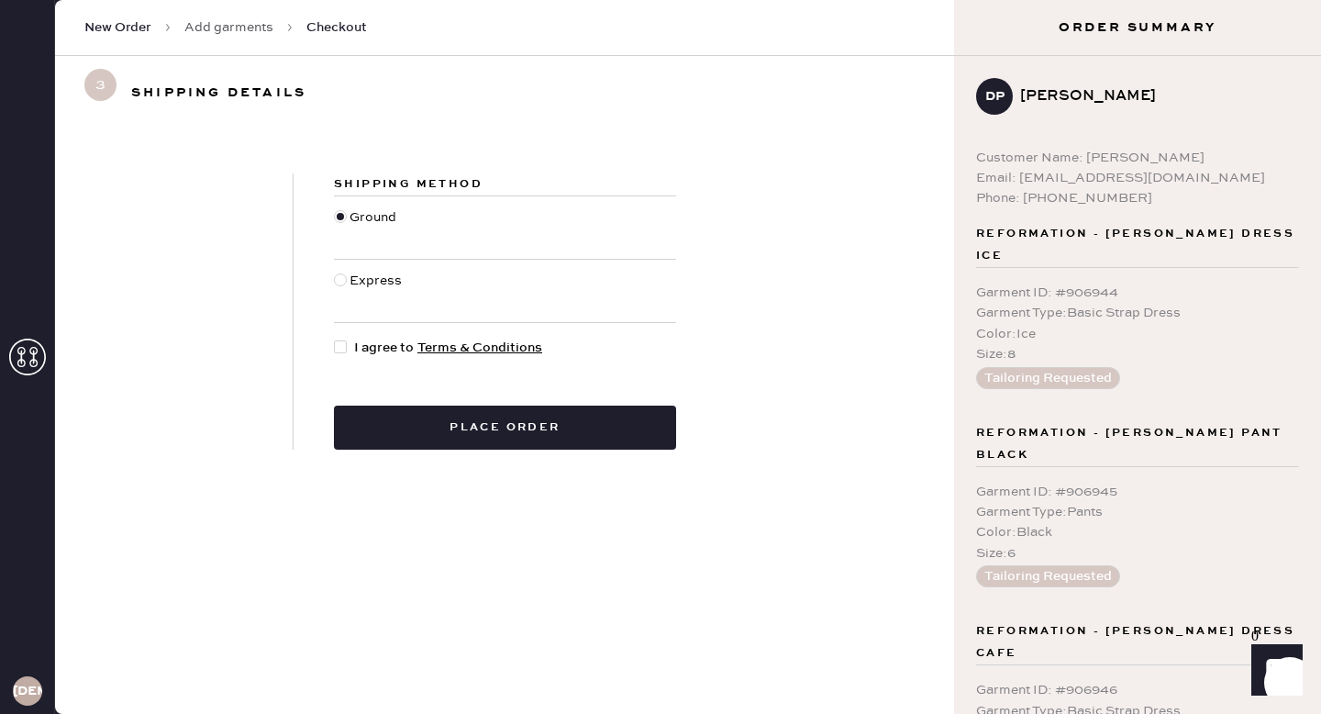
click at [345, 352] on div at bounding box center [340, 346] width 13 height 13
click at [335, 338] on input "I agree to Terms & Conditions" at bounding box center [334, 338] width 1 height 1
checkbox input "true"
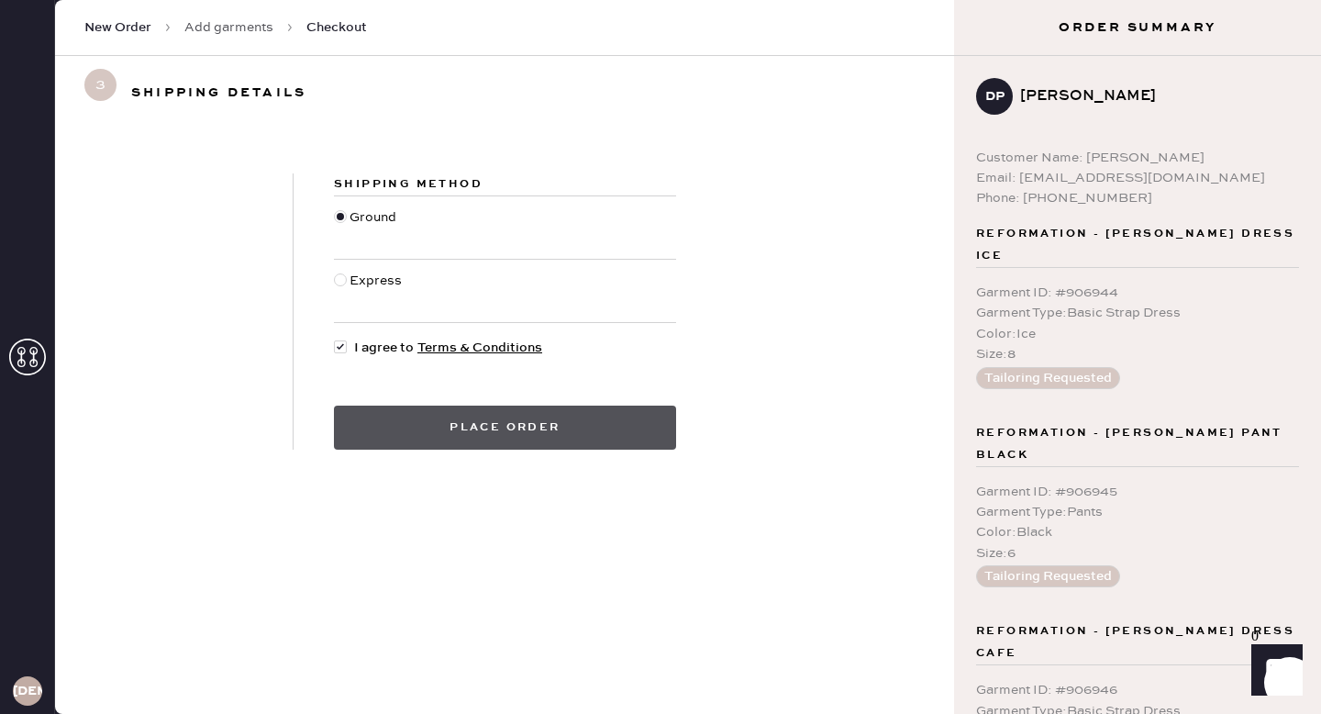
click at [507, 438] on button "Place order" at bounding box center [505, 427] width 342 height 44
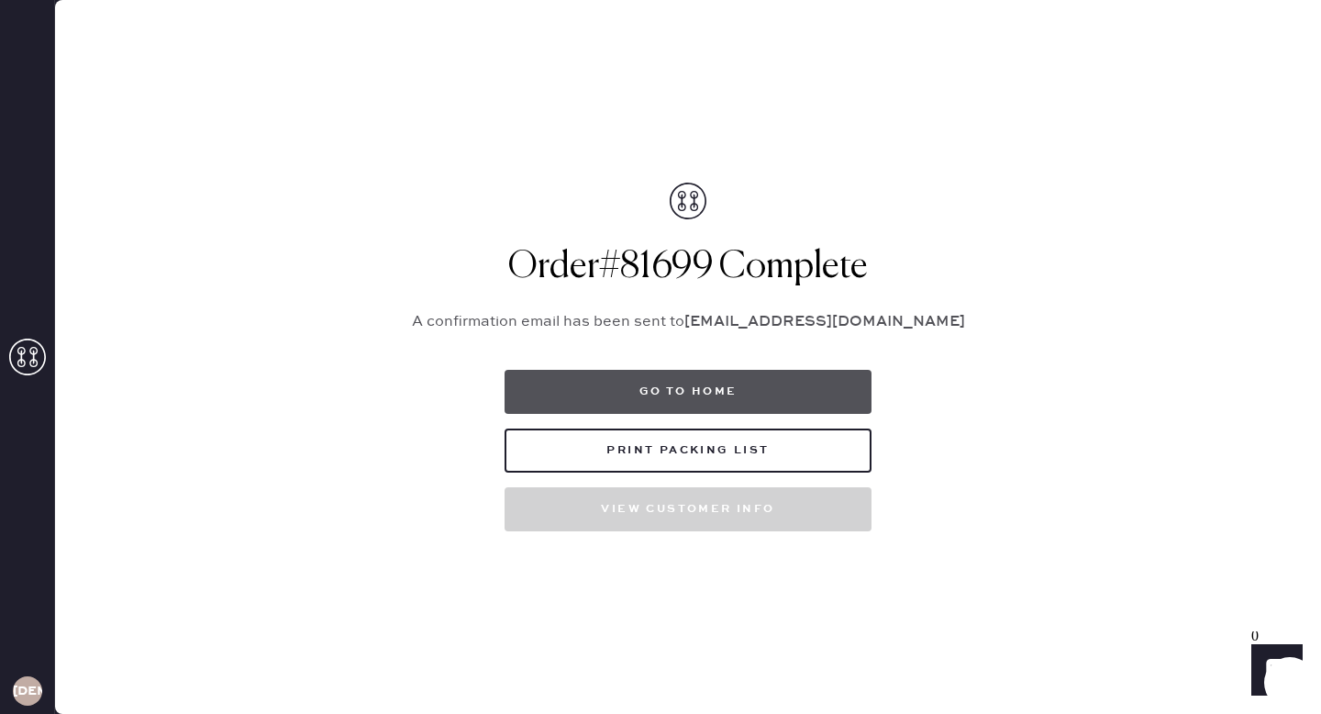
click at [665, 400] on button "Go to home" at bounding box center [687, 392] width 367 height 44
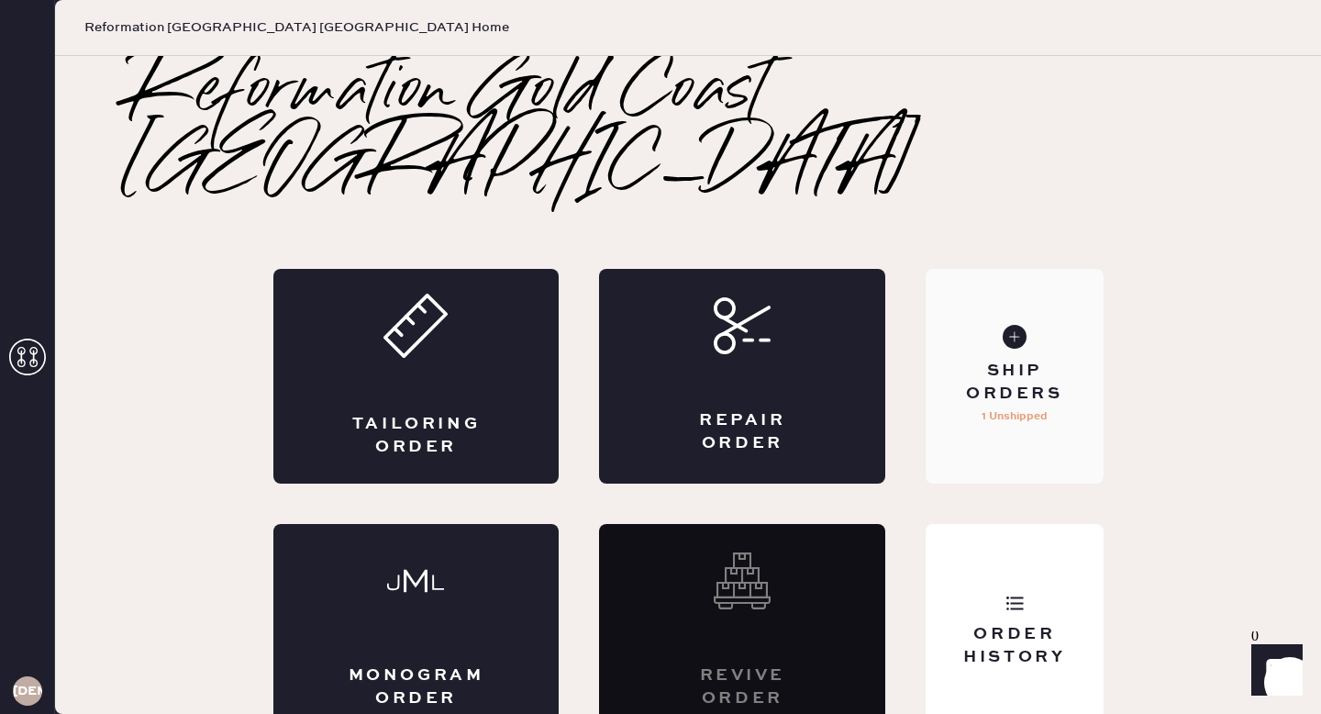
click at [1026, 360] on div "Ship Orders" at bounding box center [1014, 383] width 148 height 46
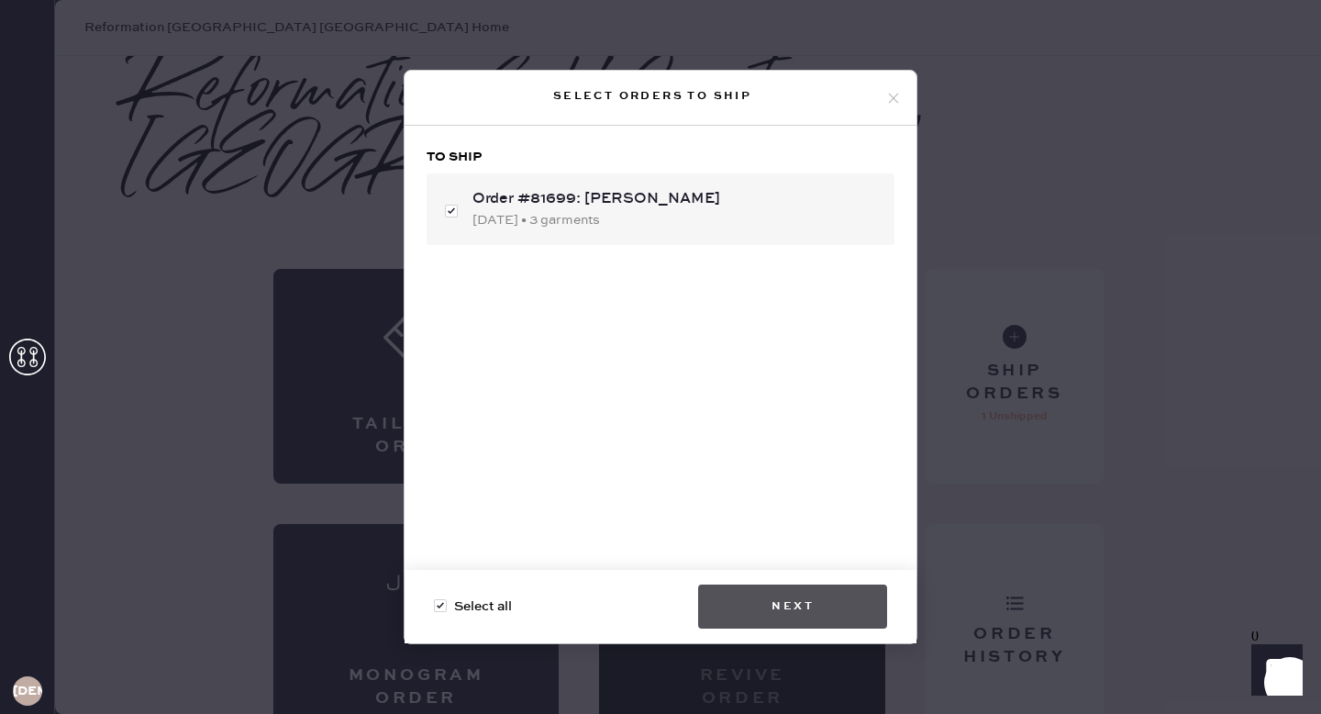
click at [767, 604] on button "Next" at bounding box center [792, 606] width 189 height 44
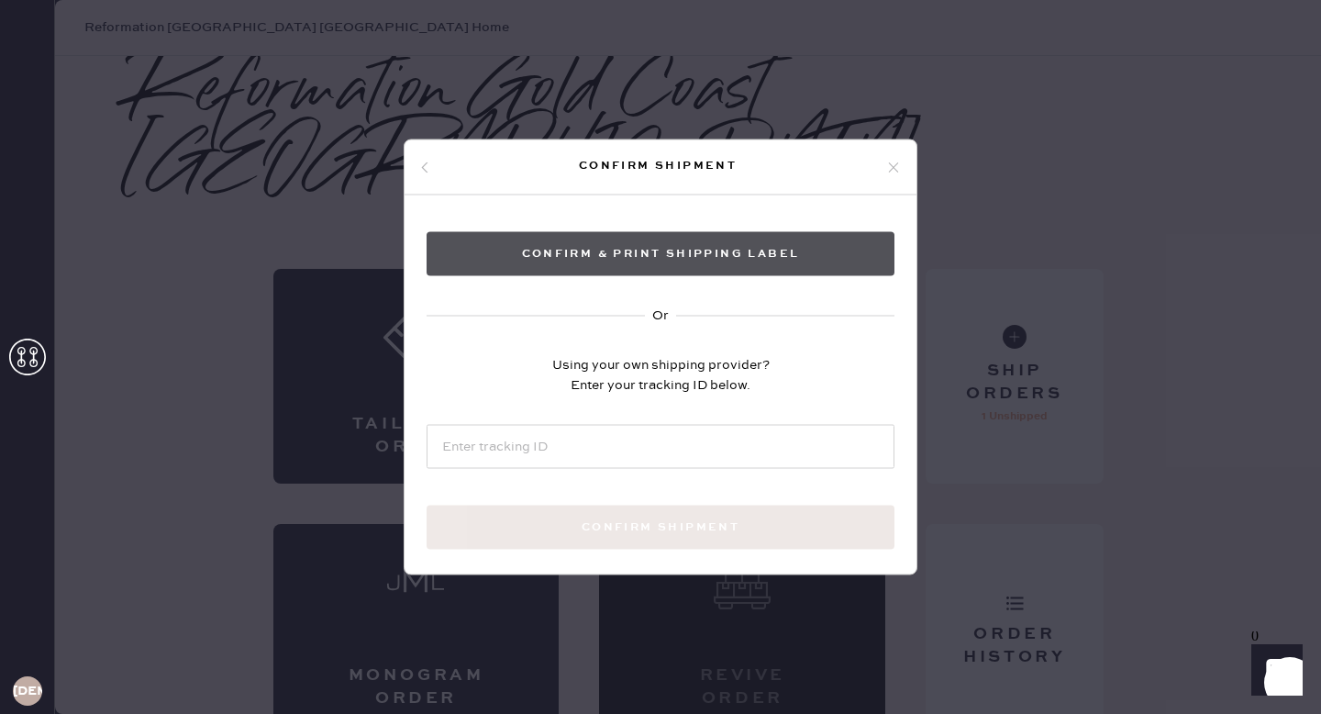
click at [659, 266] on button "Confirm & Print shipping label" at bounding box center [660, 254] width 468 height 44
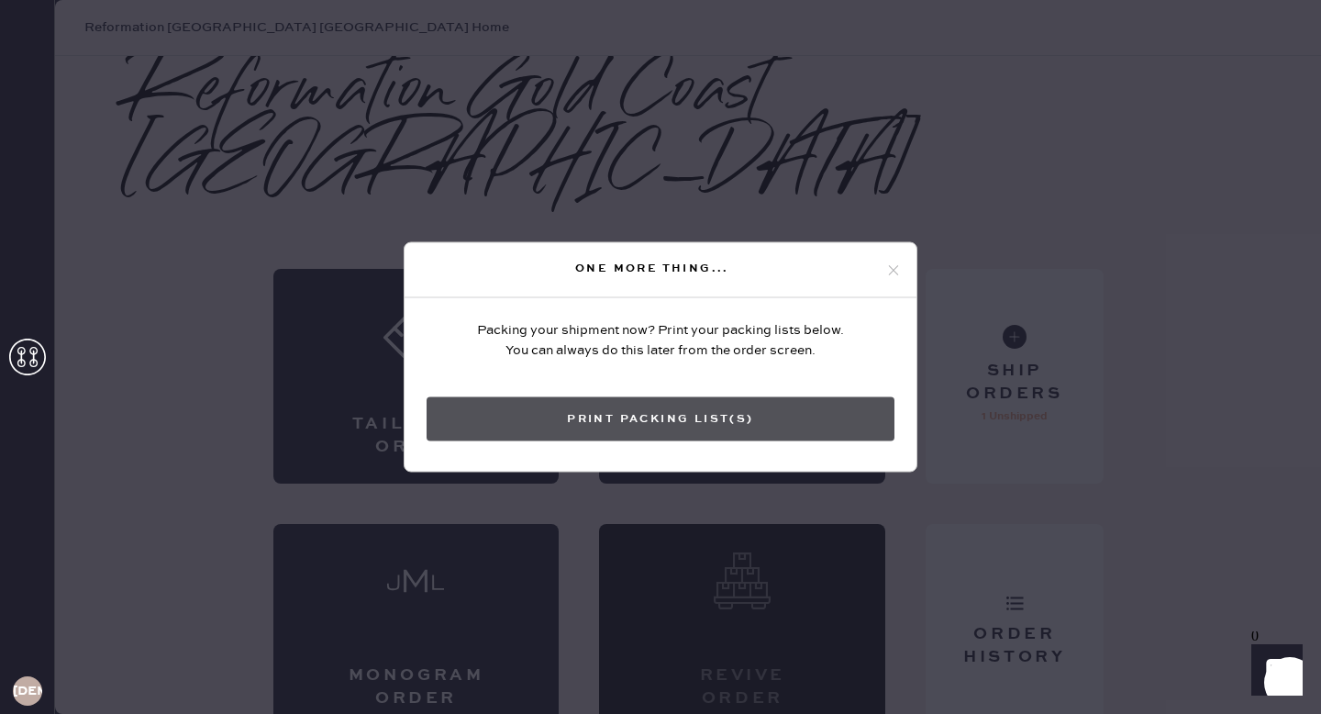
click at [597, 415] on button "Print Packing List(s)" at bounding box center [660, 419] width 468 height 44
